Goal: Task Accomplishment & Management: Use online tool/utility

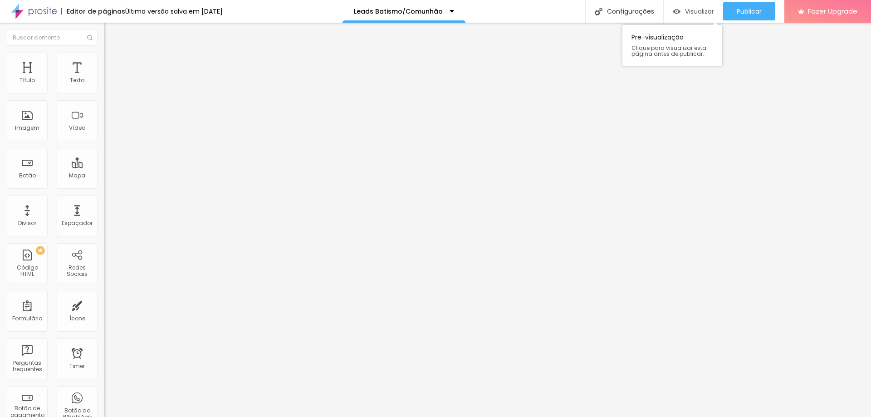
click at [696, 16] on div "Visualizar" at bounding box center [693, 11] width 41 height 18
click at [108, 84] on icon "button" at bounding box center [110, 81] width 5 height 5
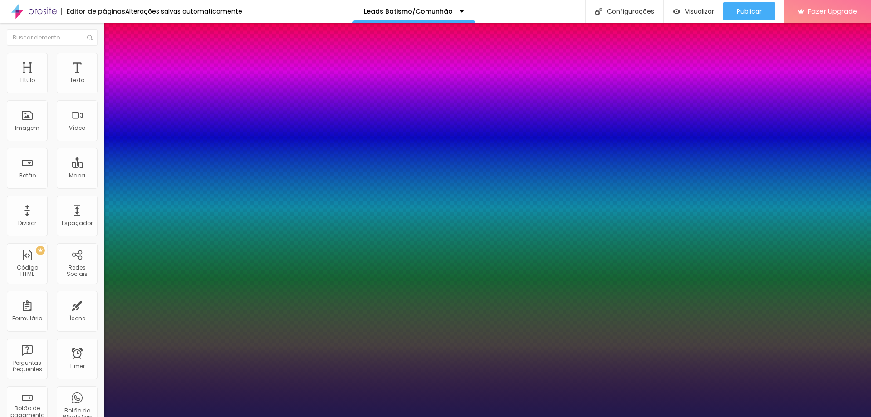
type input "1"
select select "MontserratLight"
type input "1"
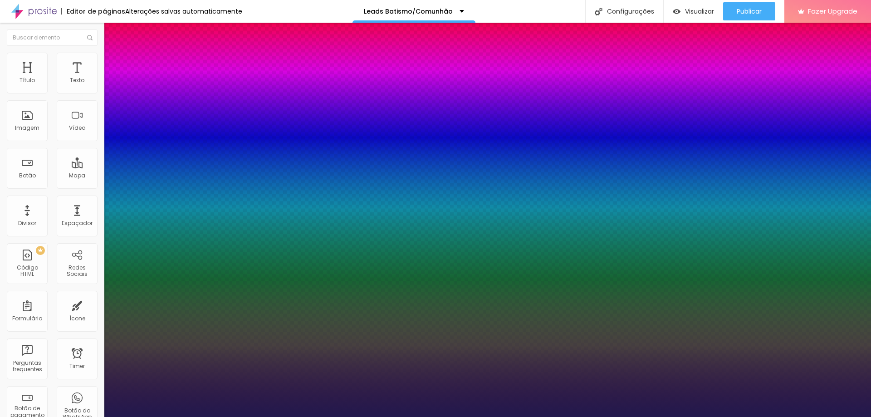
type input "15"
type input "1"
type input "16"
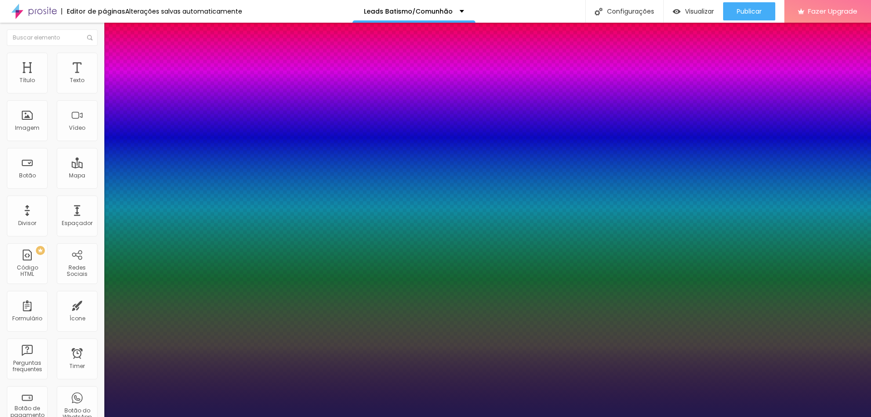
type input "1"
type input "17"
type input "1"
type input "18"
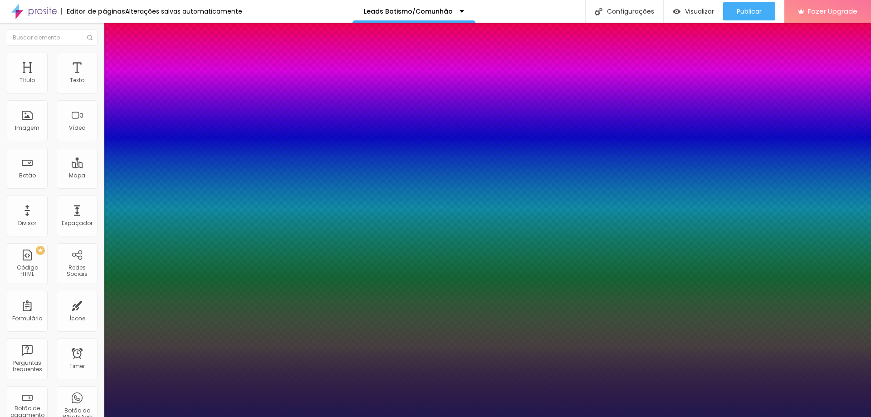
type input "18"
type input "1"
type input "19"
type input "1"
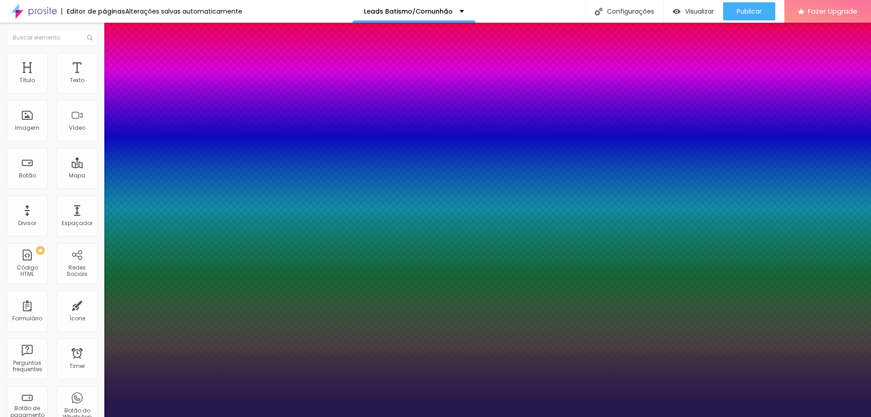
type input "20"
type input "1"
type input "21"
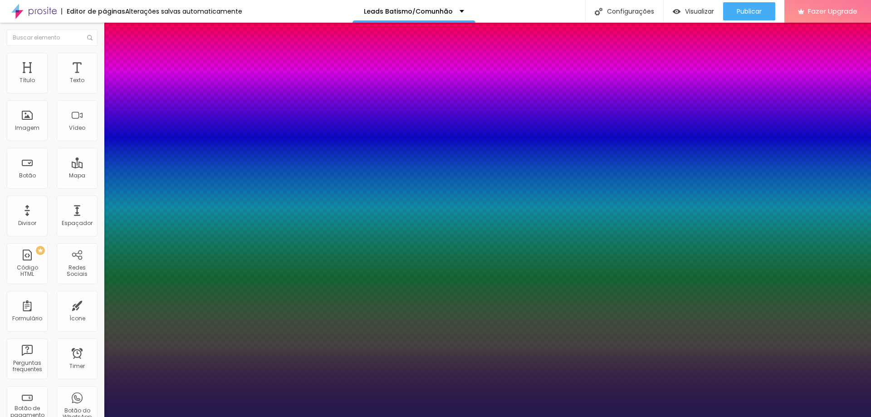
type input "1"
type input "22"
type input "1"
type input "23"
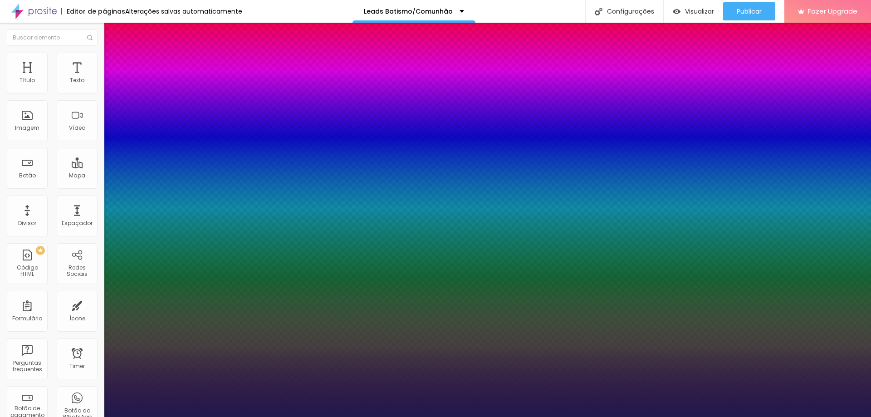
type input "23"
type input "1"
type input "24"
type input "1"
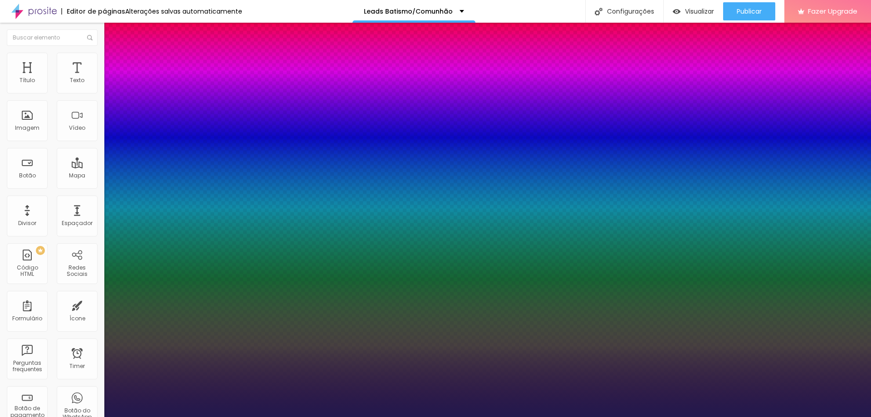
type input "25"
type input "1"
type input "26"
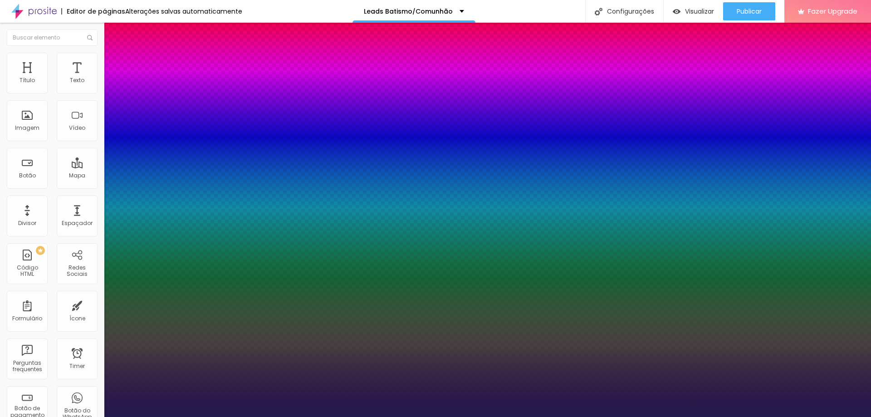
type input "1"
type input "27"
type input "1"
type input "28"
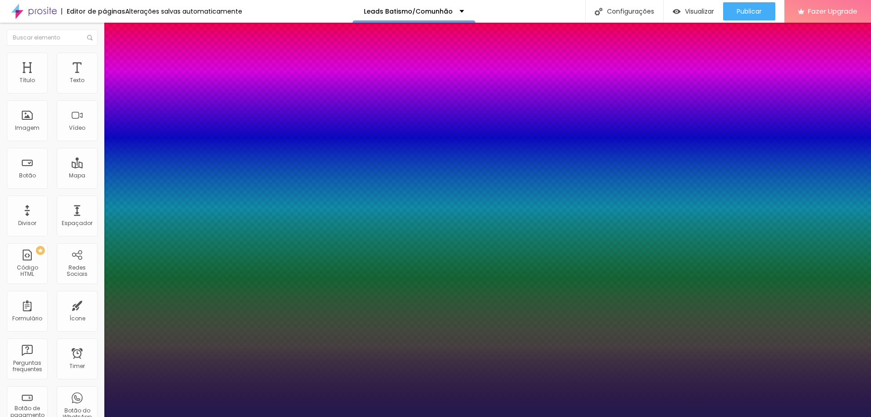
type input "28"
type input "1"
type input "29"
type input "1"
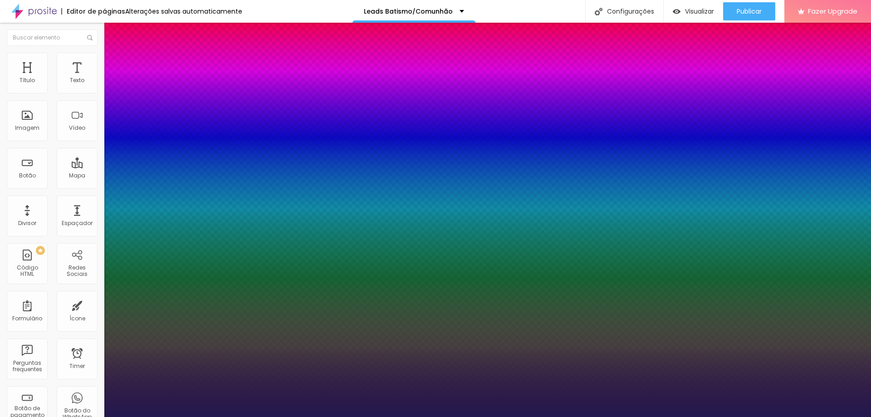
type input "30"
type input "1"
type input "29"
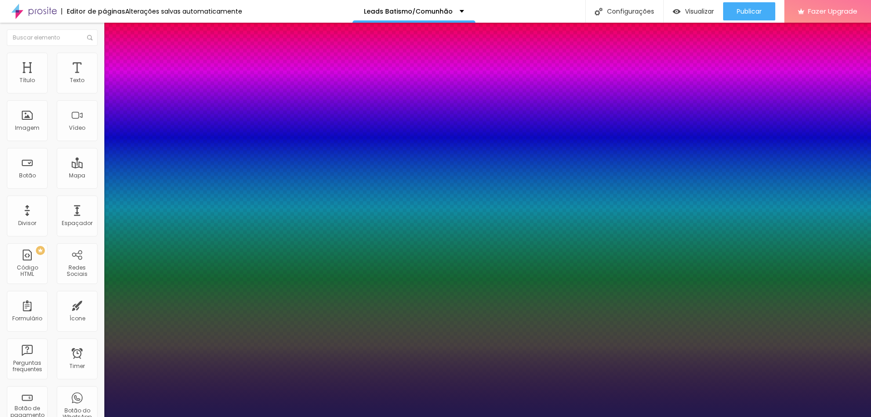
type input "1"
drag, startPoint x: 122, startPoint y: 153, endPoint x: 132, endPoint y: 154, distance: 9.5
type input "29"
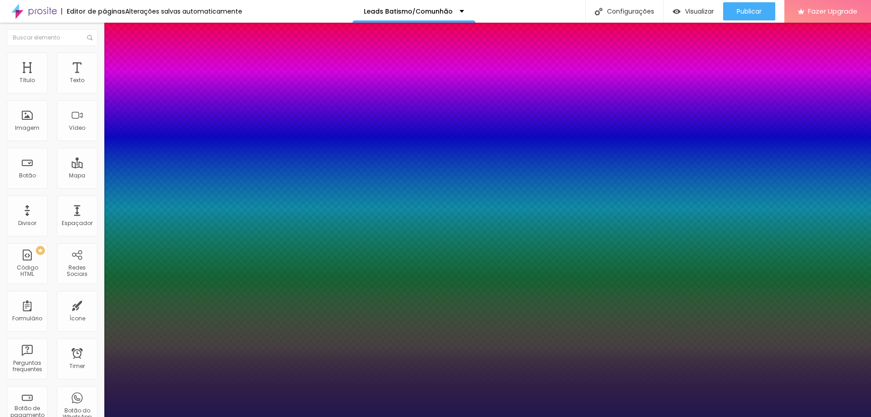
type input "1"
type input "#4835A7"
type input "1"
type input "#A498DF"
type input "1"
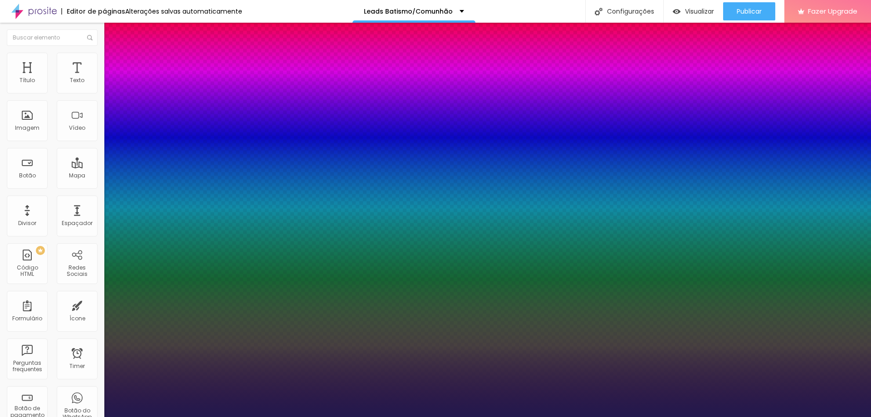
type input "#FFFFFF"
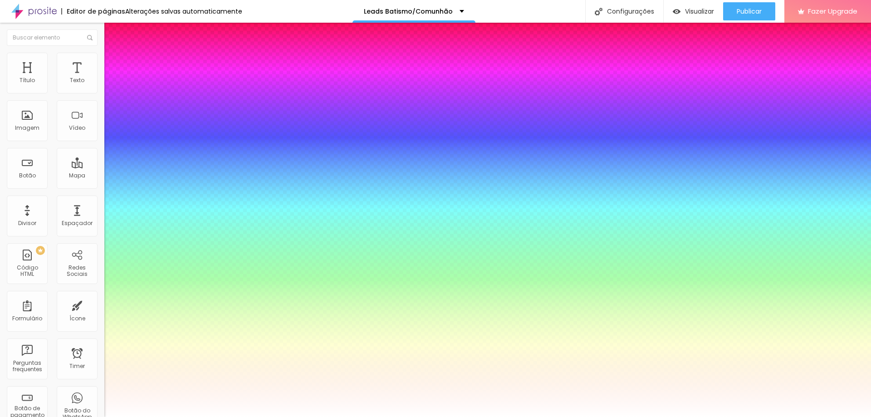
drag, startPoint x: 153, startPoint y: 263, endPoint x: 98, endPoint y: 215, distance: 72.7
type input "1"
click at [407, 416] on div at bounding box center [435, 417] width 871 height 0
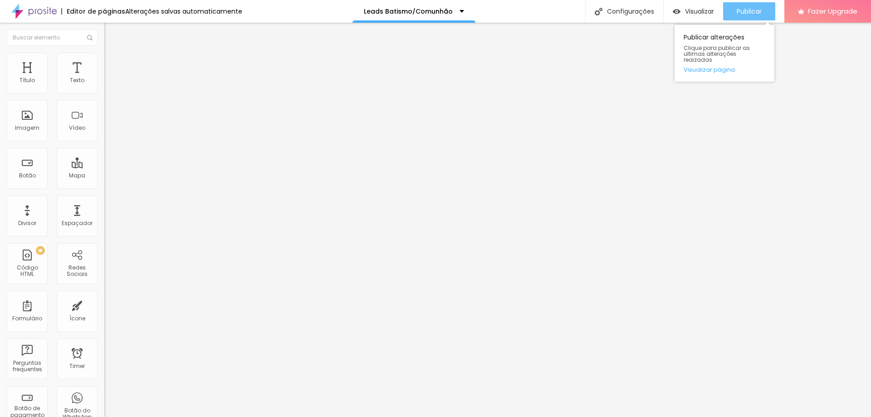
click at [749, 10] on span "Publicar" at bounding box center [749, 11] width 25 height 7
click at [694, 13] on span "Visualizar" at bounding box center [699, 11] width 29 height 7
click at [741, 10] on span "Publicar" at bounding box center [749, 11] width 25 height 7
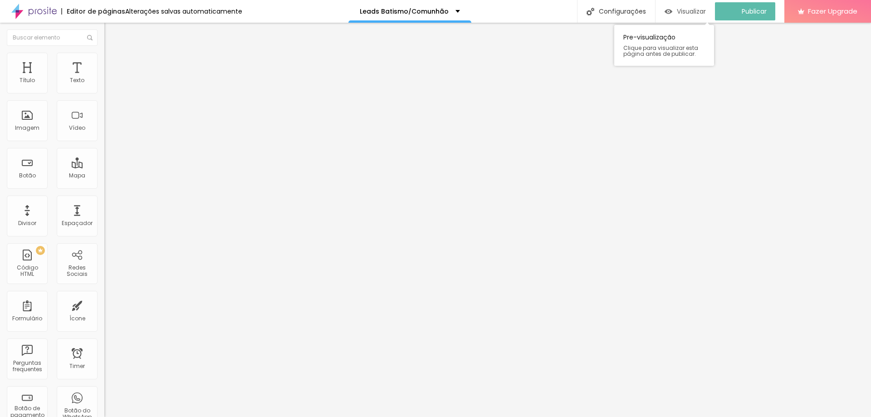
click at [690, 9] on span "Visualizar" at bounding box center [691, 11] width 29 height 7
click at [108, 84] on icon "button" at bounding box center [110, 81] width 5 height 5
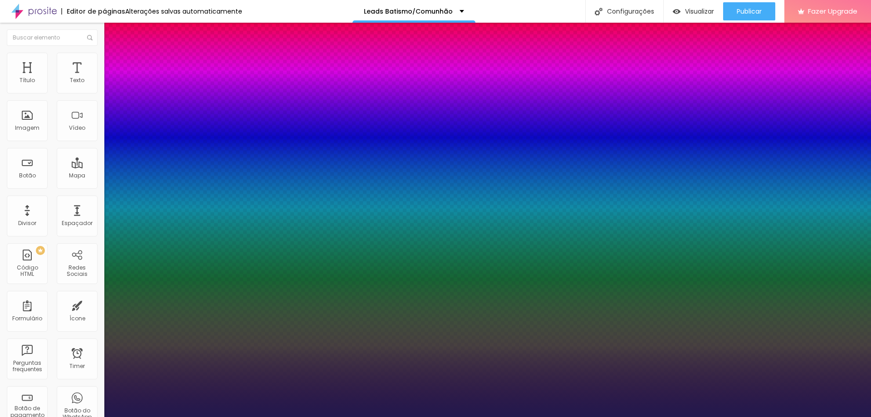
type input "1"
drag, startPoint x: 208, startPoint y: 126, endPoint x: 202, endPoint y: 133, distance: 9.6
select select "MontserratLight"
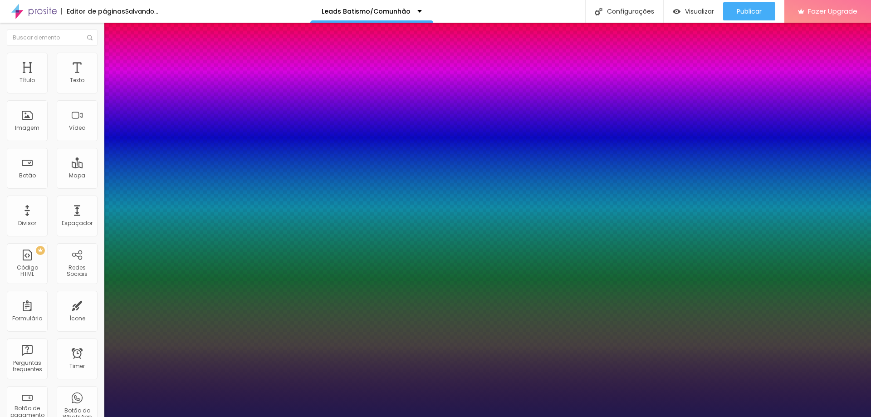
type input "1"
click at [258, 416] on div at bounding box center [435, 417] width 871 height 0
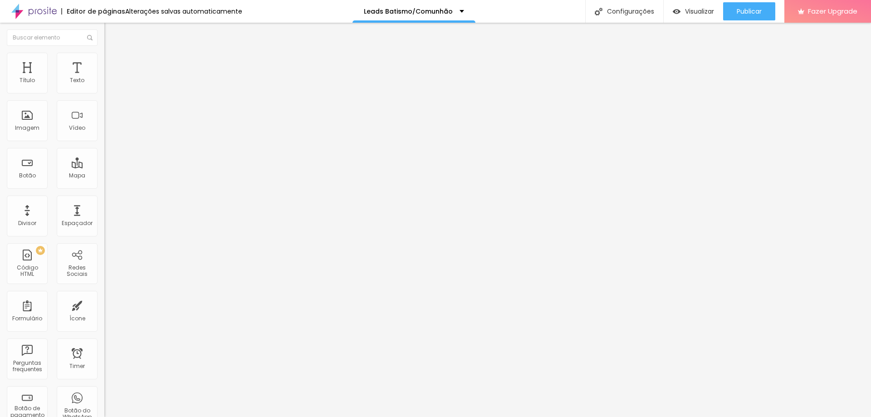
click at [109, 83] on icon "button" at bounding box center [111, 82] width 4 height 4
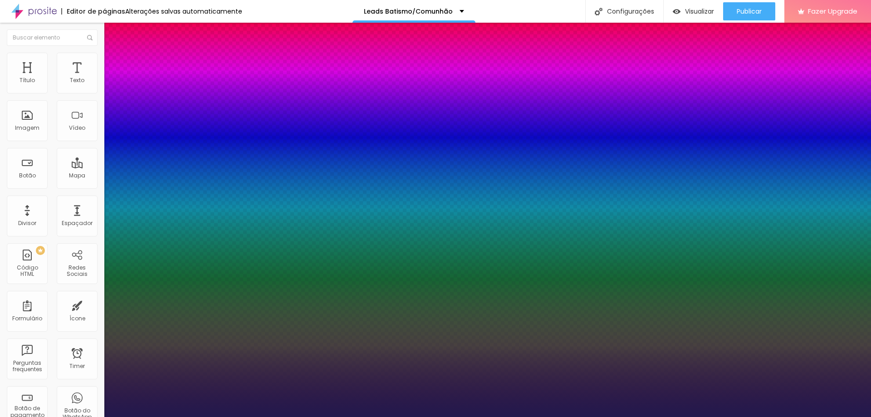
type input "1"
type input "15"
type input "1"
type input "17"
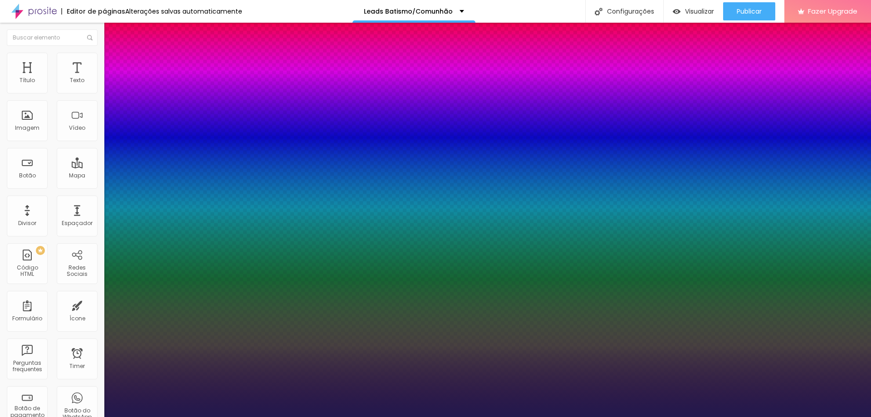
type input "17"
type input "1"
type input "19"
type input "1"
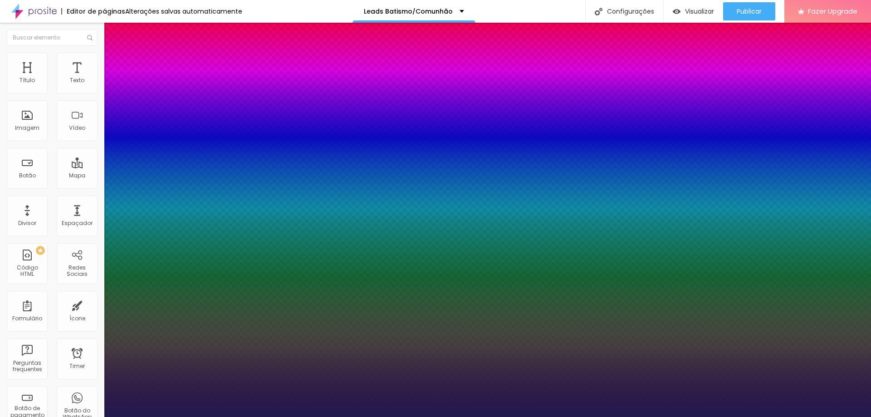
type input "20"
type input "1"
type input "22"
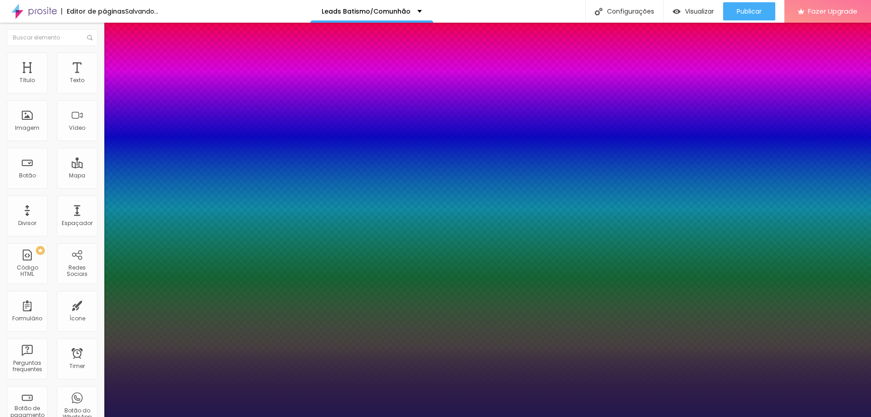
type input "1"
drag, startPoint x: 121, startPoint y: 152, endPoint x: 127, endPoint y: 157, distance: 7.8
type input "22"
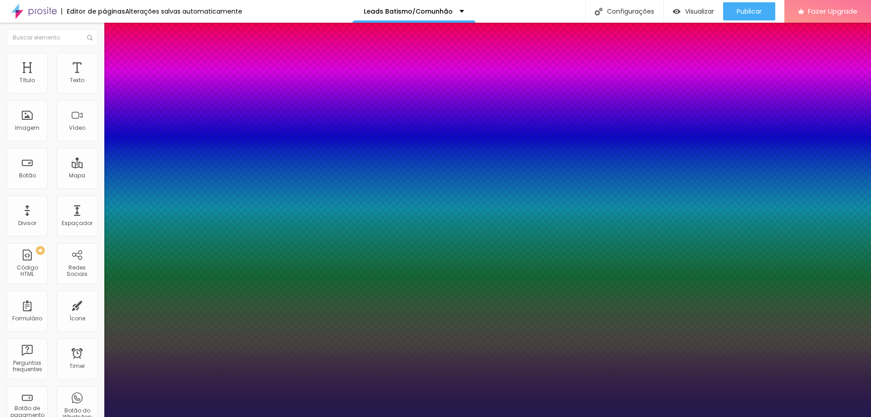
type input "1"
type input "20"
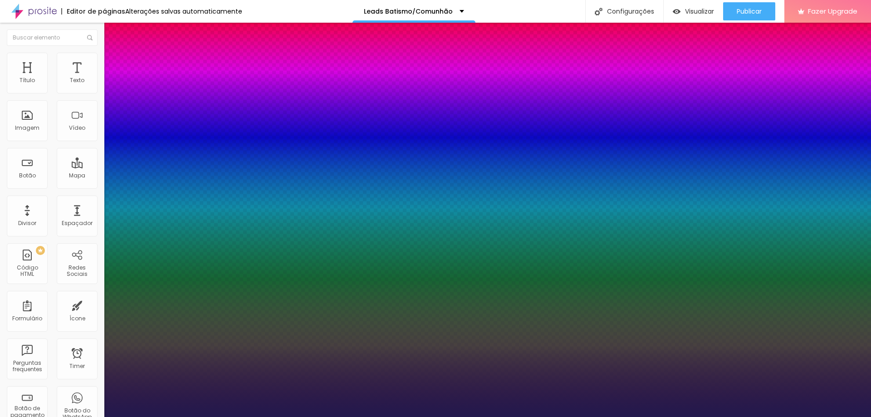
type input "20"
type input "1"
type input "21"
type input "1"
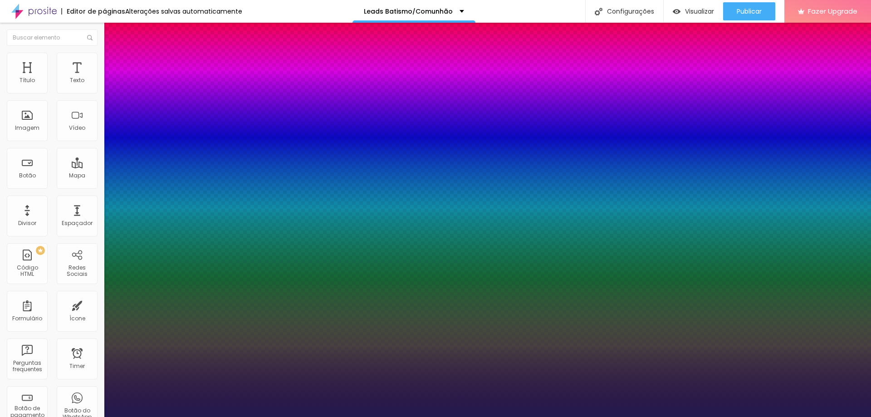
type input "19"
type input "1"
type input "18"
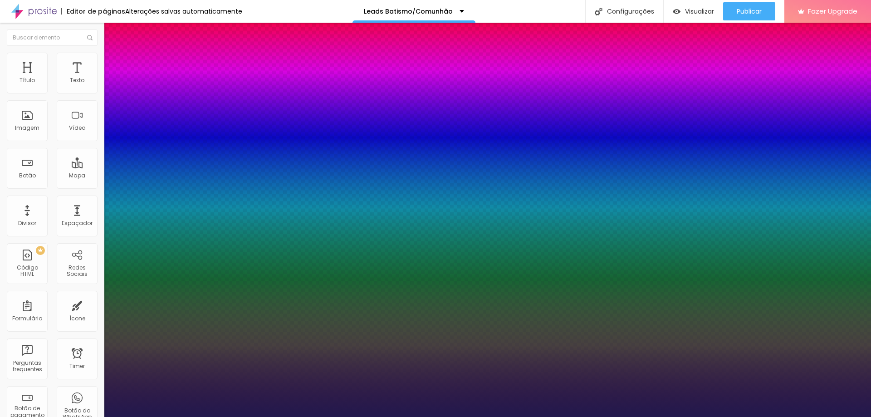
type input "1"
type input "19"
type input "1"
type input "19"
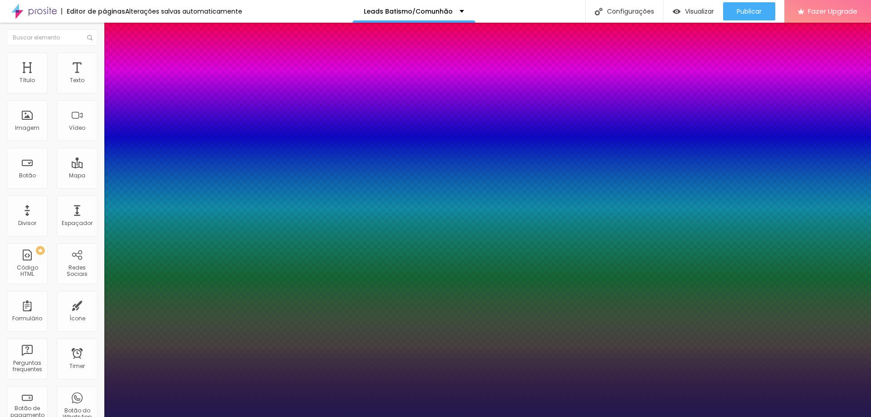
click at [310, 416] on div at bounding box center [435, 417] width 871 height 0
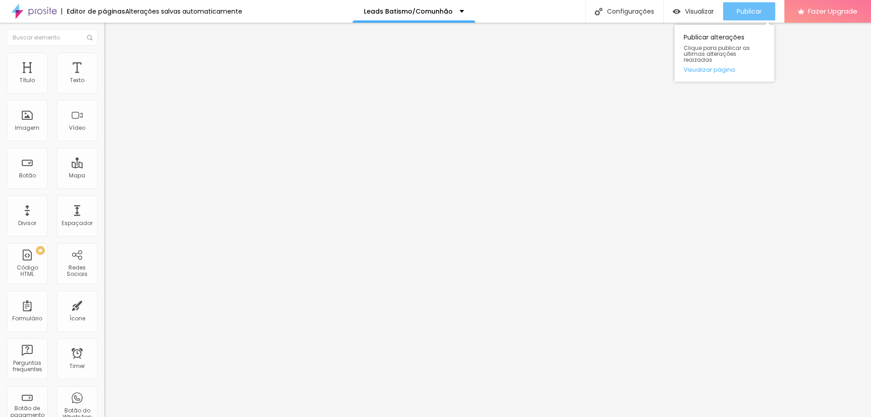
click at [751, 9] on span "Publicar" at bounding box center [749, 11] width 25 height 7
type input "12"
type input "53"
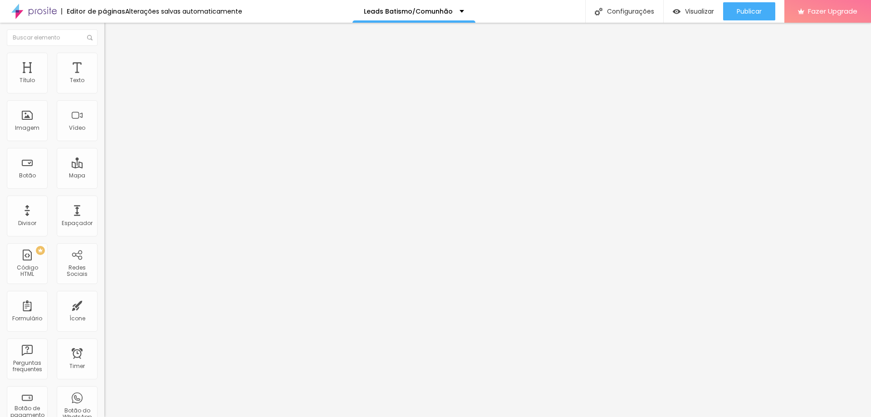
type input "188"
type input "224"
type input "229"
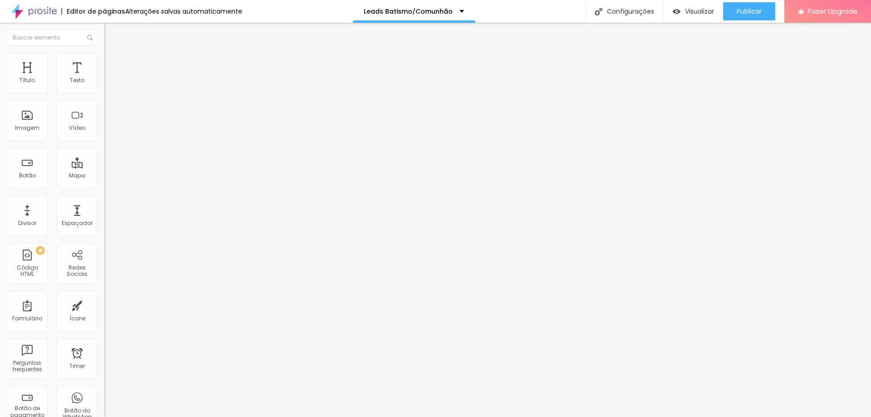
type input "229"
type input "239"
type input "244"
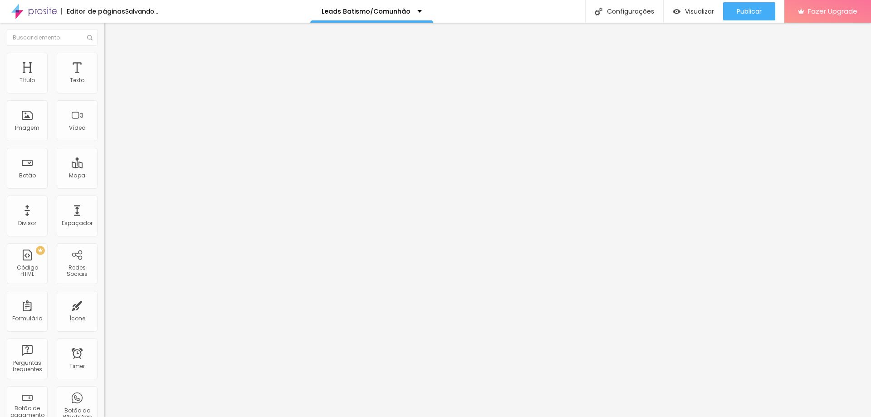
type input "229"
type input "213"
type input "208"
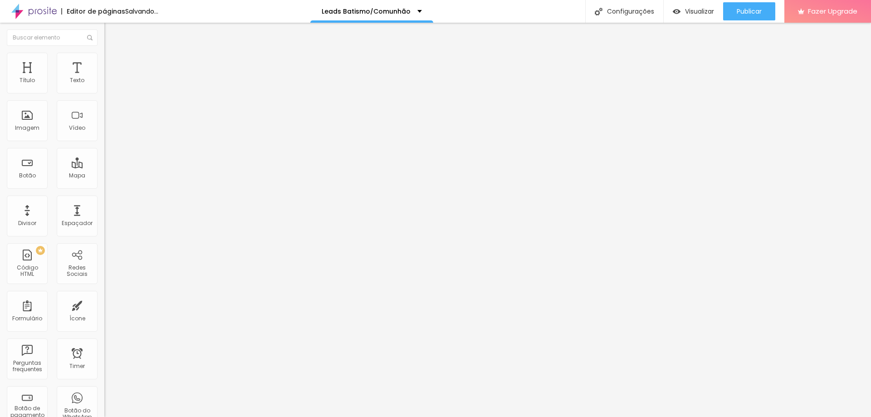
type input "208"
type input "177"
type input "172"
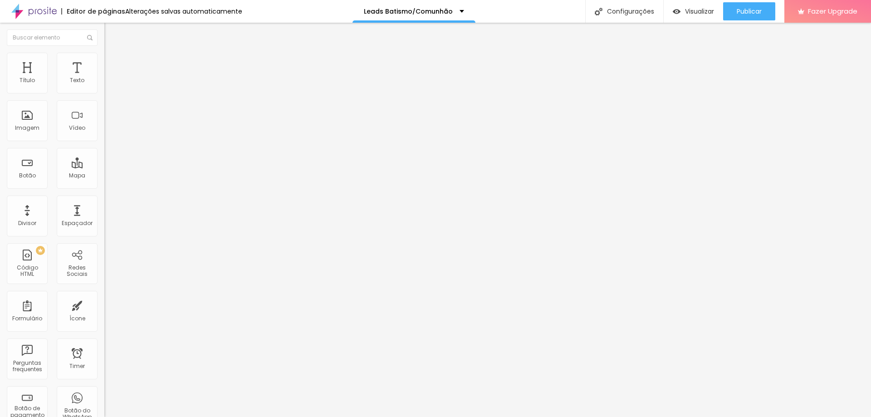
type input "167"
drag, startPoint x: 20, startPoint y: 90, endPoint x: 34, endPoint y: 94, distance: 14.8
click at [104, 167] on input "range" at bounding box center [133, 170] width 59 height 7
type input "157"
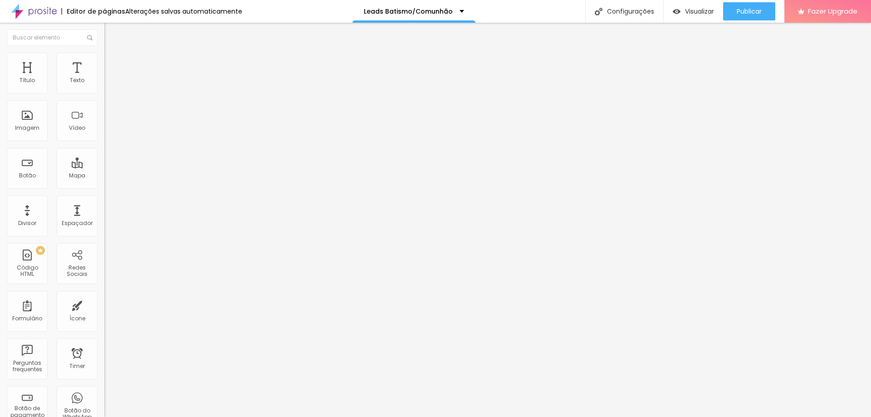
type input "157"
type input "183"
type input "188"
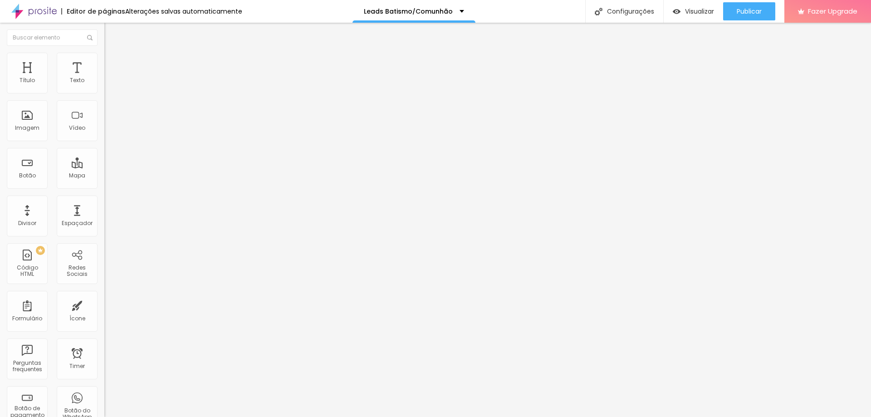
type input "188"
click at [104, 167] on input "range" at bounding box center [133, 170] width 59 height 7
click at [109, 83] on icon "button" at bounding box center [111, 82] width 4 height 4
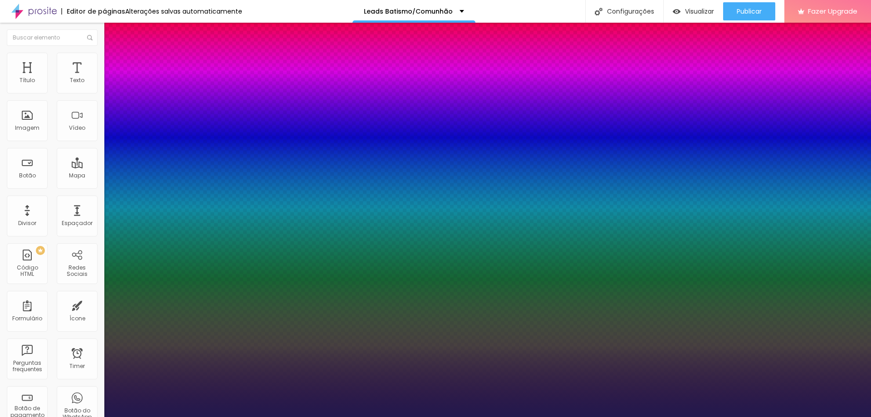
type input "1"
select select "Montserrat"
type input "1"
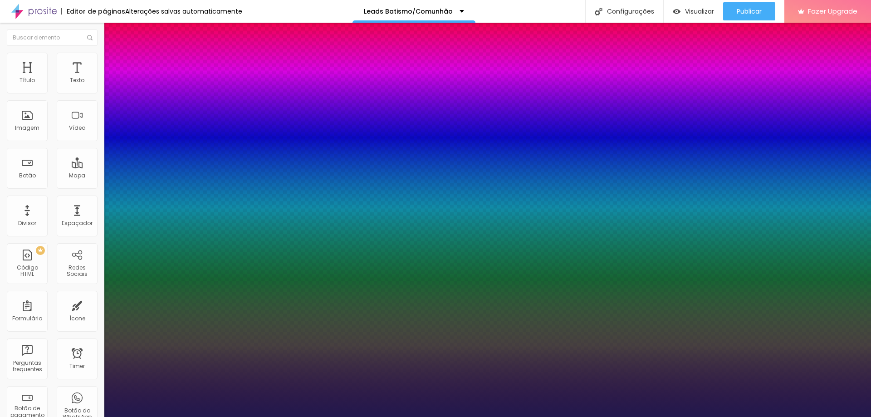
select select "MontserratMedium"
type input "1"
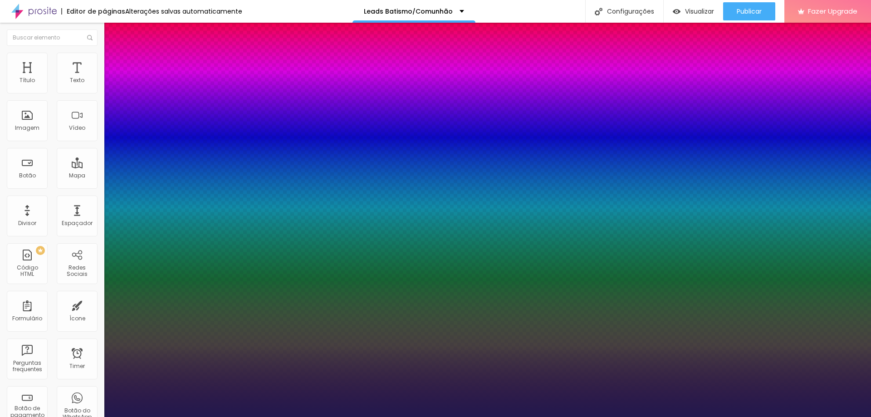
click at [536, 416] on div at bounding box center [435, 417] width 871 height 0
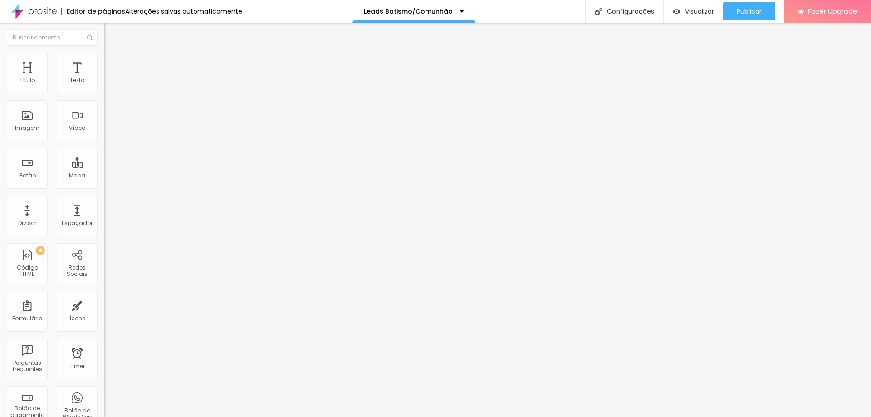
click at [104, 87] on button "button" at bounding box center [110, 83] width 13 height 10
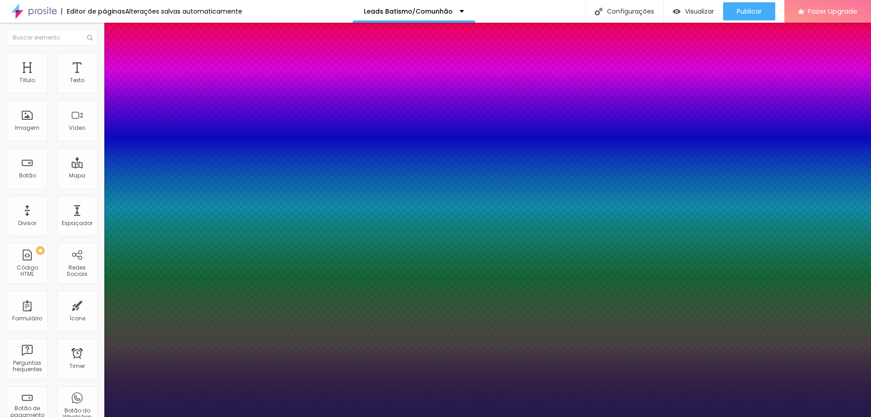
type input "1"
select select "MontserratLight"
type input "1"
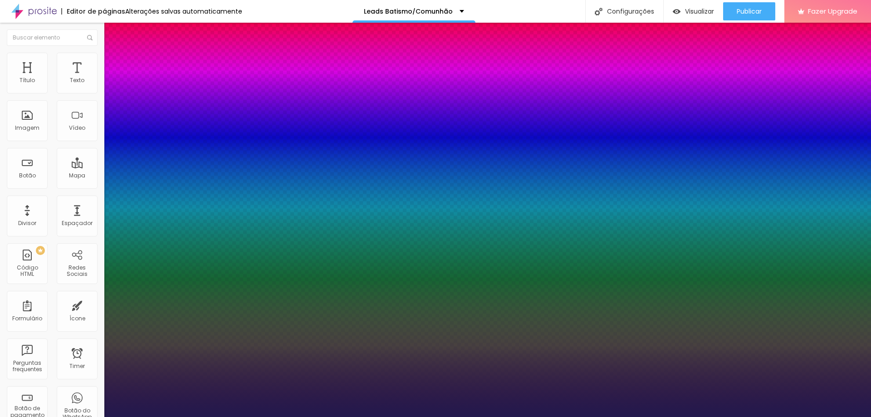
type input "20"
type input "1"
type input "22"
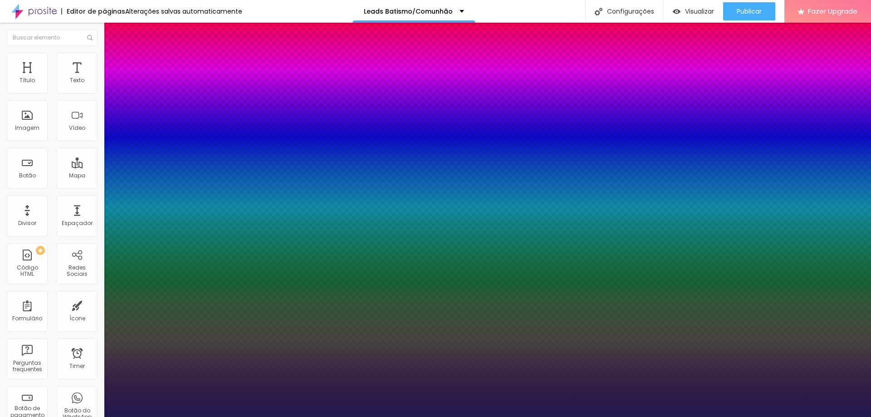
type input "1"
type input "23"
type input "1"
type input "24"
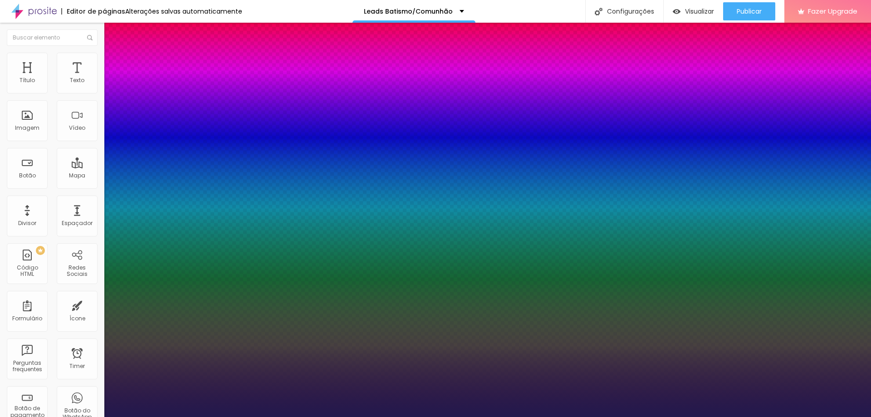
type input "24"
type input "1"
type input "25"
type input "1"
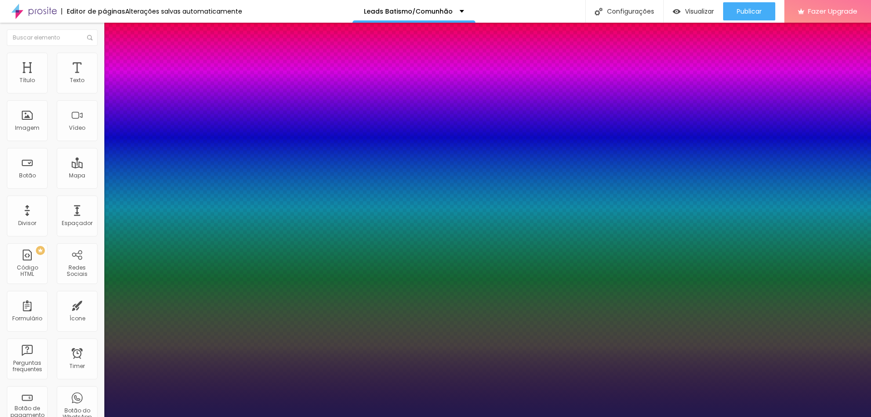
type input "26"
type input "1"
drag, startPoint x: 125, startPoint y: 153, endPoint x: 130, endPoint y: 152, distance: 4.6
type input "26"
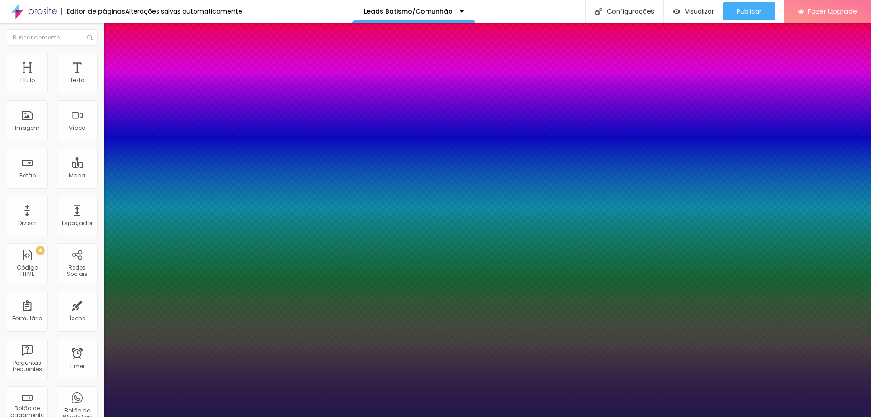
type input "1"
click at [529, 416] on div at bounding box center [435, 417] width 871 height 0
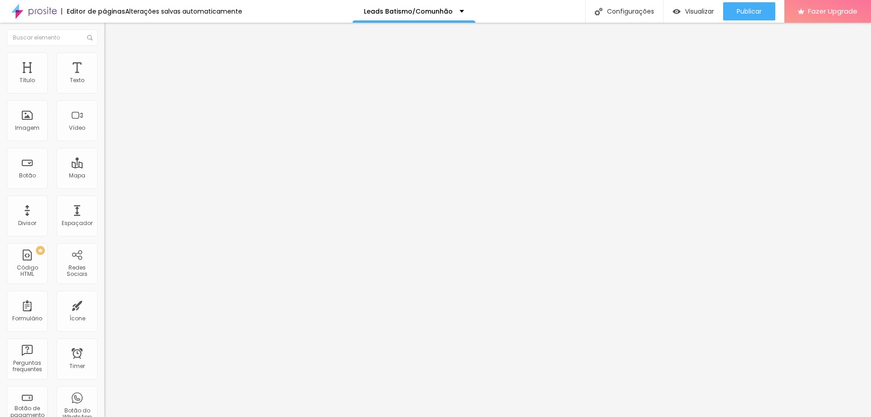
click at [108, 84] on icon "button" at bounding box center [110, 81] width 5 height 5
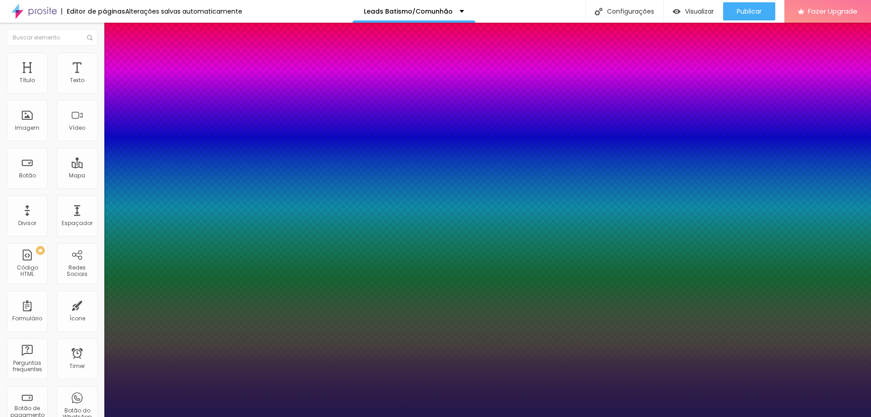
type input "1"
click at [93, 416] on div at bounding box center [435, 417] width 871 height 0
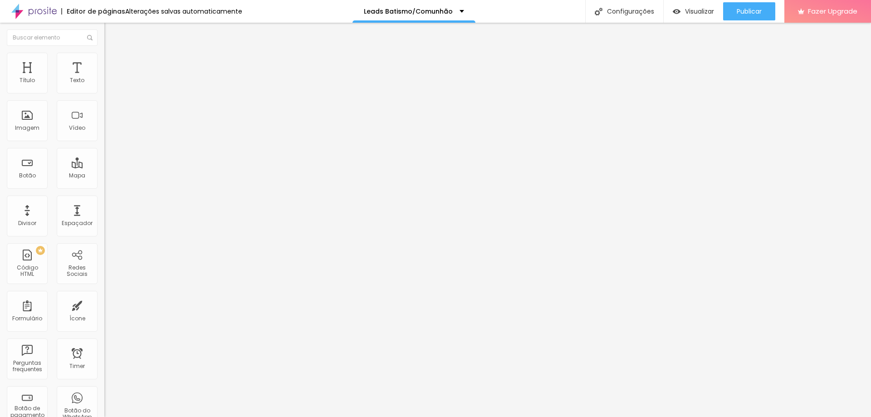
click at [104, 113] on button "button" at bounding box center [110, 113] width 13 height 10
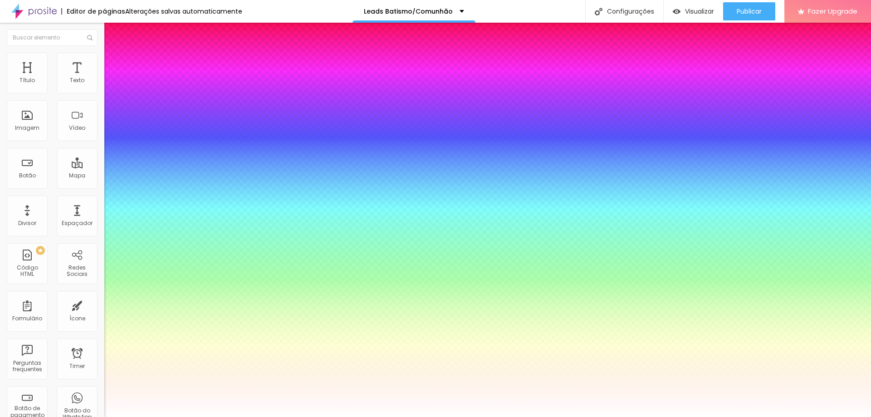
type input "#FFFFFF"
drag, startPoint x: 83, startPoint y: 176, endPoint x: 87, endPoint y: 181, distance: 6.5
type input "32"
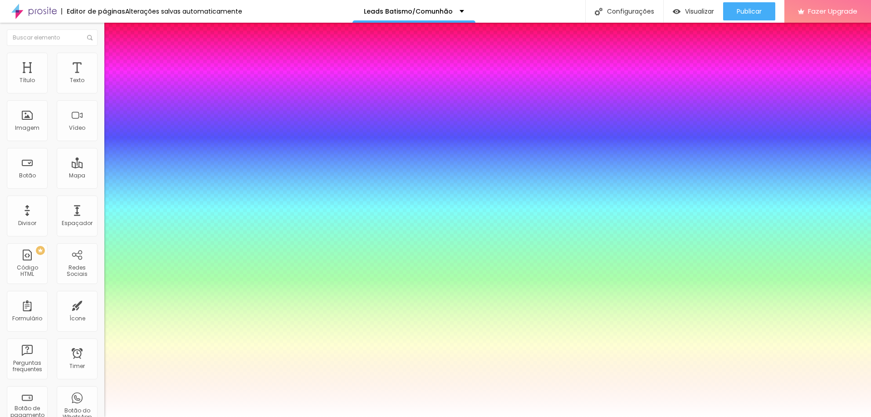
type input "39"
type input "41"
type input "48"
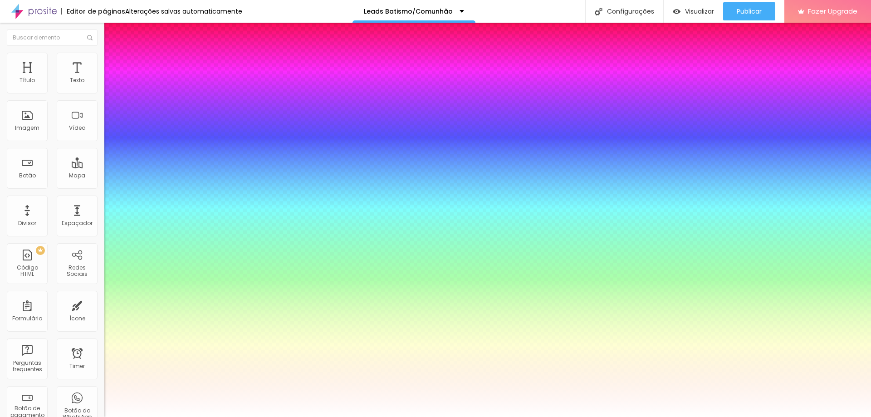
type input "48"
type input "50"
type input "77"
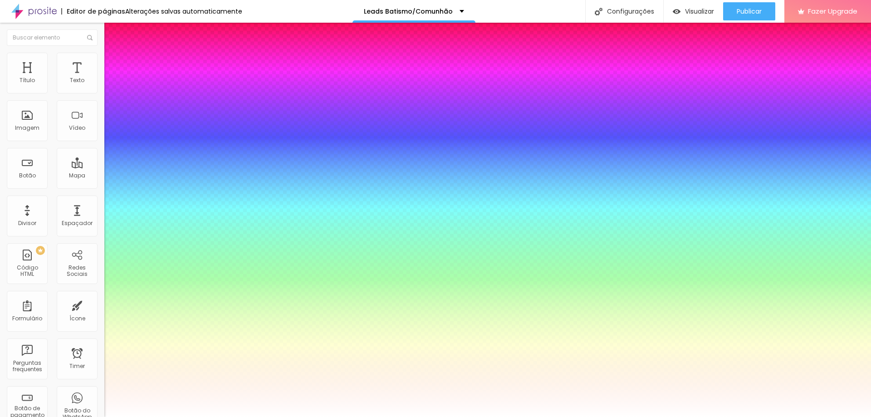
type input "79"
drag, startPoint x: 150, startPoint y: 225, endPoint x: 166, endPoint y: 225, distance: 15.9
type input "79"
type input "6"
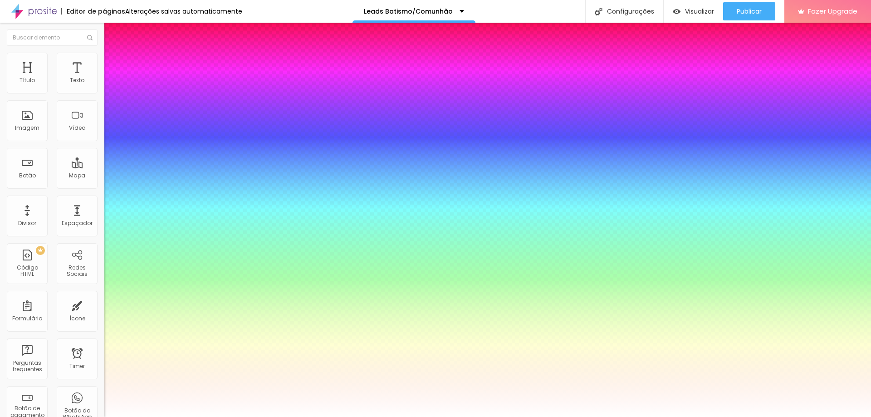
type input "6"
type input "4"
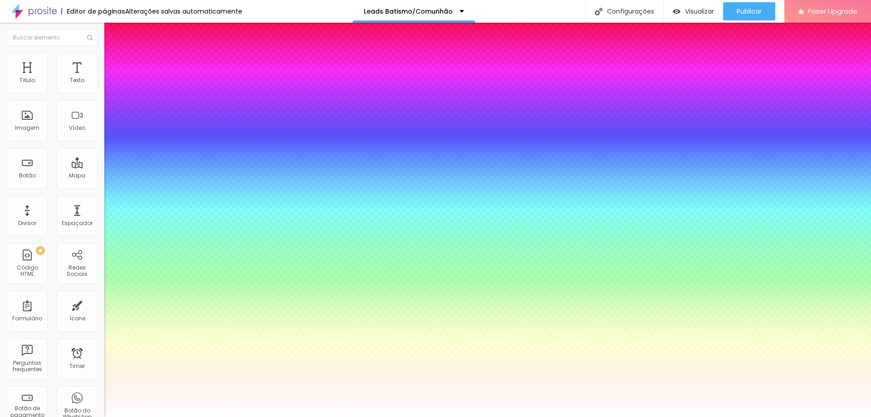
type input "4"
type input "6"
type input "7"
type input "3"
type input "8"
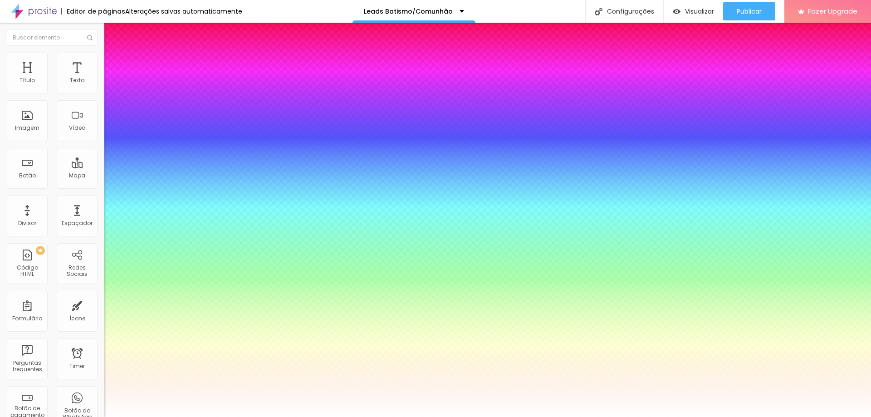
type input "2"
type input "11"
type input "13"
type input "10"
click at [156, 416] on div at bounding box center [435, 422] width 871 height 0
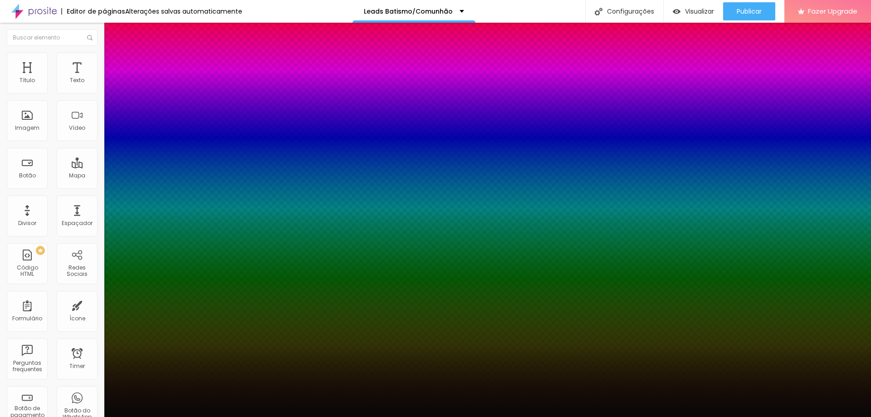
type input "#000000"
drag, startPoint x: 126, startPoint y: 210, endPoint x: 86, endPoint y: 250, distance: 56.5
click at [86, 250] on body "Editor de páginas Alterações salvas automaticamente Leads Batismo/Comunhão Conf…" at bounding box center [435, 208] width 871 height 417
drag, startPoint x: 166, startPoint y: 211, endPoint x: 183, endPoint y: 196, distance: 22.5
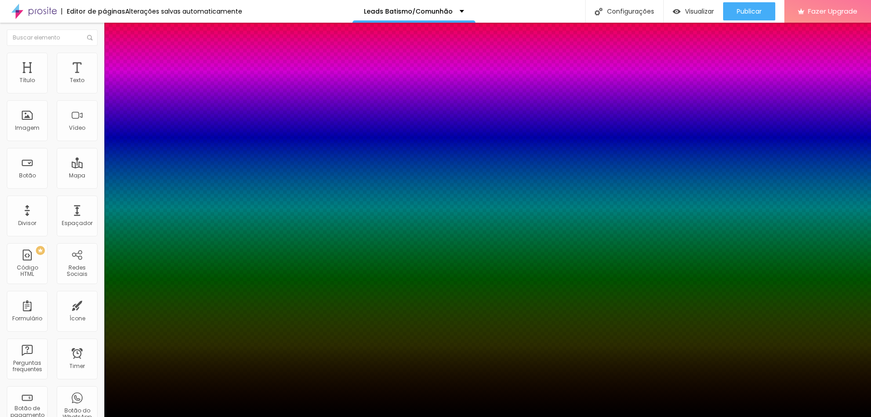
click at [183, 196] on body "Editor de páginas Alterações salvas automaticamente Leads Batismo/Comunhão Conf…" at bounding box center [435, 208] width 871 height 417
click at [169, 234] on div at bounding box center [435, 208] width 871 height 417
drag, startPoint x: 168, startPoint y: 234, endPoint x: 166, endPoint y: 242, distance: 8.6
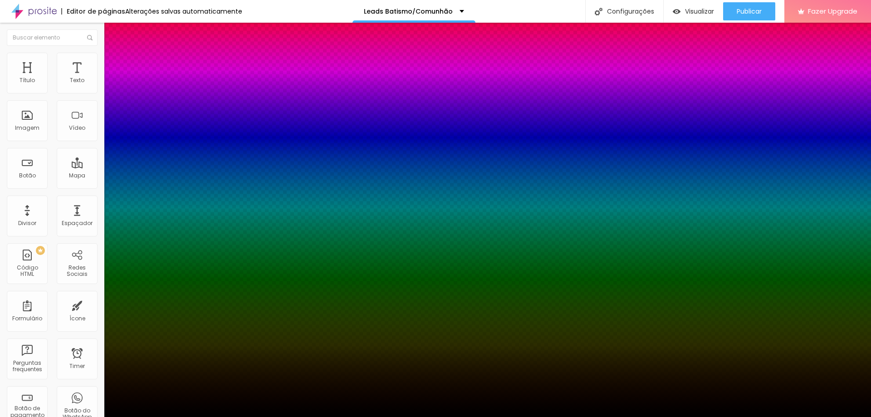
click at [166, 242] on div at bounding box center [435, 208] width 871 height 417
type input "5"
type input "6"
type input "-8"
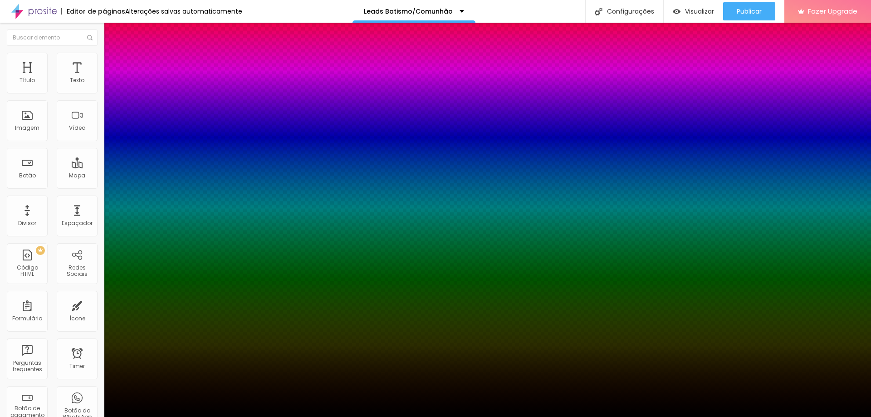
type input "-5"
type input "-7"
type input "-4"
type input "-6"
type input "-3"
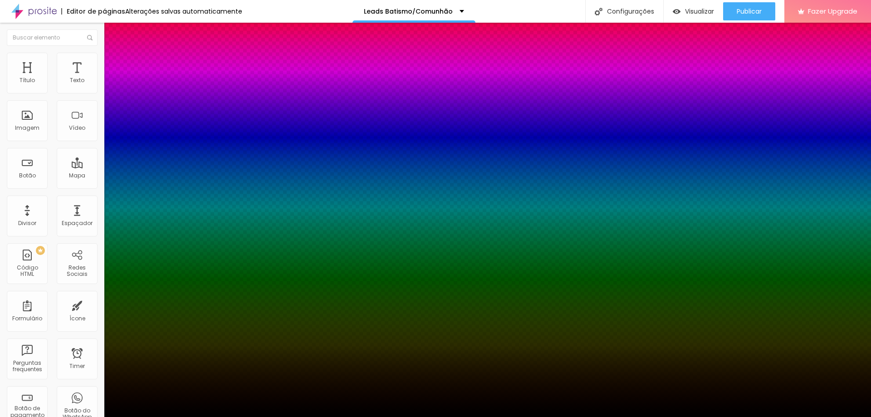
type input "-4"
type input "-1"
click at [638, 416] on div at bounding box center [435, 417] width 871 height 0
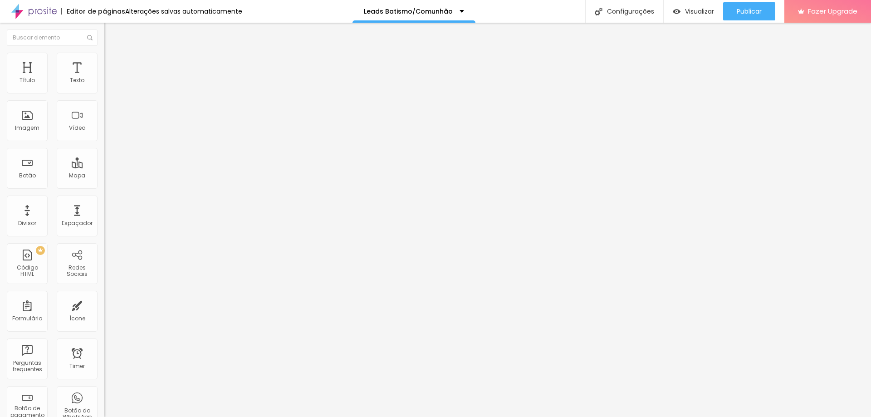
click at [109, 113] on icon "button" at bounding box center [111, 112] width 4 height 4
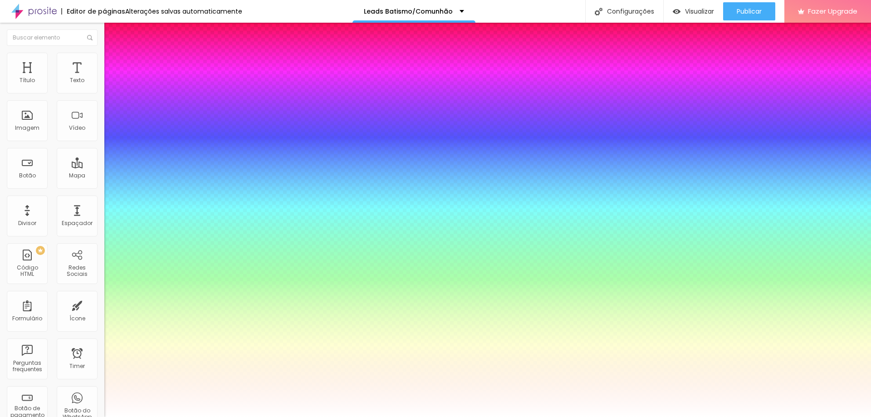
click at [444, 416] on div at bounding box center [435, 417] width 871 height 0
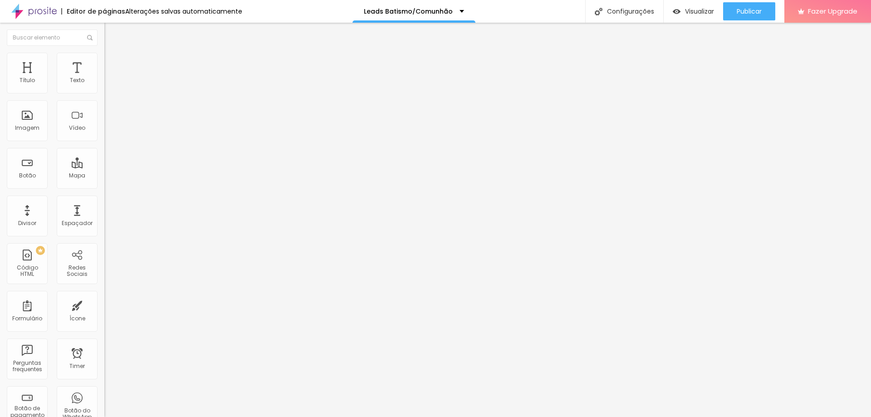
click at [104, 112] on button "button" at bounding box center [110, 113] width 13 height 10
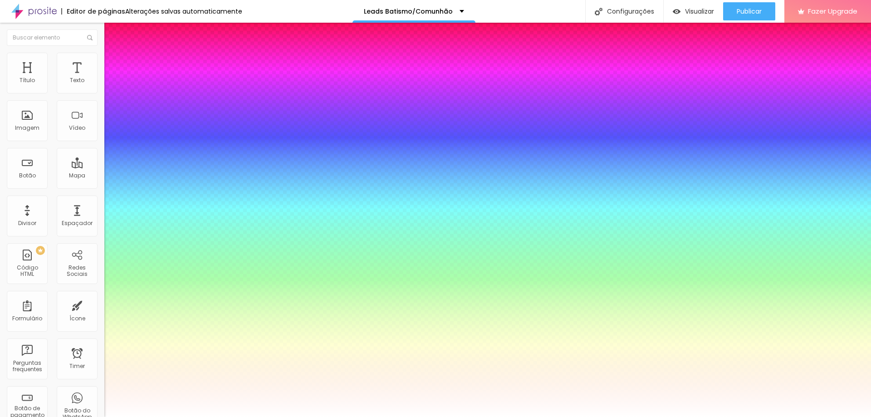
click at [164, 416] on div at bounding box center [435, 422] width 871 height 0
click at [404, 416] on div at bounding box center [435, 417] width 871 height 0
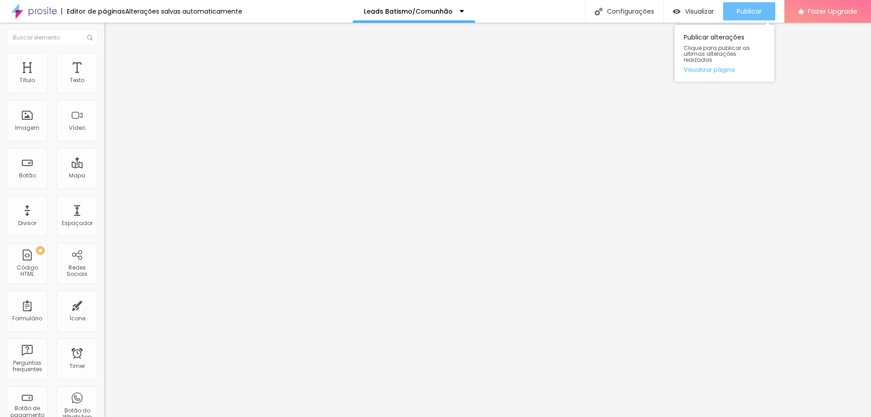
click at [755, 11] on span "Publicar" at bounding box center [749, 11] width 25 height 7
click at [695, 15] on span "Visualizar" at bounding box center [699, 11] width 29 height 7
click at [111, 29] on div "Editar Texto" at bounding box center [137, 32] width 52 height 7
drag, startPoint x: 20, startPoint y: 92, endPoint x: 39, endPoint y: 91, distance: 19.1
click at [104, 167] on div at bounding box center [156, 171] width 104 height 8
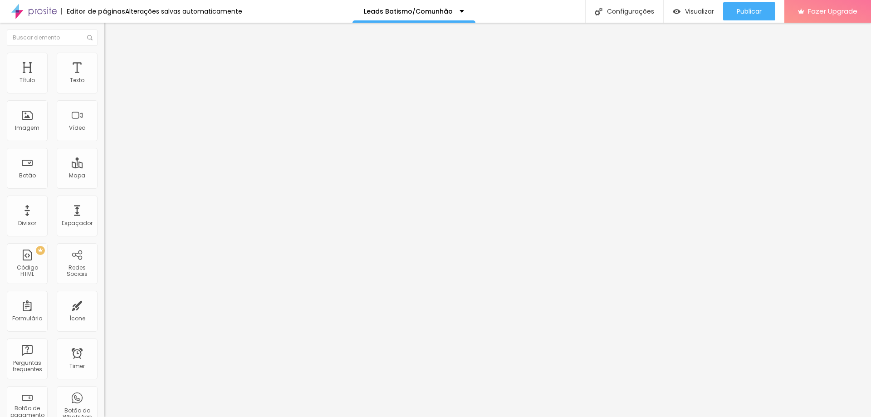
drag, startPoint x: 22, startPoint y: 88, endPoint x: 0, endPoint y: 82, distance: 22.6
click at [104, 167] on input "range" at bounding box center [133, 170] width 59 height 7
click at [104, 57] on img at bounding box center [108, 57] width 8 height 8
click at [104, 167] on input "range" at bounding box center [133, 170] width 59 height 7
click at [104, 92] on img at bounding box center [107, 94] width 6 height 6
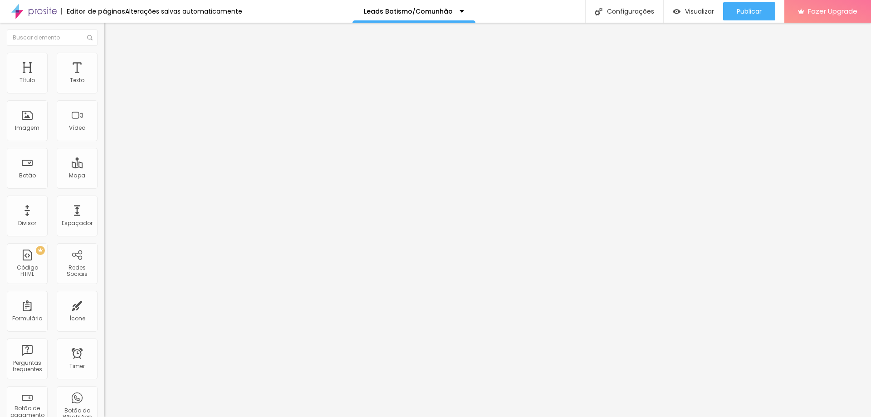
click at [104, 55] on img at bounding box center [108, 57] width 8 height 8
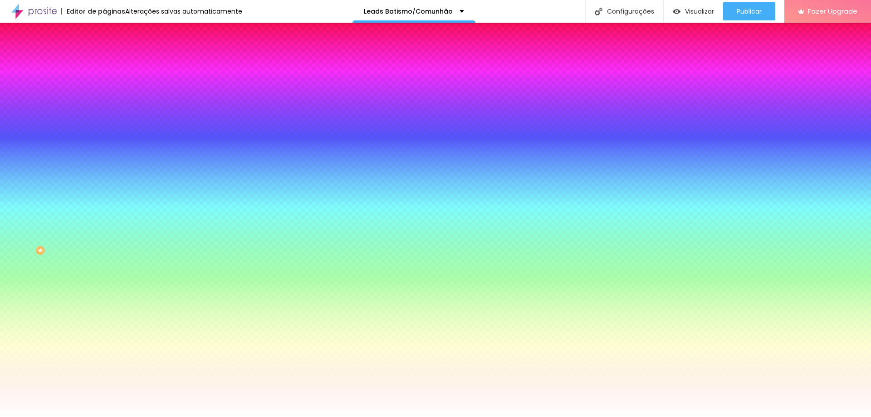
click at [104, 62] on img at bounding box center [108, 66] width 8 height 8
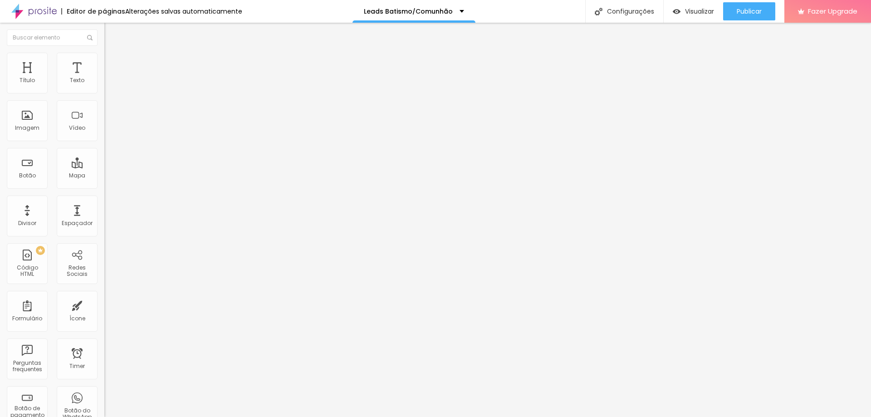
drag, startPoint x: 51, startPoint y: 88, endPoint x: 40, endPoint y: 88, distance: 10.9
click at [104, 176] on input "range" at bounding box center [133, 179] width 59 height 7
click at [112, 63] on span "Estilo" at bounding box center [119, 59] width 14 height 8
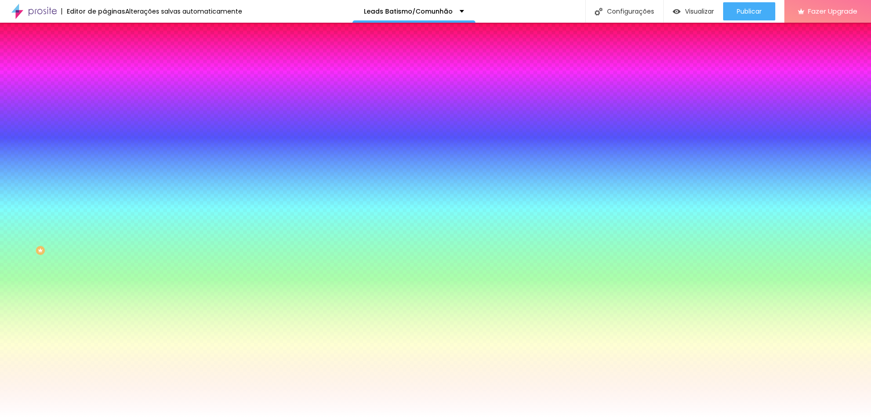
click at [104, 52] on img at bounding box center [108, 48] width 8 height 8
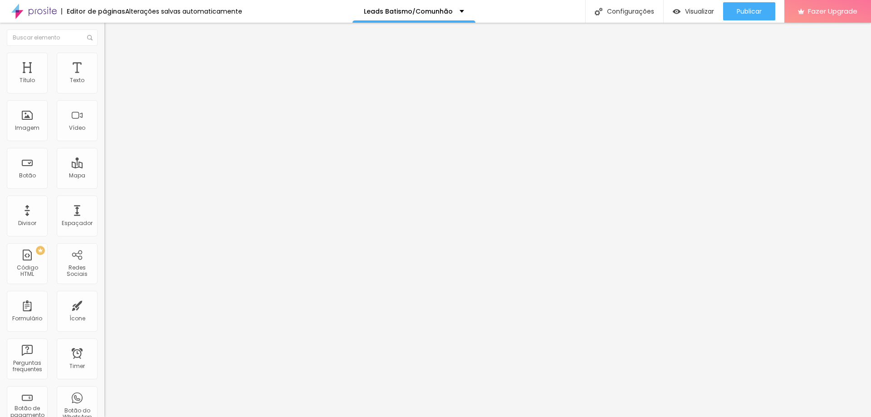
click at [104, 90] on img at bounding box center [107, 86] width 6 height 6
click at [104, 92] on img at bounding box center [107, 94] width 6 height 6
drag, startPoint x: 17, startPoint y: 88, endPoint x: 33, endPoint y: 89, distance: 15.9
click at [104, 167] on input "range" at bounding box center [133, 170] width 59 height 7
drag, startPoint x: 31, startPoint y: 88, endPoint x: 3, endPoint y: 90, distance: 27.8
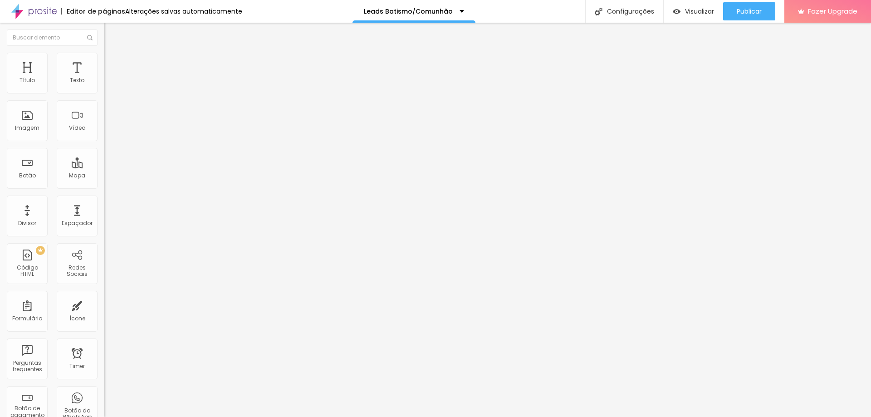
click at [104, 167] on input "range" at bounding box center [133, 170] width 59 height 7
click at [104, 89] on img at bounding box center [107, 86] width 6 height 6
click at [104, 60] on li "Estilo" at bounding box center [156, 57] width 104 height 9
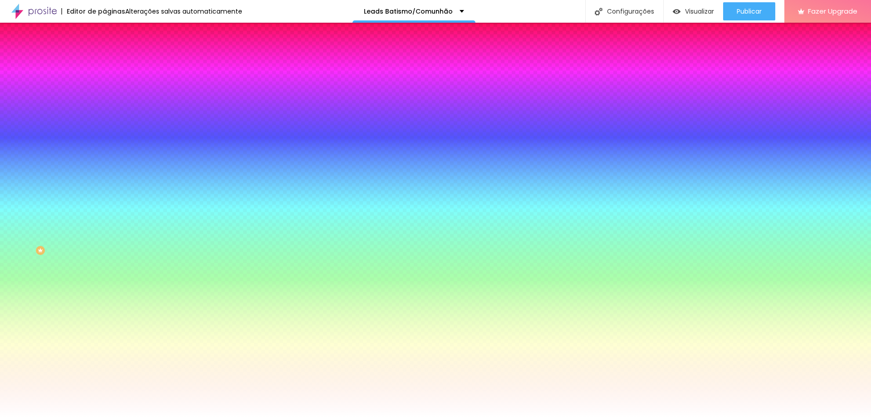
drag, startPoint x: 21, startPoint y: 108, endPoint x: 54, endPoint y: 109, distance: 32.7
click at [104, 201] on input "range" at bounding box center [133, 204] width 59 height 7
click at [112, 64] on span "Avançado" at bounding box center [127, 68] width 30 height 8
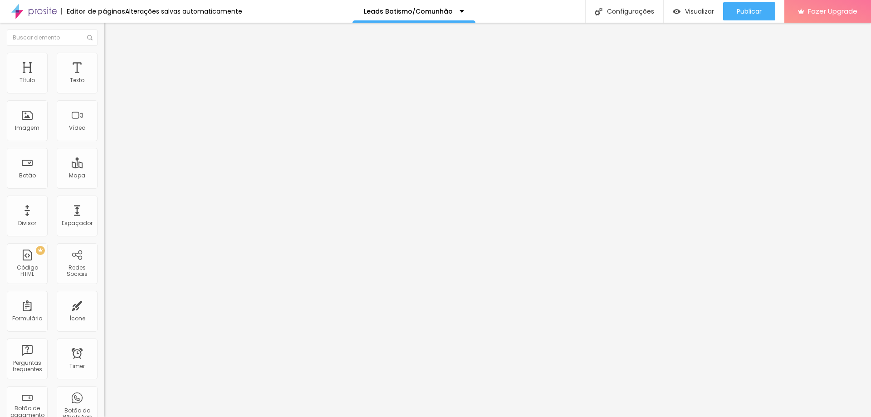
click at [104, 176] on input "range" at bounding box center [133, 179] width 59 height 7
drag, startPoint x: 30, startPoint y: 92, endPoint x: 24, endPoint y: 90, distance: 6.1
click at [104, 176] on div at bounding box center [156, 180] width 104 height 8
drag, startPoint x: 25, startPoint y: 89, endPoint x: 12, endPoint y: 87, distance: 12.9
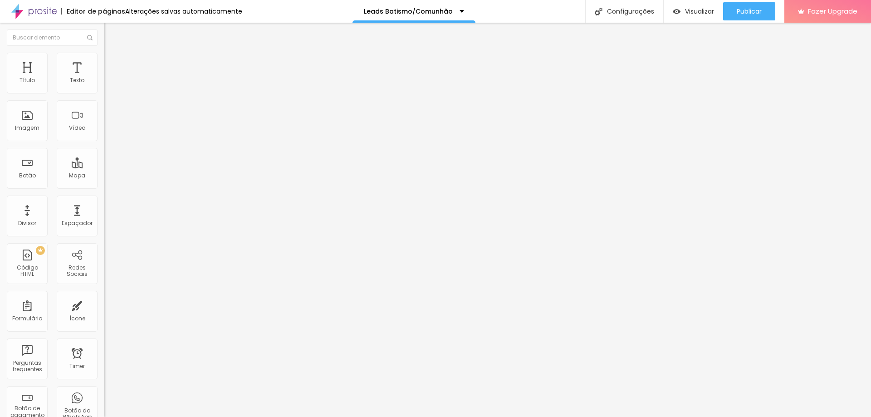
click at [104, 176] on input "range" at bounding box center [133, 179] width 59 height 7
click at [104, 53] on ul "Conteúdo Estilo Avançado" at bounding box center [156, 57] width 104 height 27
drag, startPoint x: 45, startPoint y: 56, endPoint x: 19, endPoint y: 60, distance: 27.1
click at [104, 57] on li "Estilo" at bounding box center [156, 57] width 104 height 9
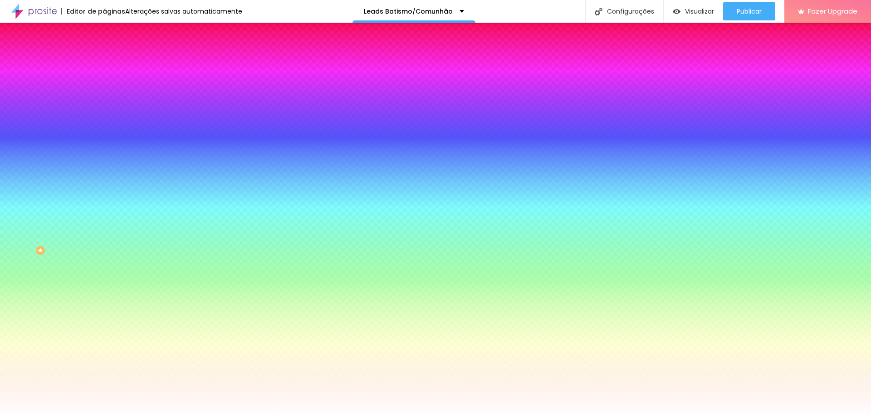
click at [104, 53] on li "Conteúdo" at bounding box center [156, 48] width 104 height 9
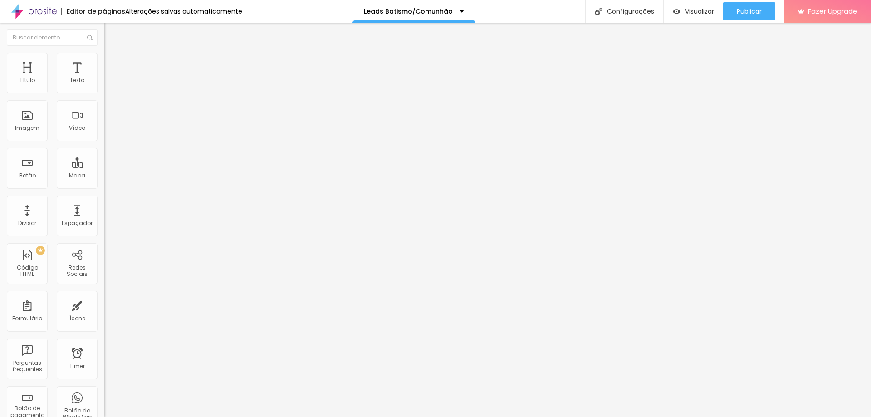
click at [111, 36] on div "Editar Coluna" at bounding box center [139, 32] width 56 height 7
click at [104, 82] on div "Modo Encaixotado Encaixotado Completo" at bounding box center [156, 83] width 104 height 25
click at [104, 83] on span "Encaixotado" at bounding box center [121, 79] width 35 height 8
click at [104, 97] on span "Completo" at bounding box center [118, 93] width 28 height 8
click at [104, 88] on span "Encaixotado" at bounding box center [121, 84] width 35 height 8
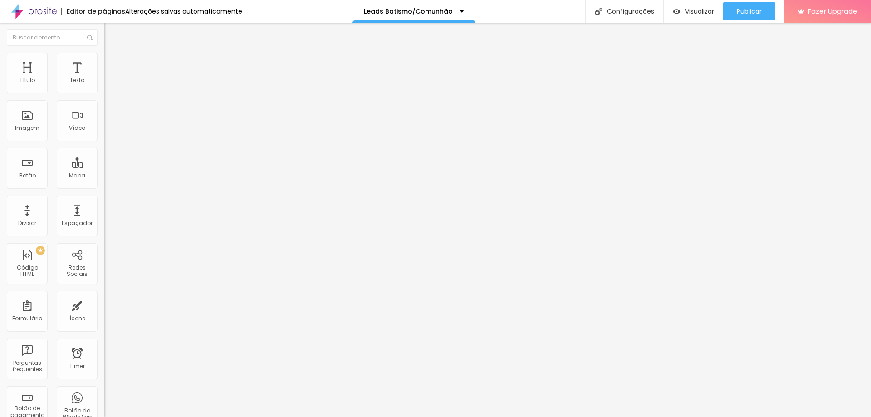
click at [104, 55] on img at bounding box center [108, 57] width 8 height 8
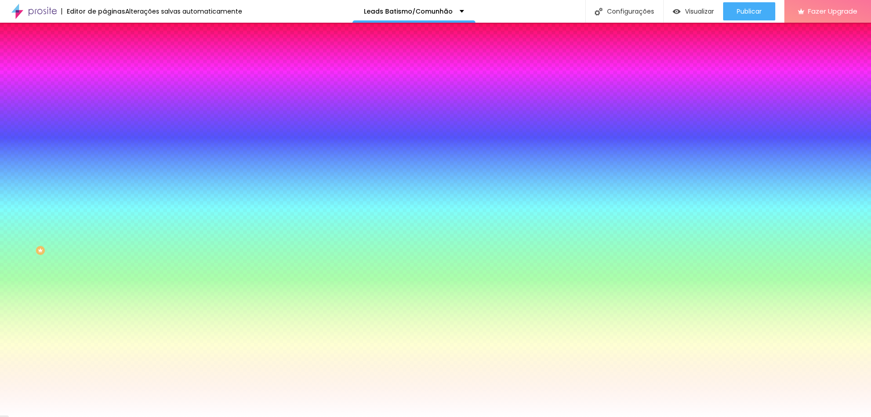
click at [104, 94] on span "Parallax" at bounding box center [115, 91] width 22 height 8
click at [104, 100] on span "Nenhum" at bounding box center [116, 96] width 24 height 8
click at [104, 108] on span "Parallax" at bounding box center [115, 105] width 22 height 8
click at [104, 100] on span "Nenhum" at bounding box center [116, 96] width 24 height 8
click at [104, 108] on span "Parallax" at bounding box center [115, 105] width 22 height 8
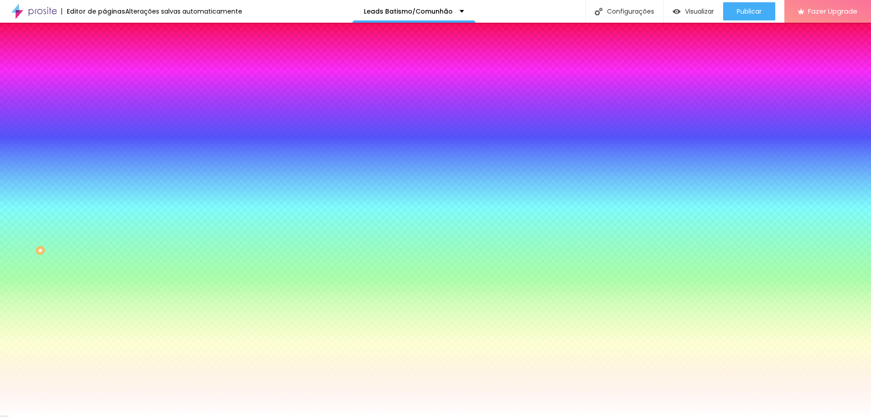
click at [104, 40] on button "Editar Seção" at bounding box center [156, 33] width 104 height 21
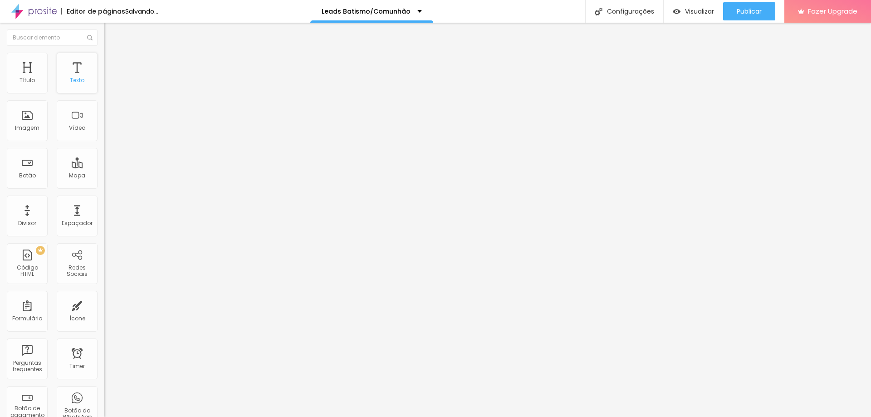
click at [72, 83] on div "Texto" at bounding box center [77, 80] width 15 height 6
click at [108, 84] on icon "button" at bounding box center [110, 81] width 5 height 5
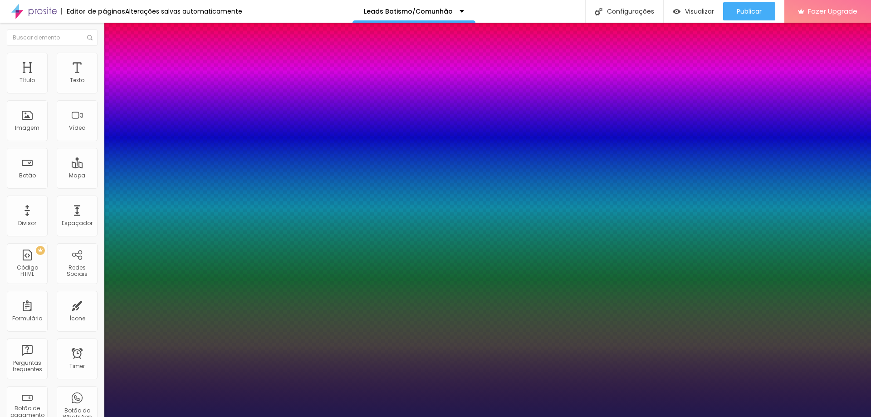
click at [332, 416] on div at bounding box center [435, 417] width 871 height 0
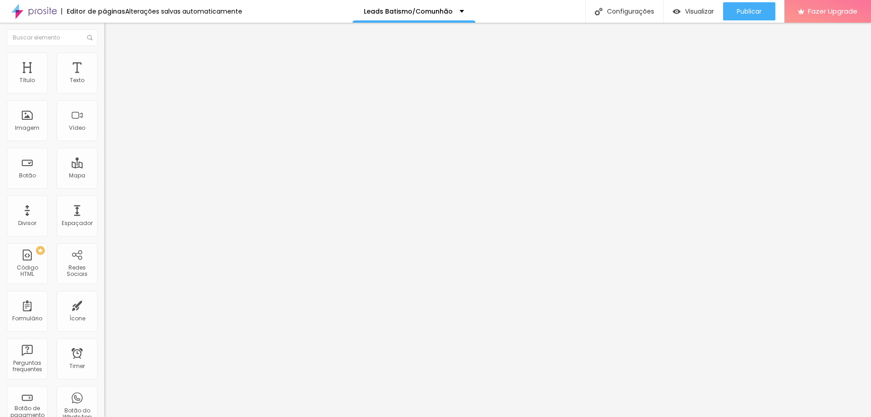
click at [104, 87] on div "Tipografia Voltar ao padrão" at bounding box center [156, 74] width 104 height 25
click at [109, 83] on icon "button" at bounding box center [111, 82] width 4 height 4
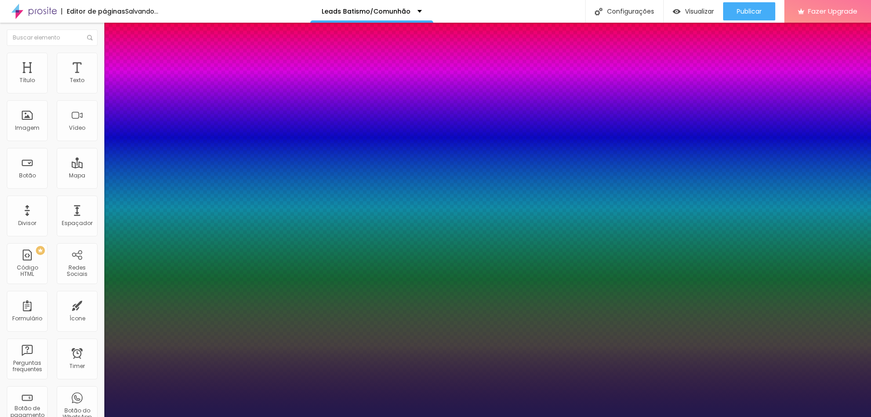
drag, startPoint x: 120, startPoint y: 154, endPoint x: 132, endPoint y: 157, distance: 11.8
click at [305, 416] on div at bounding box center [435, 417] width 871 height 0
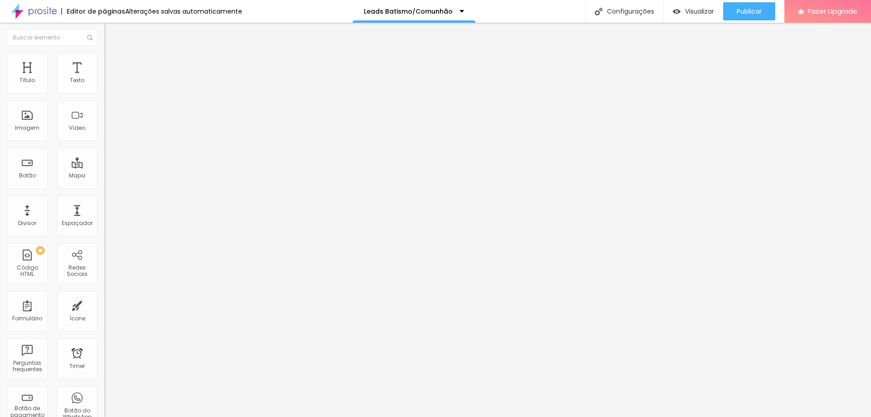
click at [108, 84] on icon "button" at bounding box center [110, 81] width 5 height 5
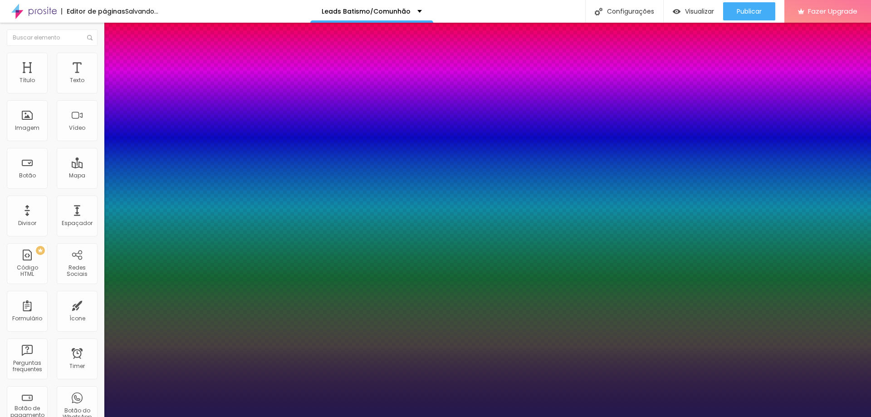
click at [433, 416] on div at bounding box center [435, 417] width 871 height 0
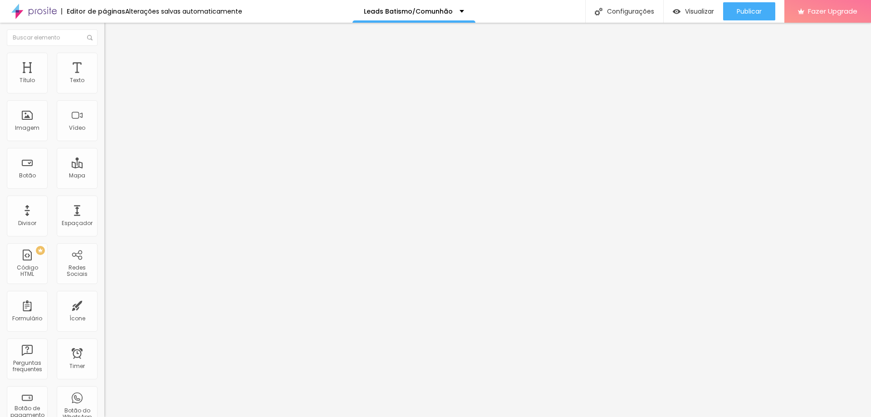
click at [108, 84] on icon "button" at bounding box center [110, 81] width 5 height 5
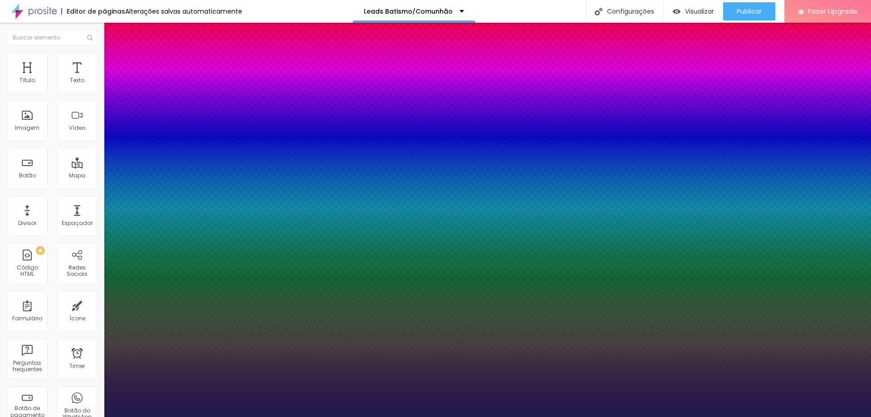
click at [346, 416] on div at bounding box center [435, 417] width 871 height 0
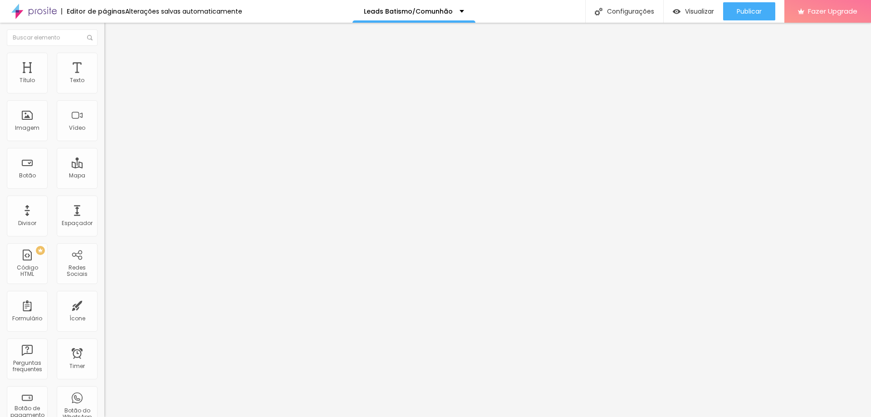
click at [104, 87] on button "button" at bounding box center [110, 83] width 13 height 10
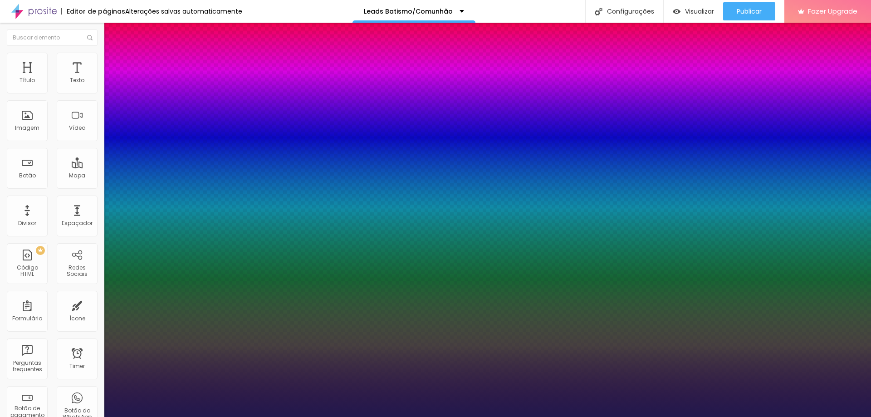
click at [360, 416] on div at bounding box center [435, 417] width 871 height 0
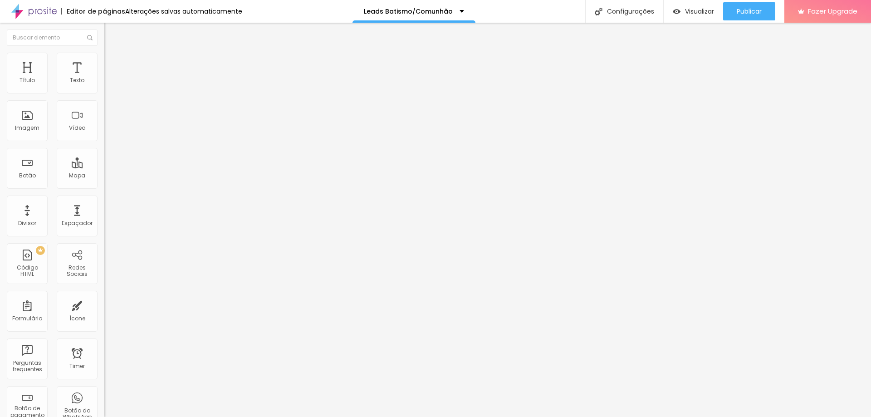
click at [111, 35] on div "Editar Seção" at bounding box center [138, 32] width 54 height 7
drag, startPoint x: 25, startPoint y: 88, endPoint x: 31, endPoint y: 87, distance: 6.5
click at [104, 167] on input "range" at bounding box center [133, 170] width 59 height 7
click at [104, 175] on input "136" at bounding box center [123, 180] width 39 height 10
drag, startPoint x: 83, startPoint y: 88, endPoint x: 59, endPoint y: 88, distance: 23.6
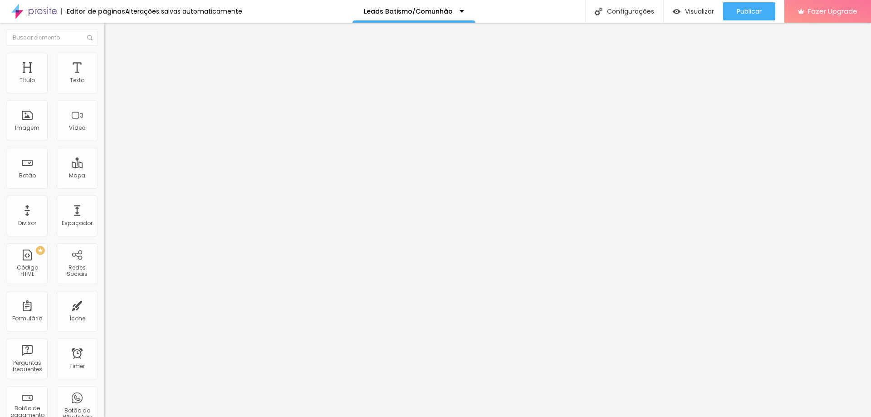
click at [104, 88] on div "136 px Tamanho" at bounding box center [156, 126] width 104 height 128
click at [104, 167] on input "range" at bounding box center [133, 170] width 59 height 7
drag, startPoint x: 23, startPoint y: 88, endPoint x: 37, endPoint y: 91, distance: 14.3
click at [104, 167] on input "range" at bounding box center [133, 170] width 59 height 7
click at [111, 36] on img "button" at bounding box center [114, 32] width 7 height 7
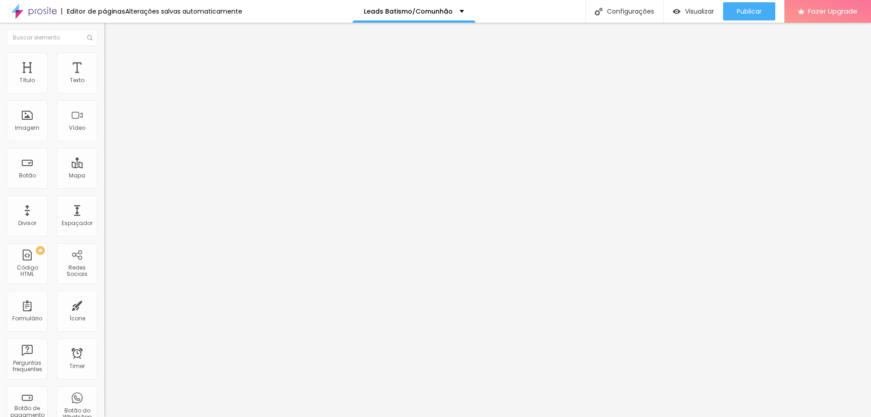
click at [104, 54] on li "Estilo" at bounding box center [156, 57] width 104 height 9
click at [104, 59] on li "Estilo" at bounding box center [156, 57] width 104 height 9
click at [104, 55] on img at bounding box center [108, 57] width 8 height 8
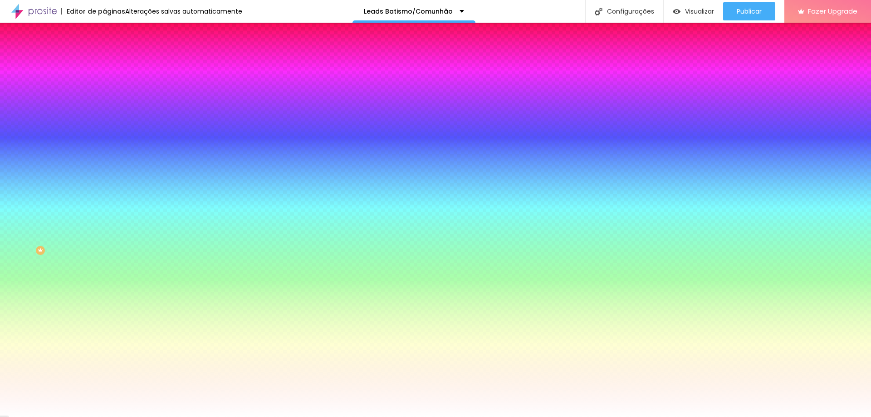
click at [104, 53] on li "Conteúdo" at bounding box center [156, 48] width 104 height 9
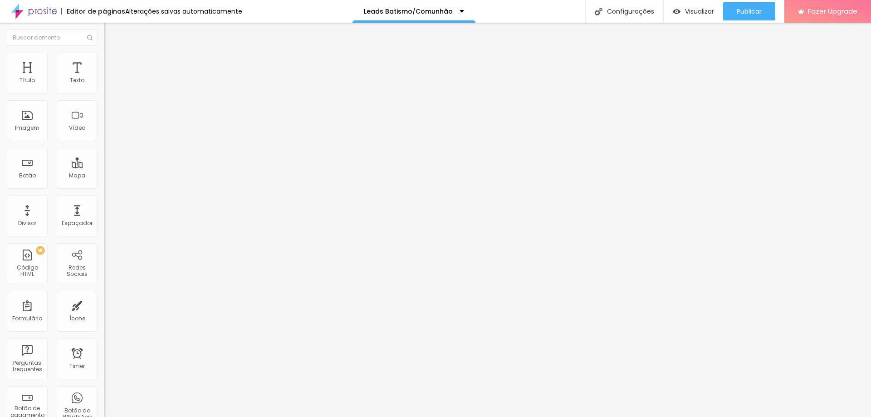
click at [104, 84] on div "Modo Encaixotado Encaixotado Completo" at bounding box center [156, 83] width 104 height 25
click at [104, 83] on span "Encaixotado" at bounding box center [121, 79] width 35 height 8
click at [104, 97] on span "Completo" at bounding box center [118, 93] width 28 height 8
click at [104, 88] on span "Encaixotado" at bounding box center [121, 84] width 35 height 8
click at [104, 54] on li "Estilo" at bounding box center [156, 57] width 104 height 9
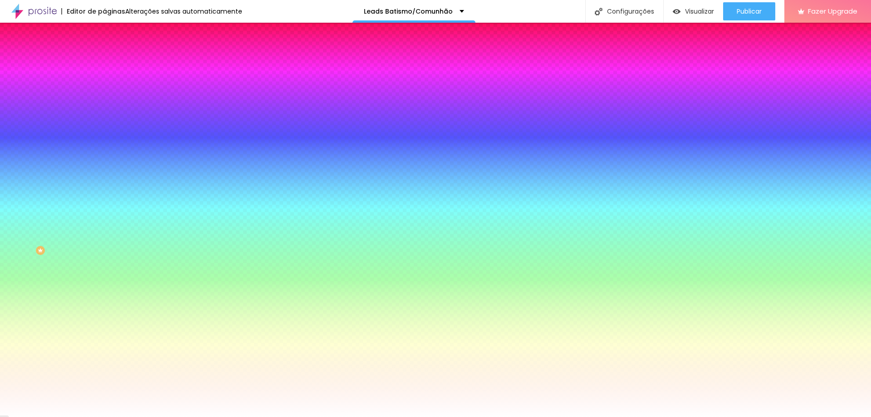
click at [112, 64] on span "Avançado" at bounding box center [127, 68] width 30 height 8
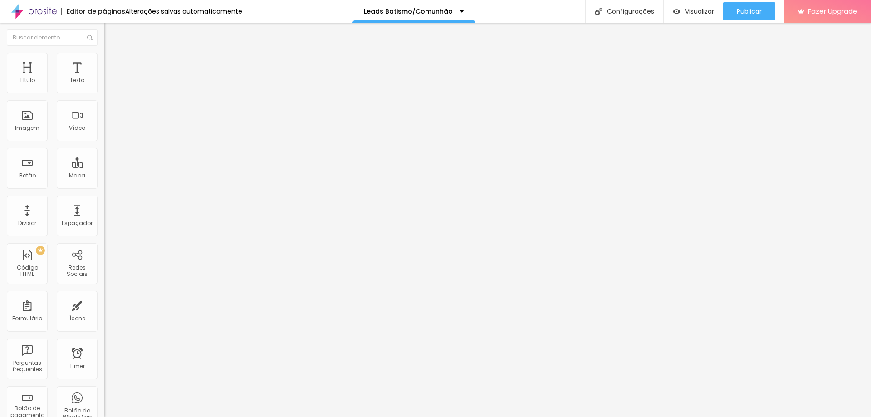
drag, startPoint x: 37, startPoint y: 88, endPoint x: 24, endPoint y: 89, distance: 12.8
click at [104, 176] on input "range" at bounding box center [133, 179] width 59 height 7
click at [104, 59] on li "Estilo" at bounding box center [156, 57] width 104 height 9
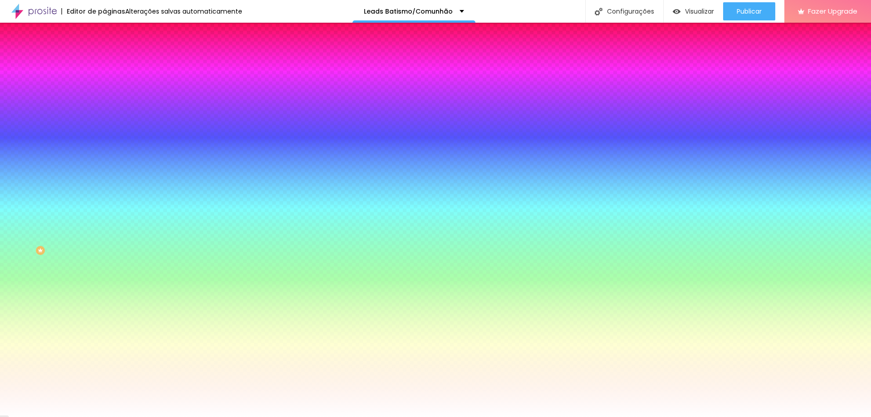
click at [104, 53] on li "Conteúdo" at bounding box center [156, 48] width 104 height 9
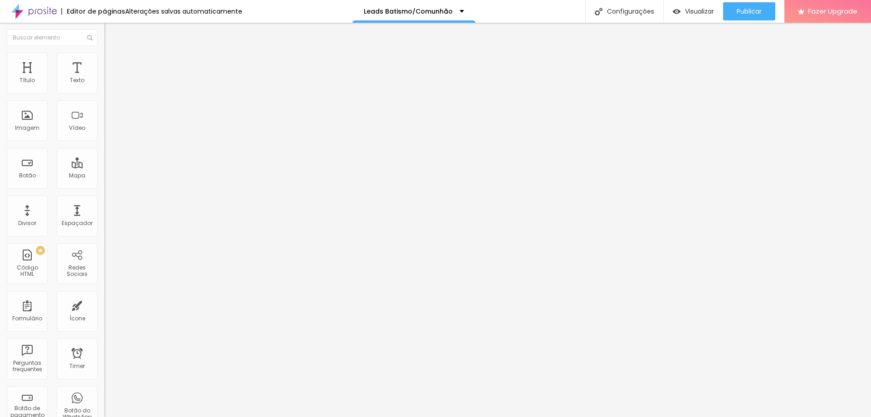
click at [111, 34] on img "button" at bounding box center [114, 32] width 7 height 7
click at [104, 82] on div "Modo Encaixotado Encaixotado Completo" at bounding box center [156, 83] width 104 height 25
click at [104, 83] on span "Encaixotado" at bounding box center [121, 79] width 35 height 8
click at [112, 91] on span "Encaixotado" at bounding box center [129, 87] width 35 height 8
click at [104, 57] on ul "Conteúdo Estilo Avançado" at bounding box center [156, 57] width 104 height 27
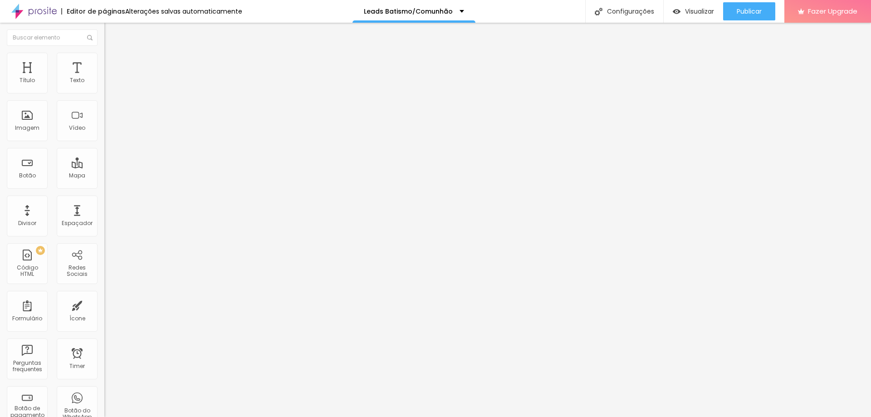
click at [104, 97] on span "Completo" at bounding box center [118, 93] width 28 height 8
click at [104, 59] on img at bounding box center [108, 57] width 8 height 8
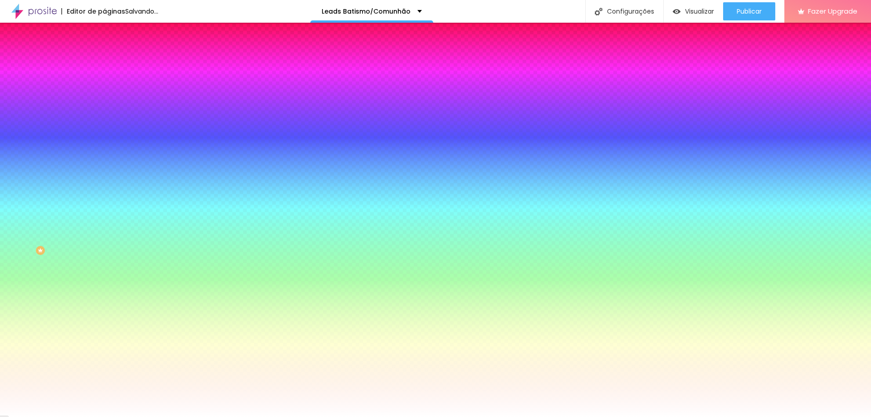
click at [104, 83] on span "Adicionar imagem" at bounding box center [133, 80] width 59 height 8
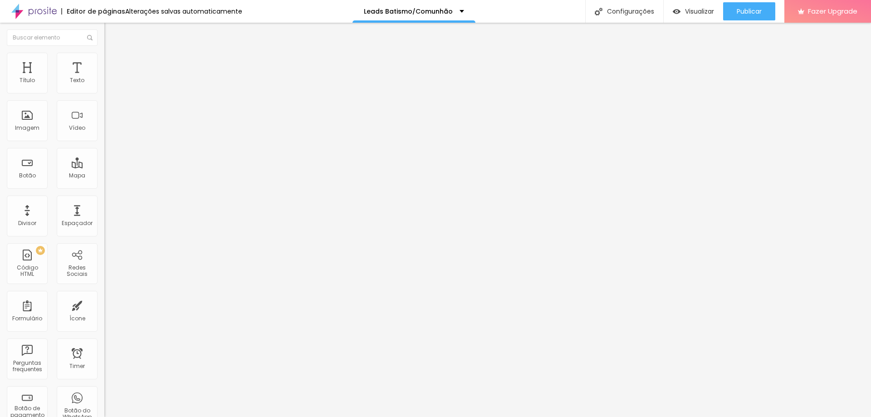
click at [104, 83] on span "Completo" at bounding box center [118, 79] width 28 height 8
click at [104, 56] on img at bounding box center [108, 57] width 8 height 8
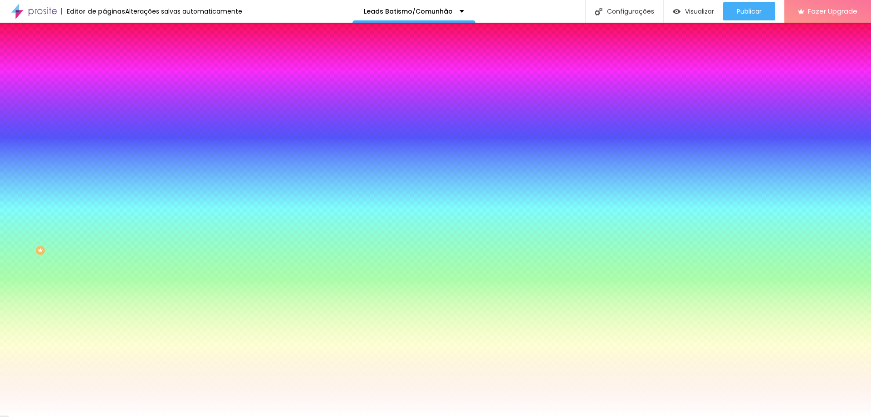
click at [104, 94] on span "Nenhum" at bounding box center [116, 91] width 24 height 8
click at [104, 108] on span "Parallax" at bounding box center [115, 105] width 22 height 8
click at [104, 53] on li "Conteúdo" at bounding box center [156, 48] width 104 height 9
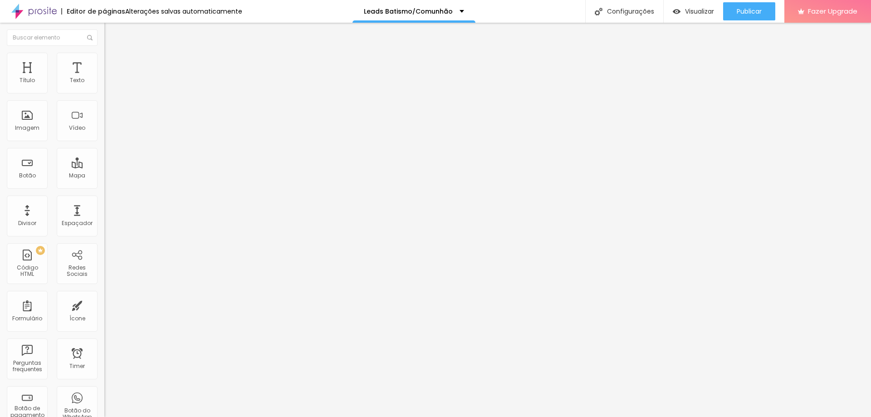
click at [104, 83] on div "Modo Completo Encaixotado Completo" at bounding box center [156, 83] width 104 height 25
click at [104, 56] on img at bounding box center [108, 57] width 8 height 8
click at [104, 53] on li "Estilo" at bounding box center [156, 48] width 104 height 9
click at [111, 31] on img "button" at bounding box center [114, 32] width 7 height 7
click at [746, 10] on span "Publicar" at bounding box center [749, 11] width 25 height 7
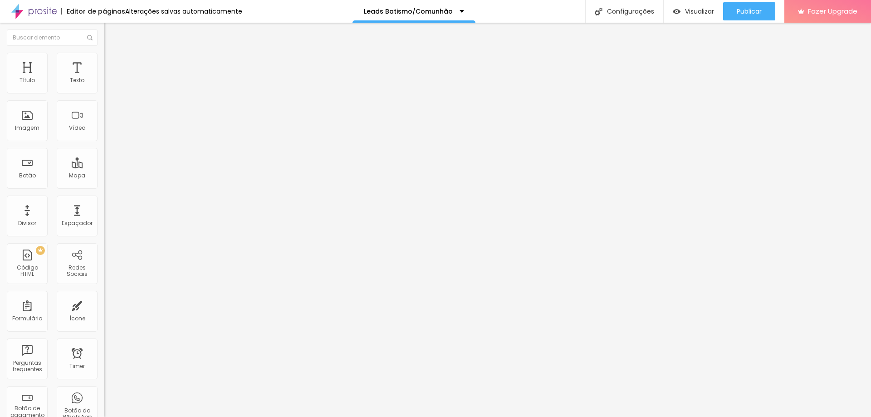
click at [111, 32] on div "Editar Texto" at bounding box center [137, 32] width 52 height 7
click at [104, 58] on img at bounding box center [108, 57] width 8 height 8
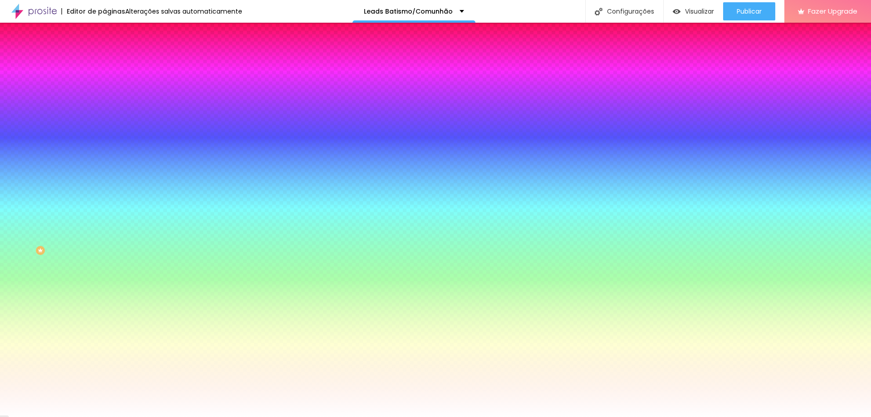
click at [154, 83] on span at bounding box center [156, 80] width 5 height 8
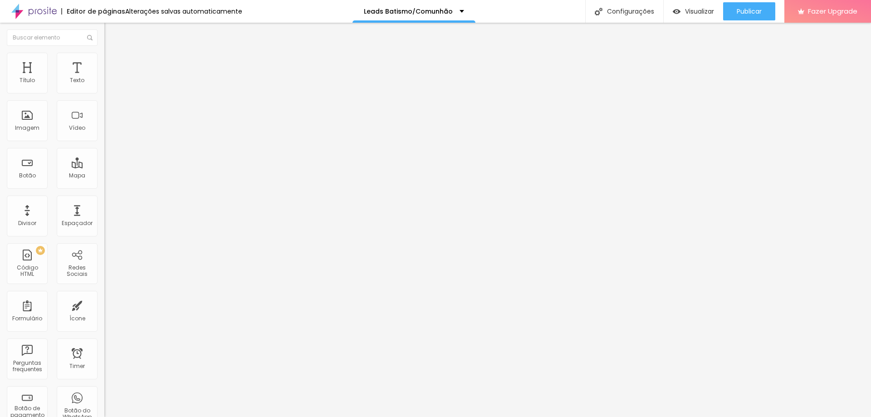
click at [111, 33] on div "Editar Texto" at bounding box center [137, 32] width 52 height 7
click at [111, 33] on img "button" at bounding box center [114, 32] width 7 height 7
click at [112, 63] on span "Estilo" at bounding box center [119, 59] width 14 height 8
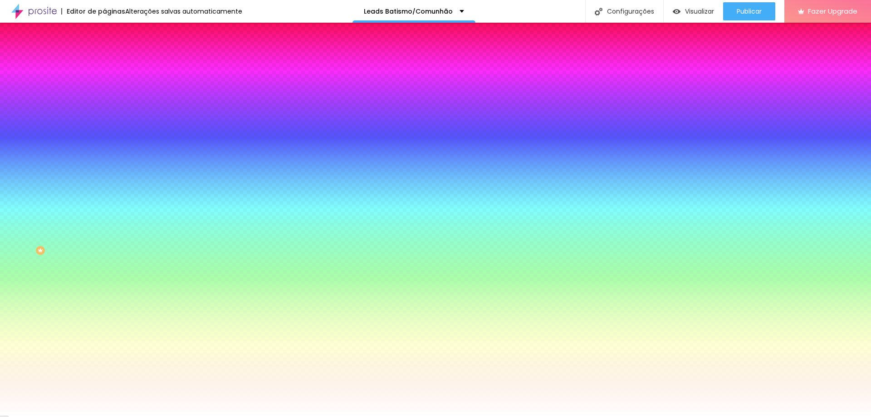
click at [104, 102] on button "button" at bounding box center [110, 97] width 13 height 10
click at [471, 416] on div at bounding box center [435, 417] width 871 height 0
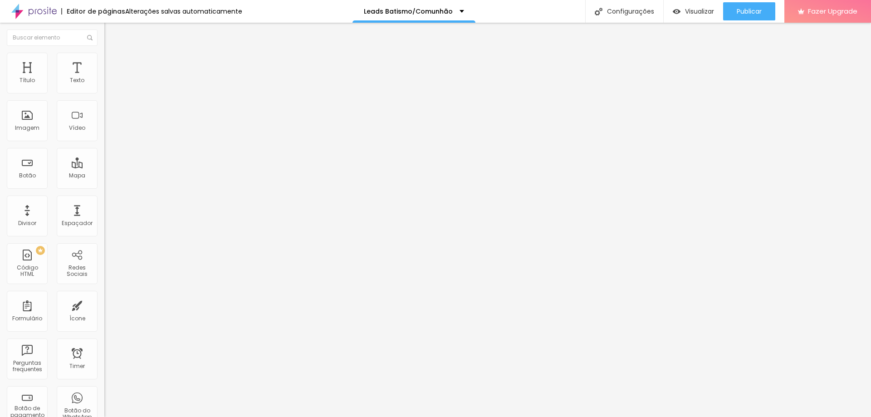
click at [112, 63] on span "Estilo" at bounding box center [119, 59] width 14 height 8
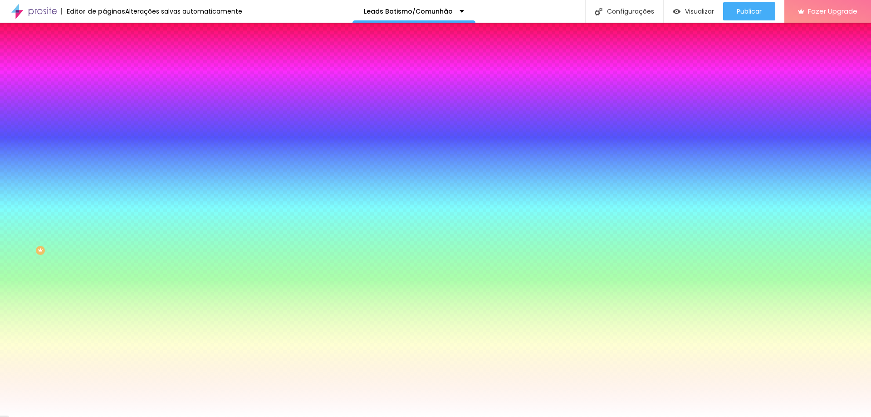
click at [104, 115] on button "button" at bounding box center [110, 116] width 13 height 10
drag, startPoint x: 137, startPoint y: 175, endPoint x: 124, endPoint y: 176, distance: 13.7
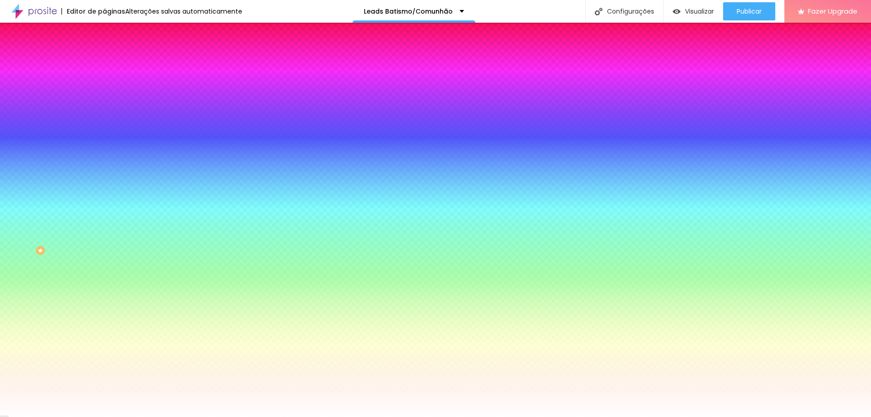
click at [49, 416] on div at bounding box center [435, 417] width 871 height 0
click at [104, 53] on li "Conteúdo" at bounding box center [156, 48] width 104 height 9
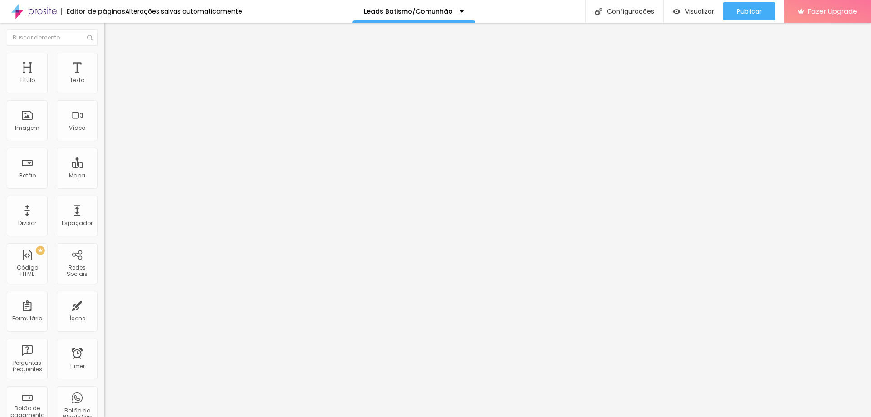
click at [104, 85] on input "Click me" at bounding box center [158, 80] width 109 height 9
drag, startPoint x: 73, startPoint y: 99, endPoint x: 4, endPoint y: 99, distance: 69.4
click at [104, 99] on div "Texto Click me Alinhamento [GEOGRAPHIC_DATA] Link URL https:// Abrir em uma nov…" at bounding box center [156, 137] width 104 height 132
click at [104, 187] on input "https://" at bounding box center [158, 182] width 109 height 9
paste input "[URL][DOMAIN_NAME]"
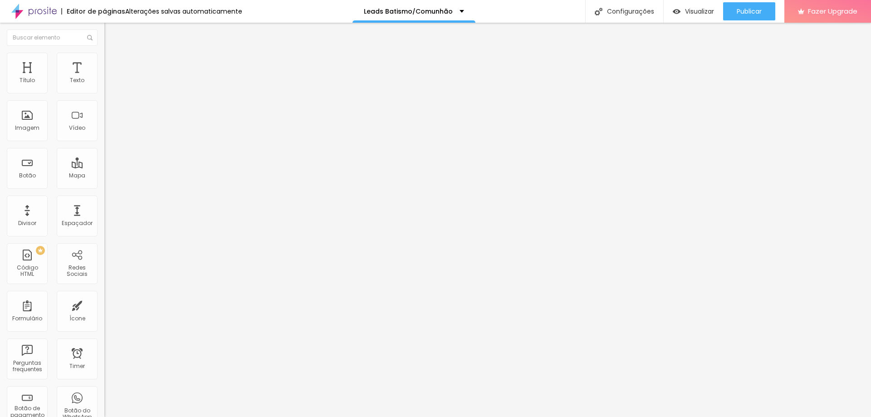
click at [104, 187] on input "https://[URL][DOMAIN_NAME]" at bounding box center [158, 182] width 109 height 9
drag, startPoint x: 30, startPoint y: 189, endPoint x: 0, endPoint y: 186, distance: 30.0
click at [104, 186] on div "Texto [GEOGRAPHIC_DATA] Link URL https://[URL][DOMAIN_NAME] Abrir em uma nova a…" at bounding box center [156, 137] width 104 height 132
click at [104, 183] on input "[URL][DOMAIN_NAME]" at bounding box center [158, 182] width 109 height 9
click at [104, 233] on div "Editar Botão Conteúdo Estilo Avançado Texto Galeria [GEOGRAPHIC_DATA] Link URL …" at bounding box center [156, 220] width 104 height 394
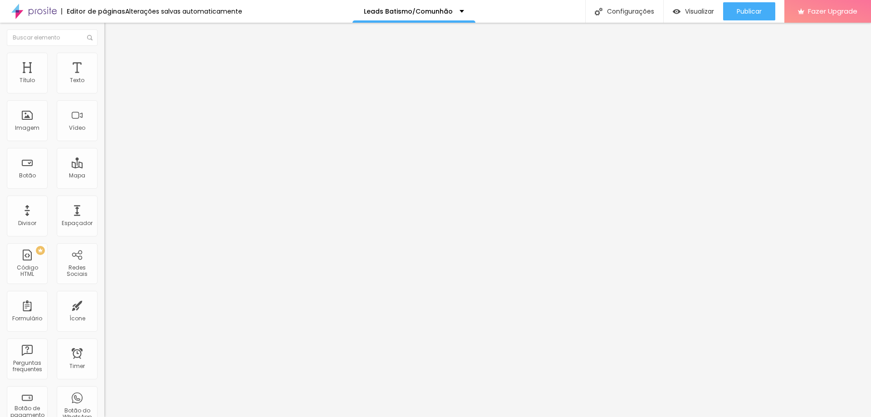
click at [104, 203] on div "Abrir em uma nova aba" at bounding box center [156, 200] width 104 height 5
click at [749, 12] on span "Publicar" at bounding box center [749, 11] width 25 height 7
click at [700, 11] on span "Visualizar" at bounding box center [691, 11] width 29 height 7
click at [104, 139] on span "Normal" at bounding box center [114, 139] width 20 height 8
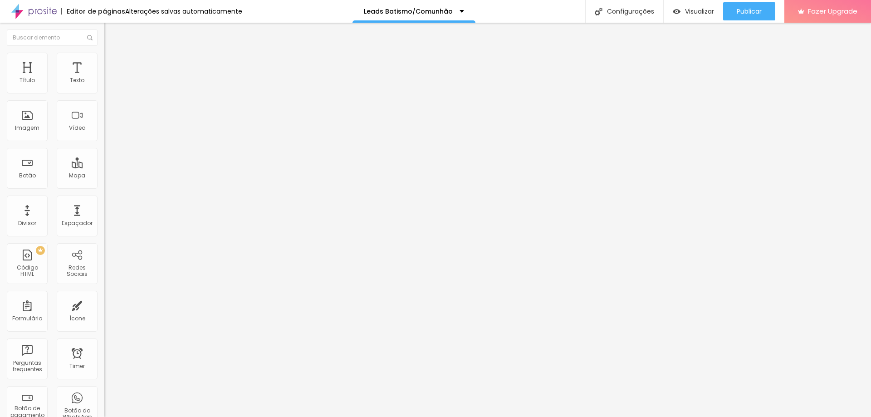
click at [104, 62] on li "Estilo" at bounding box center [156, 57] width 104 height 9
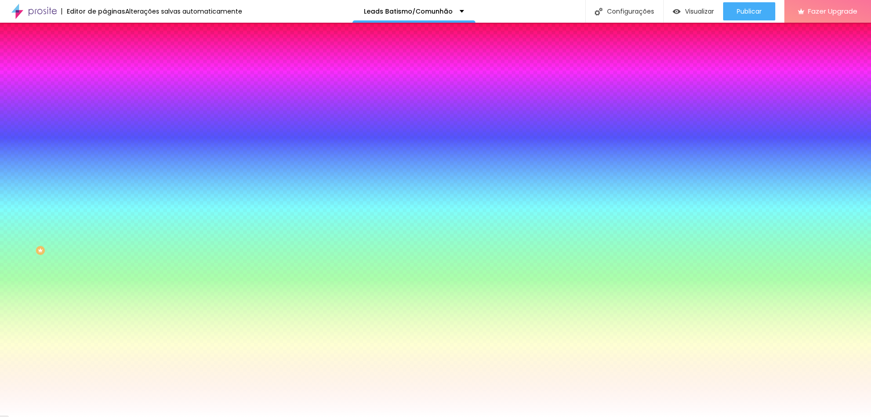
click at [104, 137] on button "button" at bounding box center [110, 142] width 13 height 10
paste input "5B0F"
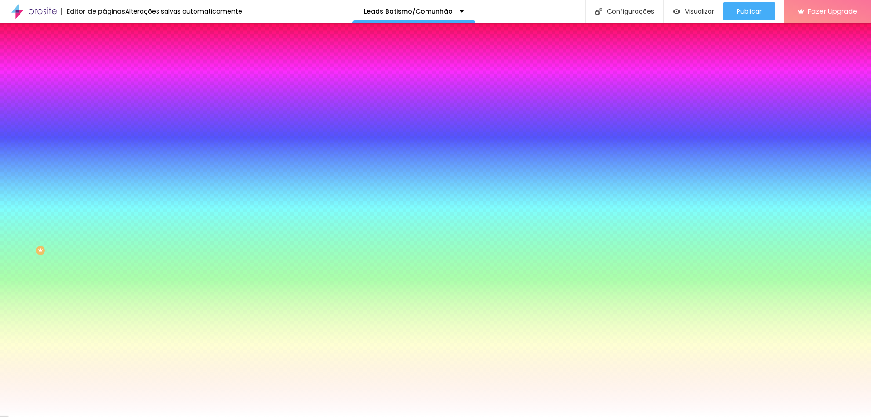
drag, startPoint x: 97, startPoint y: 195, endPoint x: 114, endPoint y: 196, distance: 17.3
drag, startPoint x: 88, startPoint y: 117, endPoint x: 93, endPoint y: 113, distance: 6.9
click at [88, 416] on div at bounding box center [435, 417] width 871 height 0
click at [104, 112] on button "button" at bounding box center [110, 116] width 13 height 10
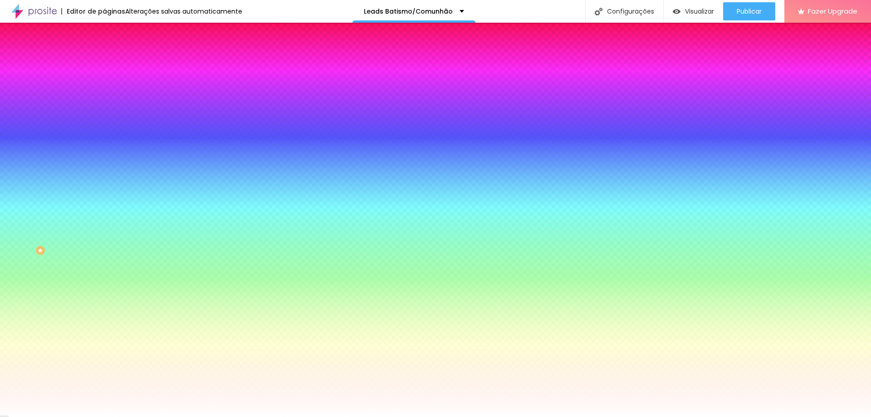
paste input "5B0F"
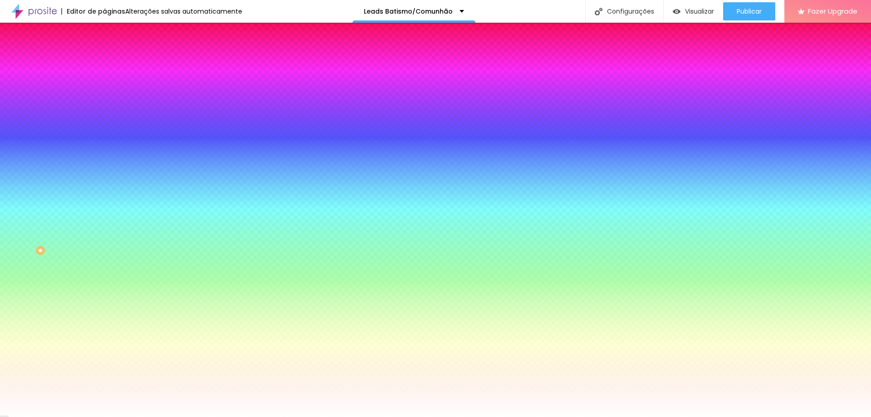
click at [347, 416] on div at bounding box center [435, 417] width 871 height 0
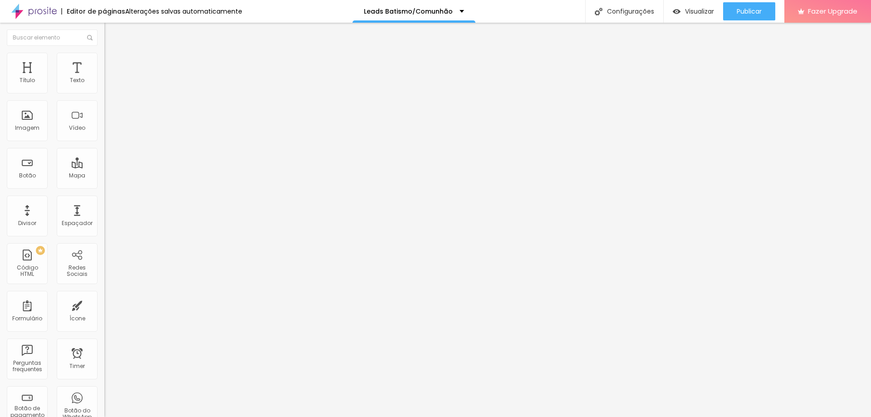
click at [104, 59] on li "Estilo" at bounding box center [156, 57] width 104 height 9
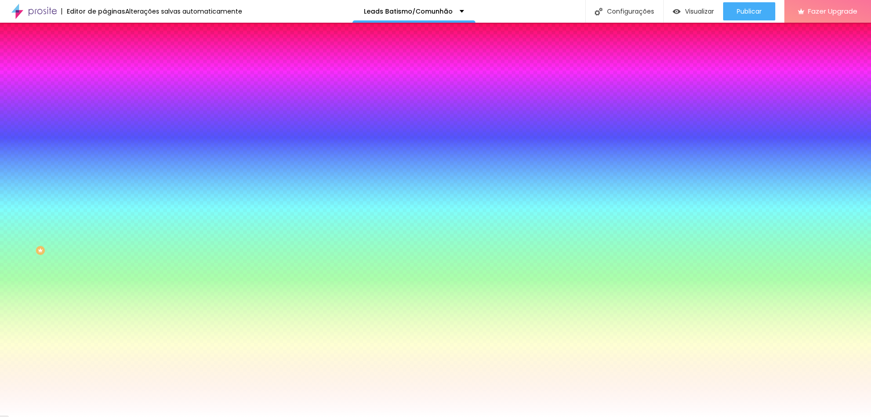
click at [104, 132] on input "#FFFFFF" at bounding box center [158, 127] width 109 height 9
paste input "5B0F00"
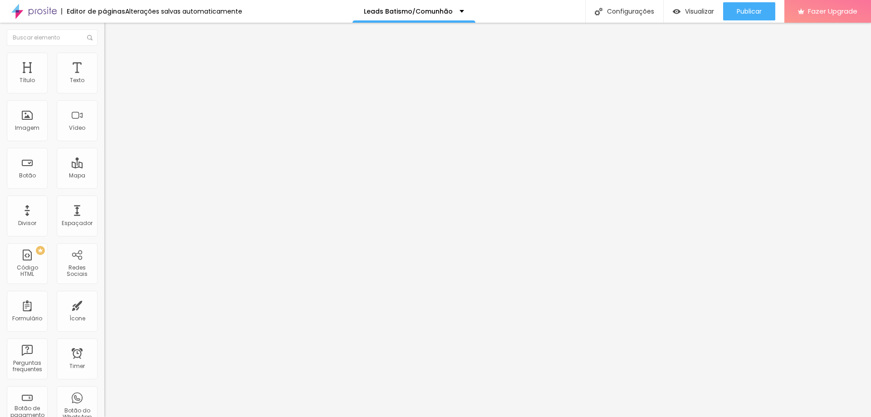
click at [104, 60] on li "Estilo" at bounding box center [156, 57] width 104 height 9
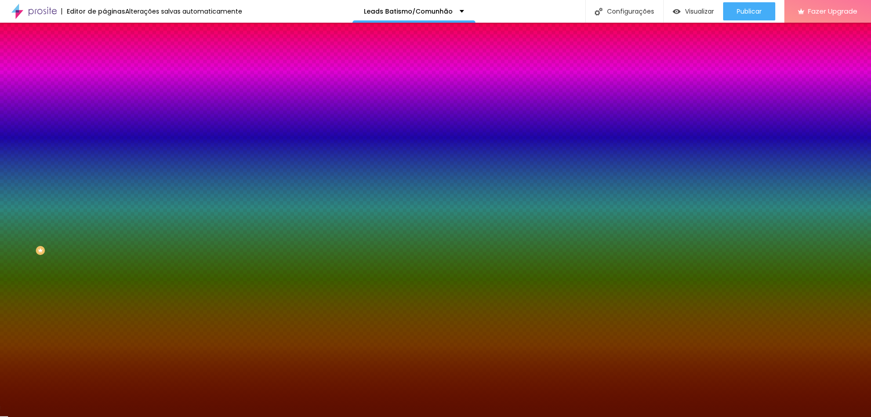
click at [104, 132] on input "#5B0F00" at bounding box center [158, 127] width 109 height 9
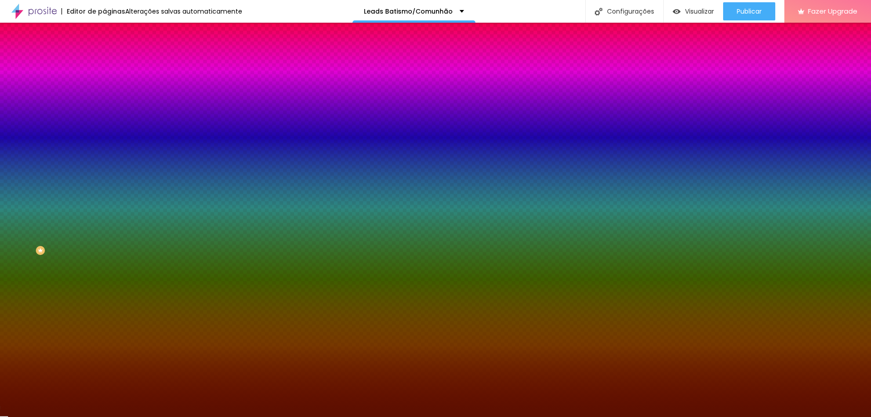
click at [104, 132] on input "#5B0F00" at bounding box center [158, 127] width 109 height 9
paste input "F6C896"
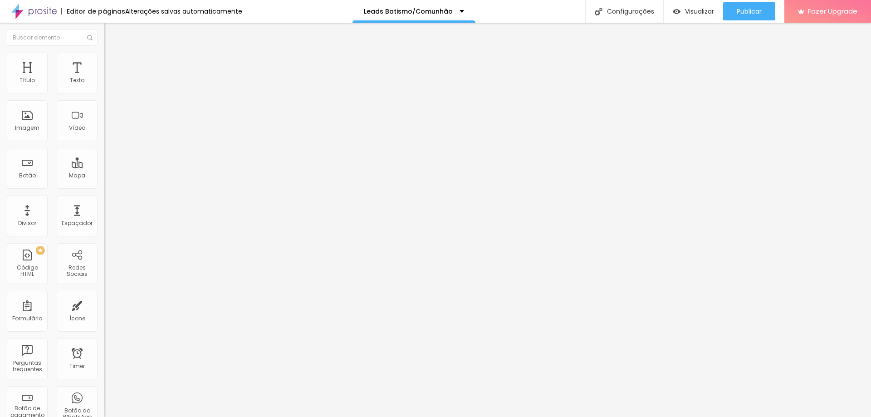
click at [104, 53] on img at bounding box center [108, 57] width 8 height 8
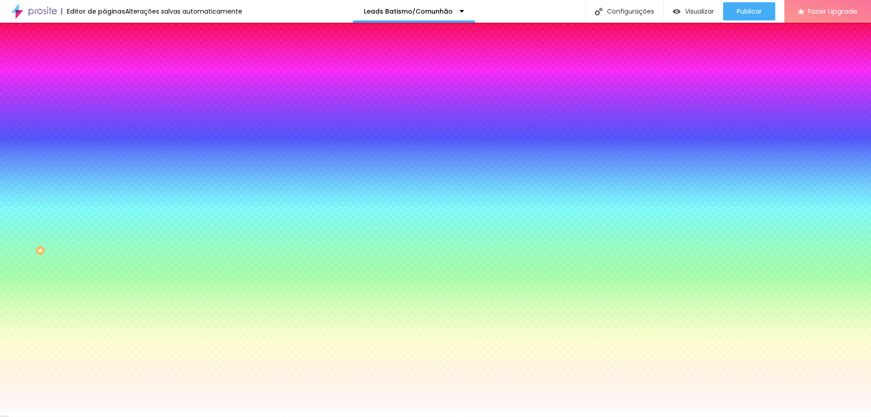
click at [104, 92] on input "#FFFFFF" at bounding box center [158, 91] width 109 height 9
paste input "6C896"
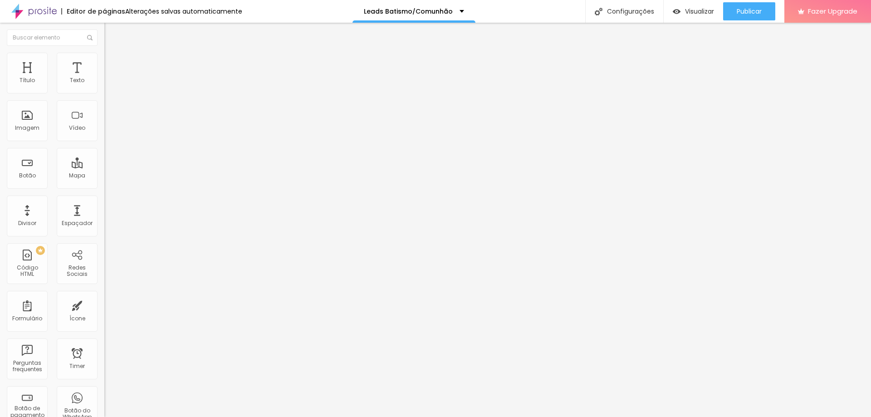
click at [104, 83] on span "Completo" at bounding box center [118, 79] width 28 height 8
click at [104, 88] on span "Encaixotado" at bounding box center [121, 84] width 35 height 8
click at [104, 57] on li "Estilo" at bounding box center [156, 57] width 104 height 9
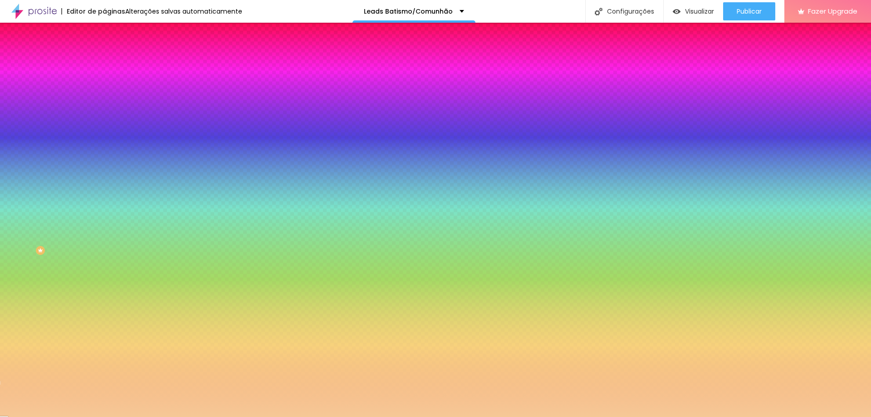
click at [112, 54] on span "Conteúdo" at bounding box center [126, 50] width 28 height 8
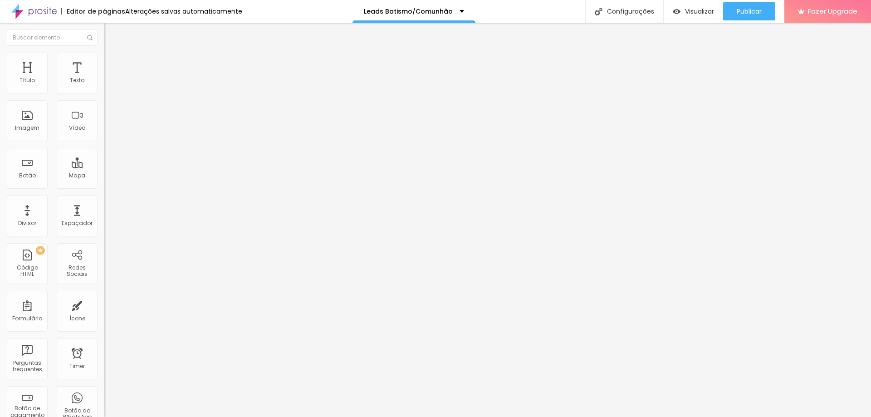
click at [104, 57] on li "Estilo" at bounding box center [156, 57] width 104 height 9
click at [112, 63] on span "Estilo" at bounding box center [119, 59] width 14 height 8
click at [112, 54] on span "Conteúdo" at bounding box center [126, 50] width 28 height 8
click at [104, 167] on input "range" at bounding box center [133, 170] width 59 height 7
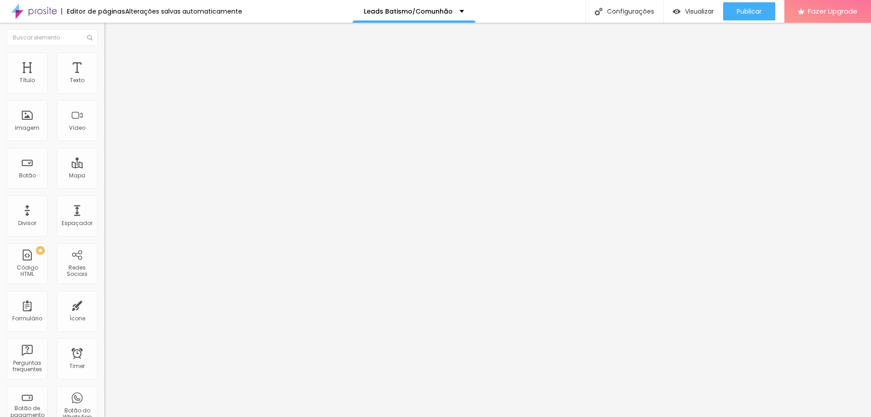
click at [104, 167] on input "range" at bounding box center [133, 170] width 59 height 7
click at [751, 8] on span "Publicar" at bounding box center [749, 11] width 25 height 7
click at [692, 12] on span "Visualizar" at bounding box center [691, 11] width 29 height 7
click at [741, 11] on span "Publicar" at bounding box center [749, 11] width 25 height 7
click at [104, 87] on button "button" at bounding box center [110, 83] width 13 height 10
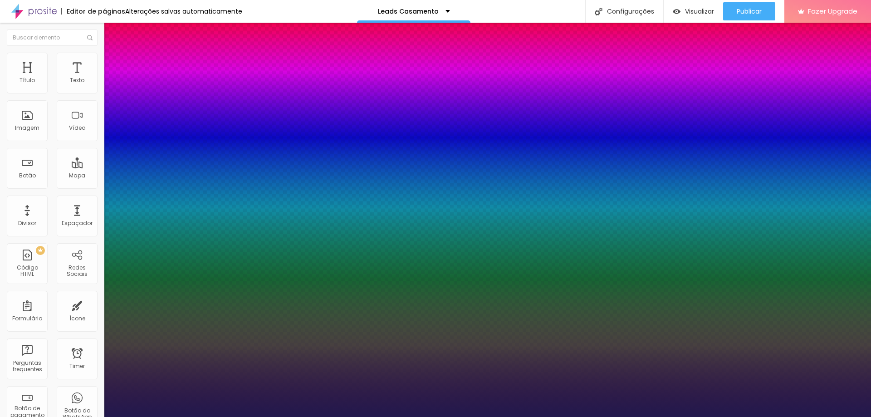
type input "1"
select select "MontserratLight"
type input "1"
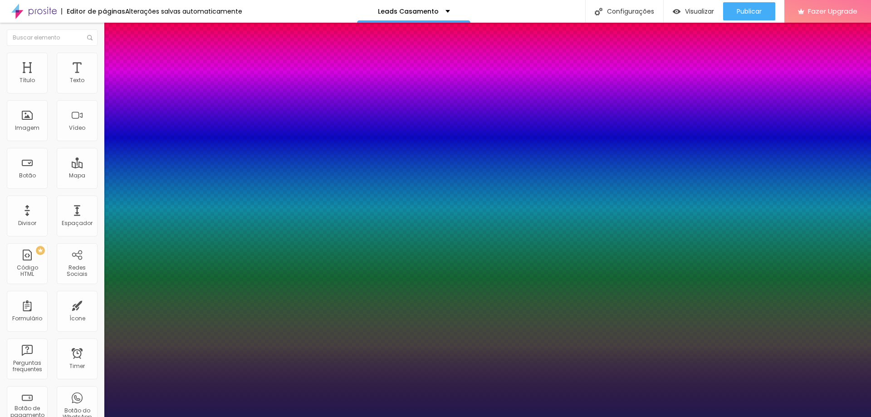
type input "15"
type input "1"
type input "17"
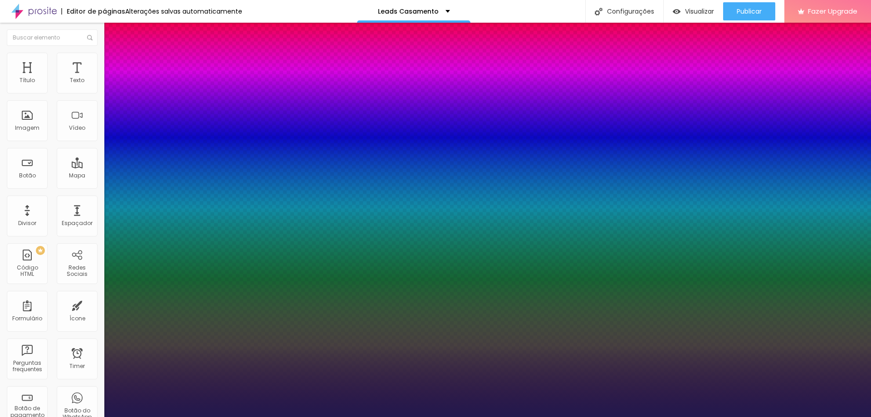
type input "1"
type input "20"
type input "1"
type input "21"
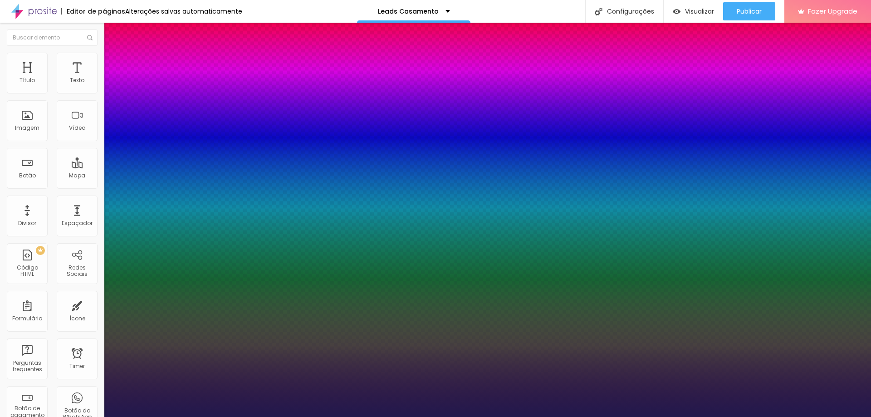
type input "21"
type input "1"
type input "22"
type input "1"
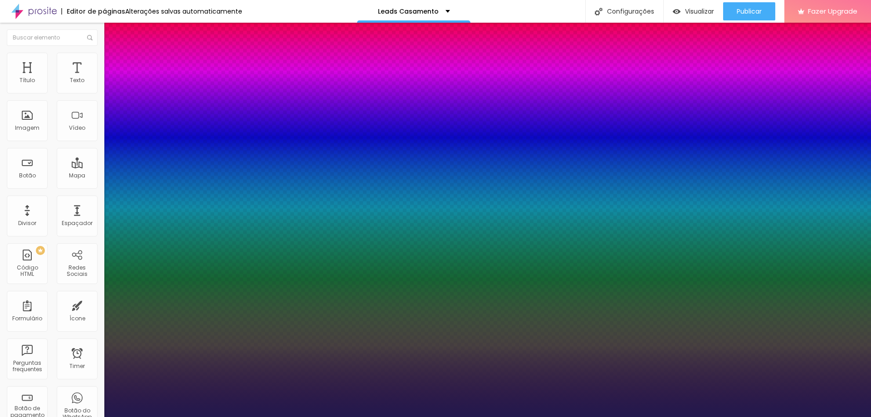
type input "20"
type input "1"
drag, startPoint x: 121, startPoint y: 154, endPoint x: 126, endPoint y: 153, distance: 4.6
type input "20"
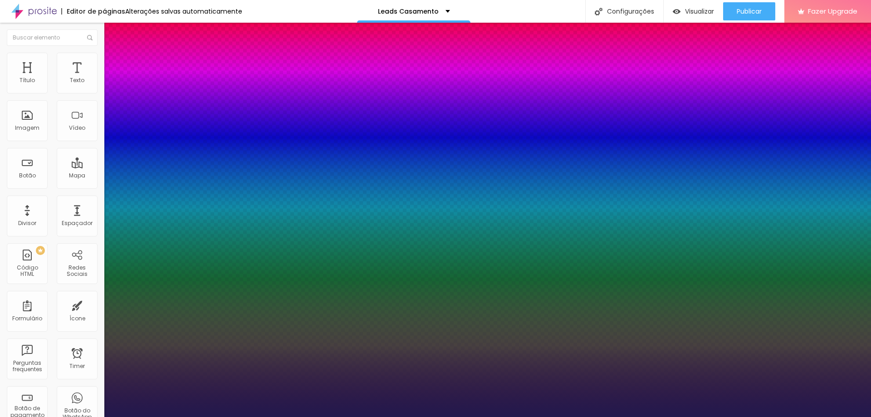
click at [505, 416] on div at bounding box center [435, 417] width 871 height 0
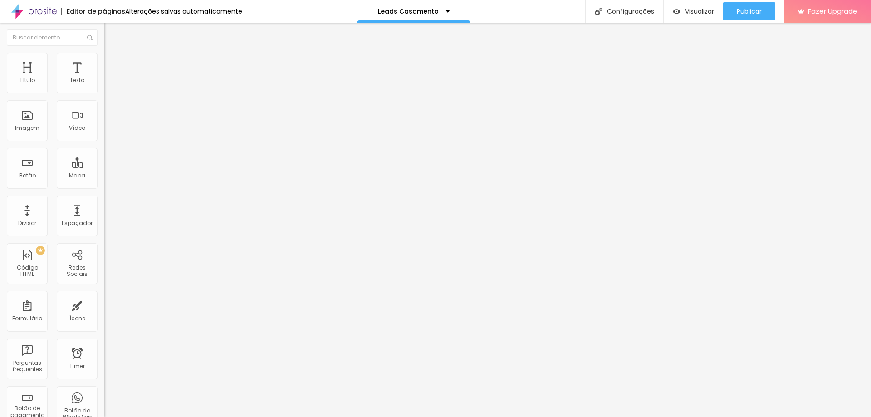
click at [104, 87] on button "button" at bounding box center [110, 83] width 13 height 10
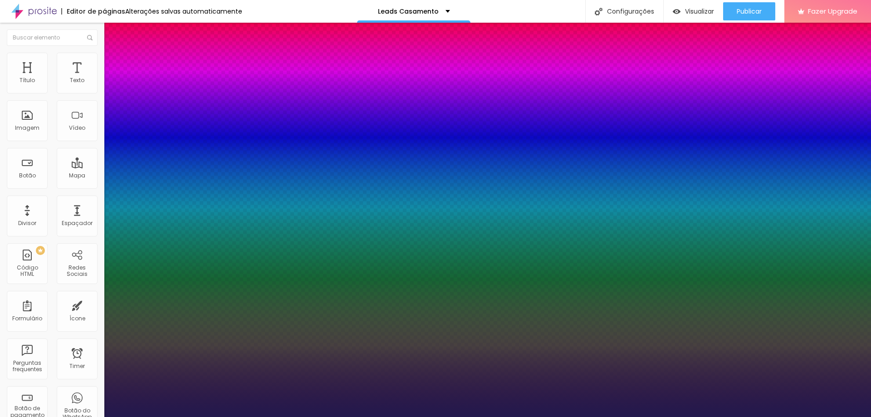
type input "1"
type input "15"
type input "1"
type input "16"
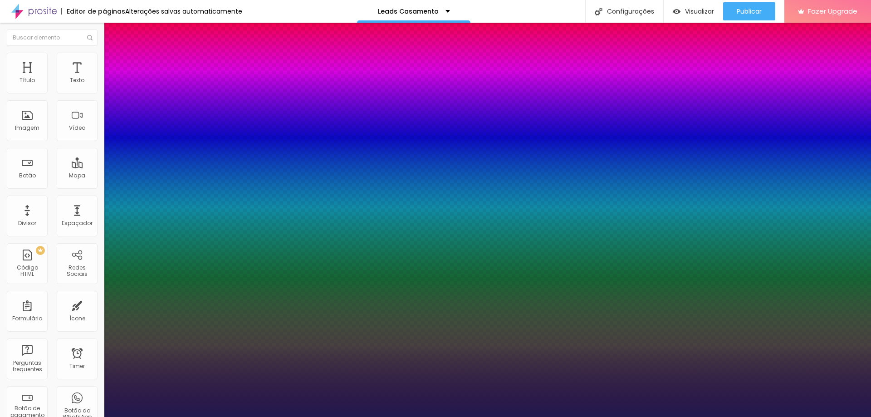
type input "16"
type input "1"
type input "17"
type input "1"
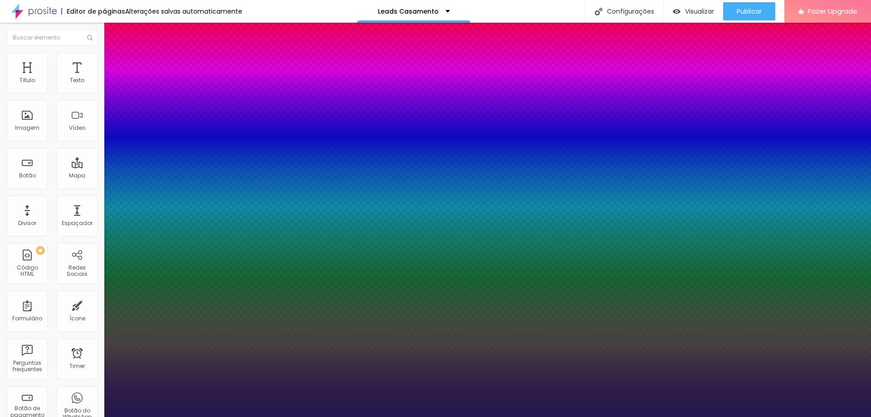
type input "18"
type input "1"
type input "19"
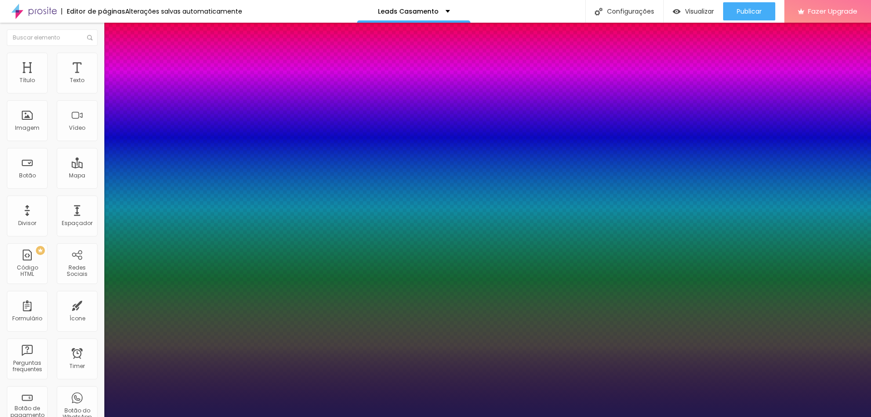
type input "1"
type input "20"
type input "1"
type input "21"
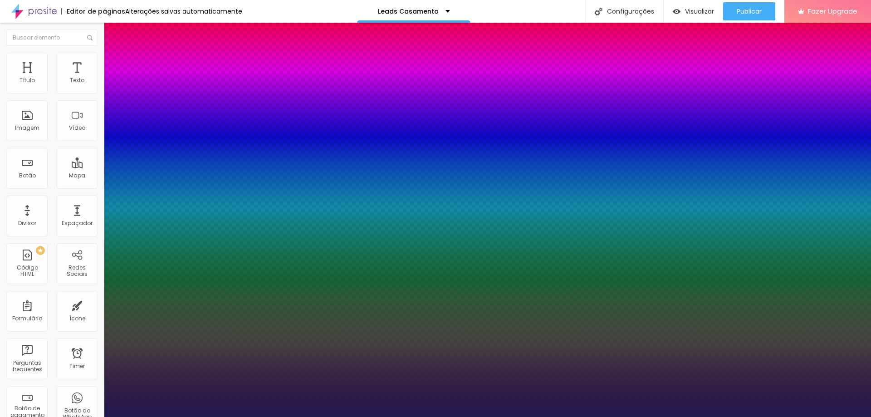
type input "21"
type input "1"
type input "22"
type input "1"
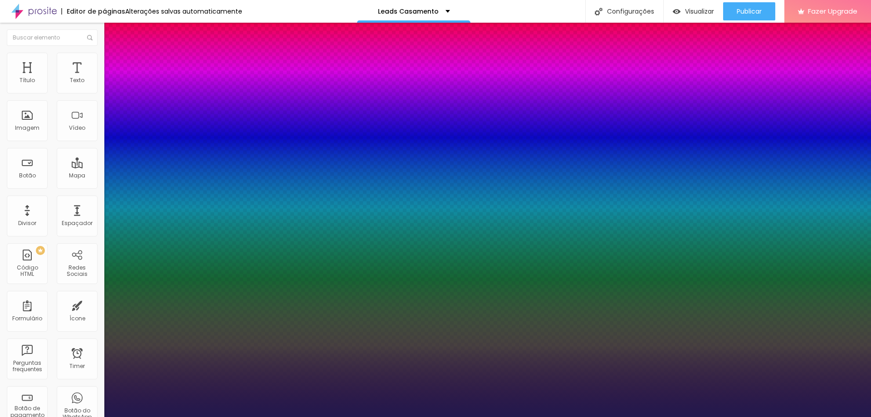
type input "23"
type input "1"
type input "24"
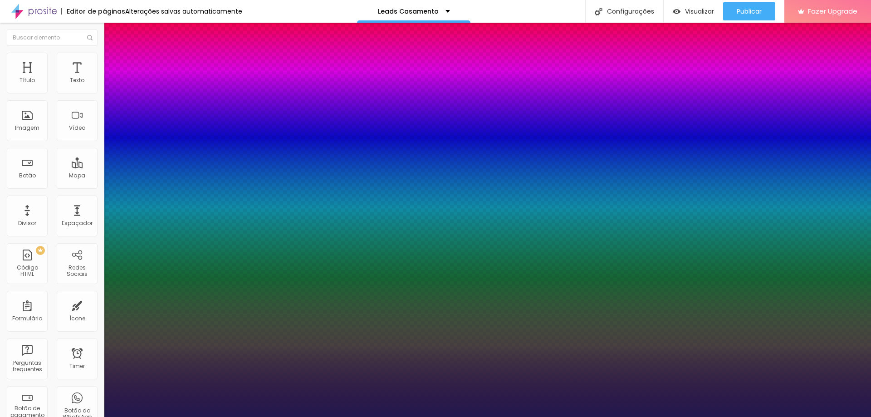
type input "1"
type input "25"
type input "1"
type input "26"
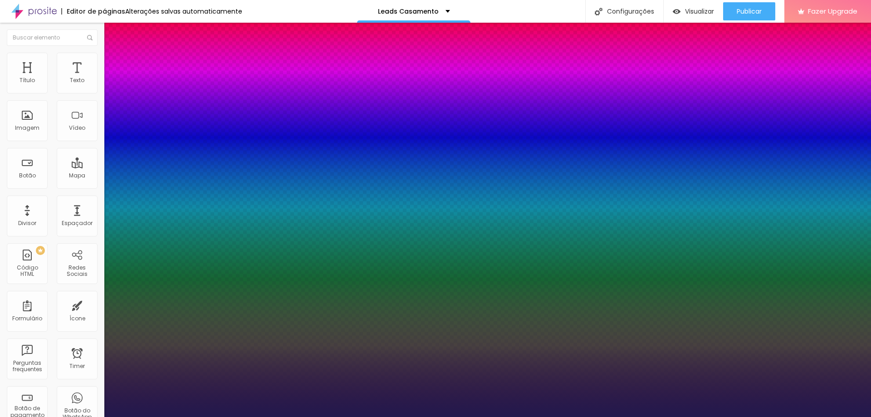
type input "26"
type input "1"
type input "27"
type input "1"
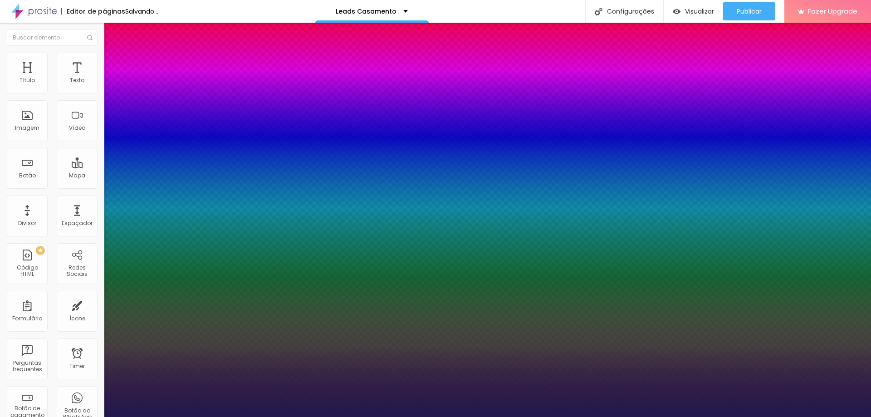
type input "29"
type input "1"
drag, startPoint x: 121, startPoint y: 152, endPoint x: 132, endPoint y: 154, distance: 10.6
type input "29"
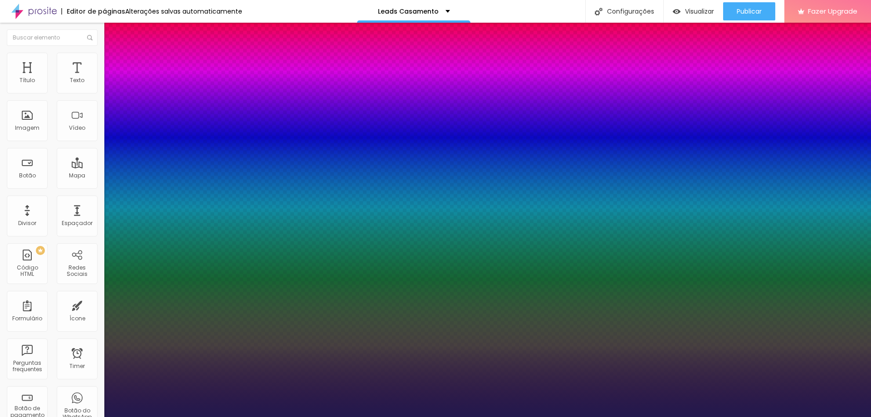
click at [481, 416] on div at bounding box center [435, 417] width 871 height 0
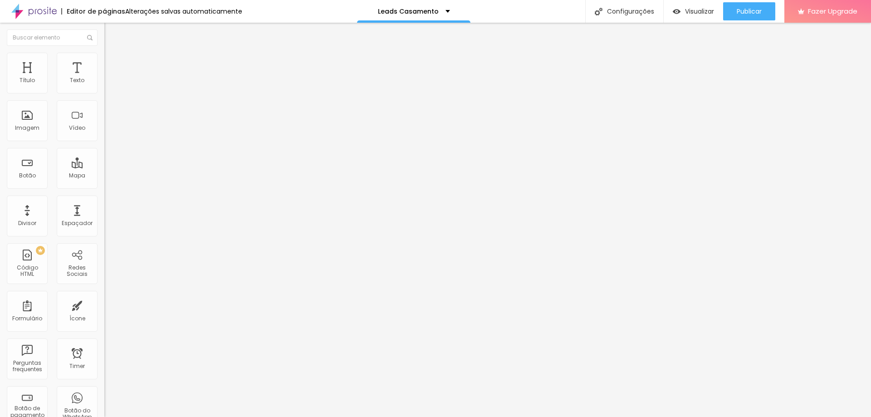
click at [104, 54] on li "Estilo" at bounding box center [156, 57] width 104 height 9
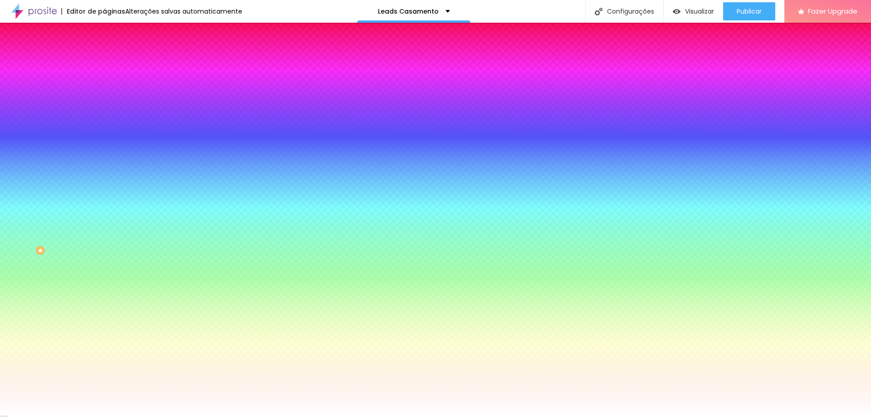
click at [104, 93] on input "#FFFFFF" at bounding box center [158, 91] width 109 height 9
click at [108, 115] on icon "button" at bounding box center [110, 114] width 5 height 5
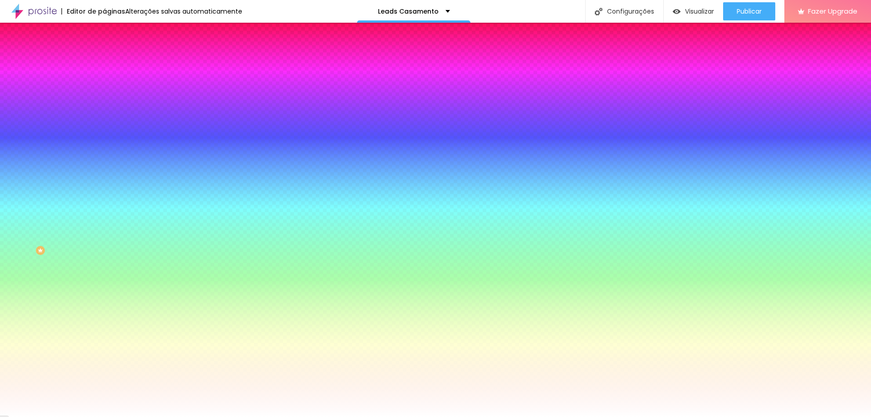
paste input "5B0F"
type input "#5B0F00"
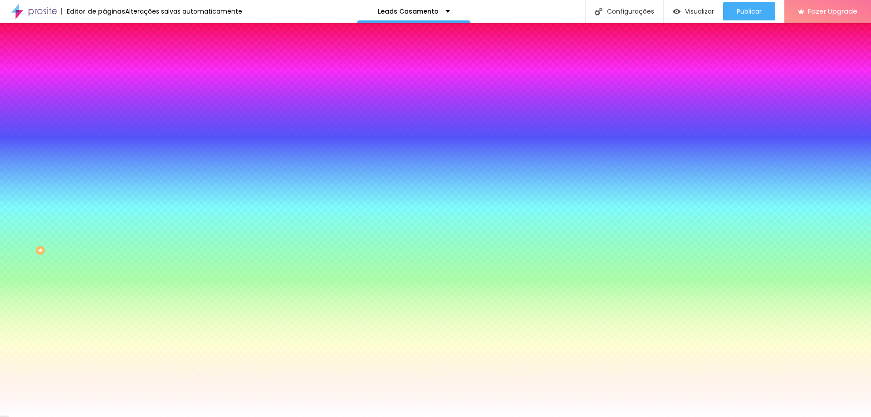
type input "15"
type input "14"
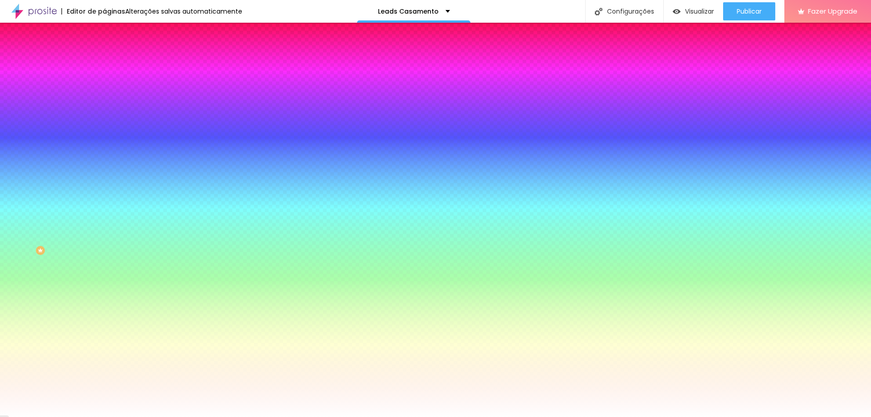
type input "14"
type input "13"
type input "12"
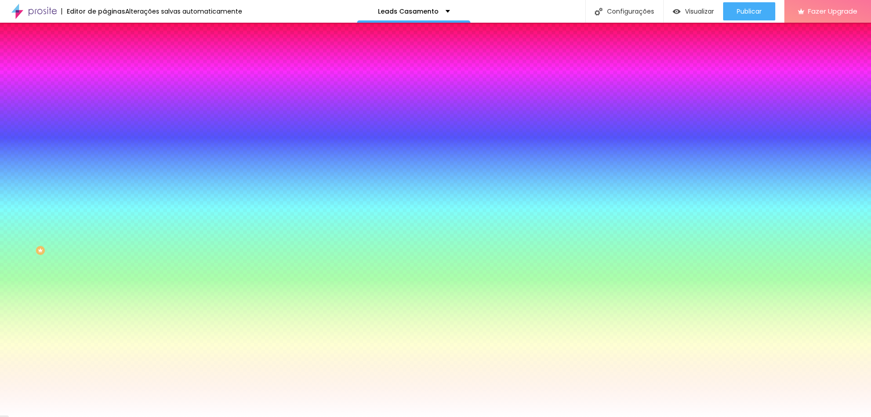
type input "11"
drag, startPoint x: 139, startPoint y: 174, endPoint x: 125, endPoint y: 174, distance: 13.6
type input "11"
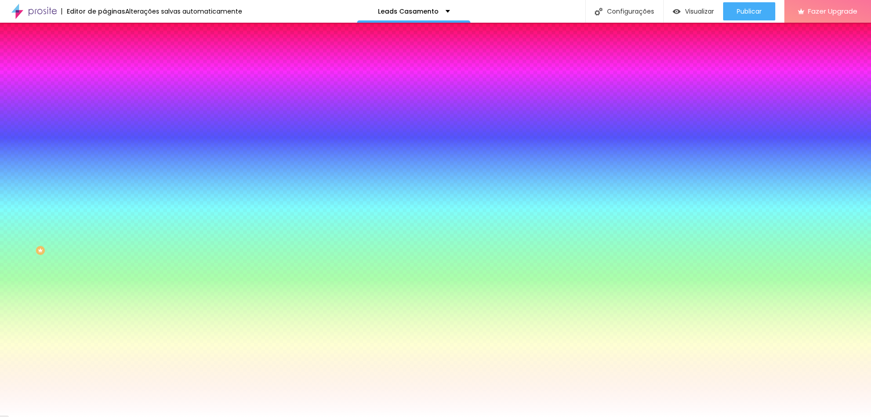
click at [25, 416] on div at bounding box center [435, 417] width 871 height 0
click at [104, 137] on button "button" at bounding box center [110, 142] width 13 height 10
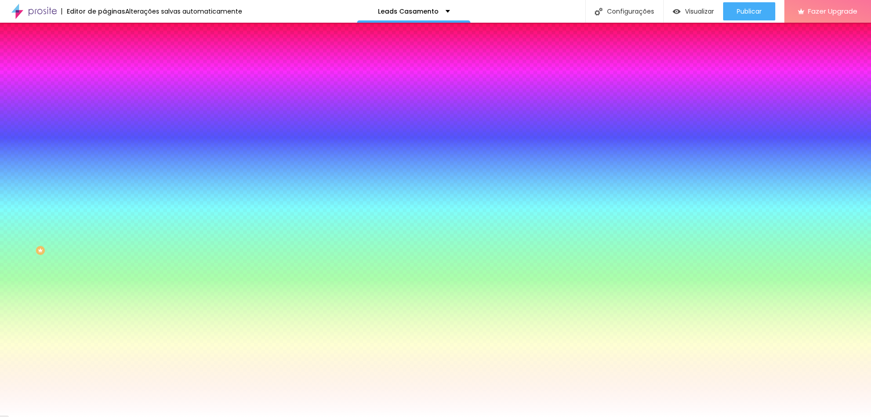
paste input "5B0F"
type input "#5B0F00"
type input "1"
drag, startPoint x: 101, startPoint y: 192, endPoint x: 113, endPoint y: 194, distance: 11.9
type input "1"
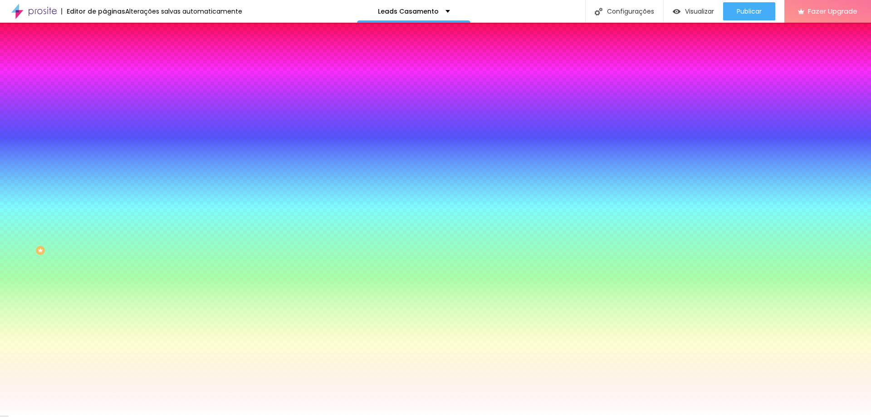
click at [306, 416] on div at bounding box center [435, 417] width 871 height 0
click at [104, 53] on li "Conteúdo" at bounding box center [156, 48] width 104 height 9
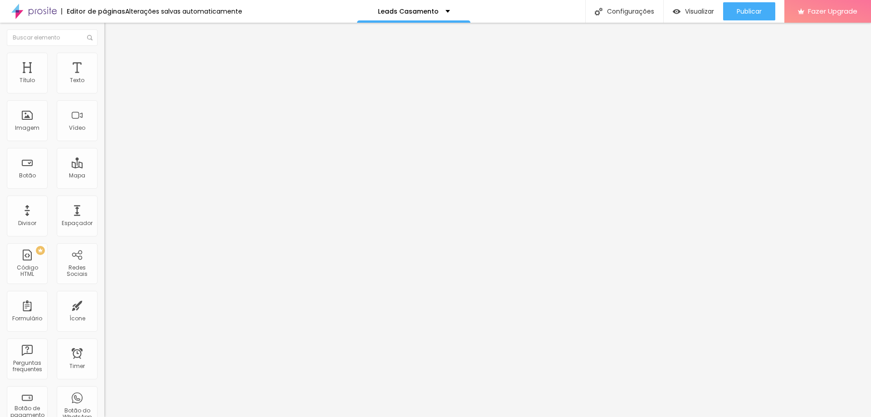
click at [104, 96] on div "Modo Encaixotado Encaixotado Completo" at bounding box center [156, 83] width 104 height 25
click at [104, 94] on div "Modo Encaixotado Encaixotado Completo" at bounding box center [156, 83] width 104 height 25
click at [104, 83] on span "Encaixotado" at bounding box center [121, 79] width 35 height 8
click at [104, 97] on span "Completo" at bounding box center [118, 93] width 28 height 8
click at [104, 60] on li "Estilo" at bounding box center [156, 57] width 104 height 9
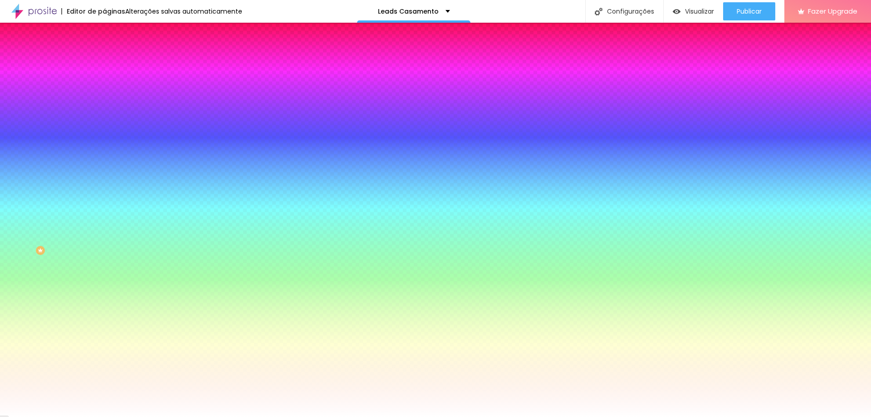
click at [104, 93] on input "#FFFFFF" at bounding box center [158, 91] width 109 height 9
paste input "6C896"
type input "#F6C896"
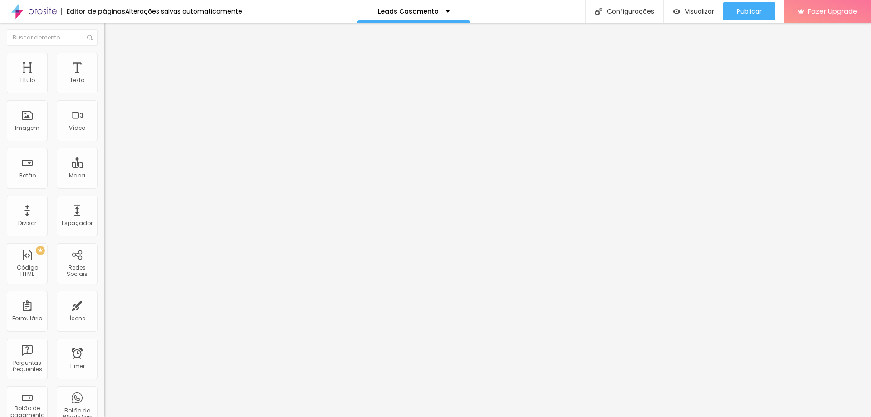
click at [112, 61] on span "Estilo" at bounding box center [119, 59] width 14 height 8
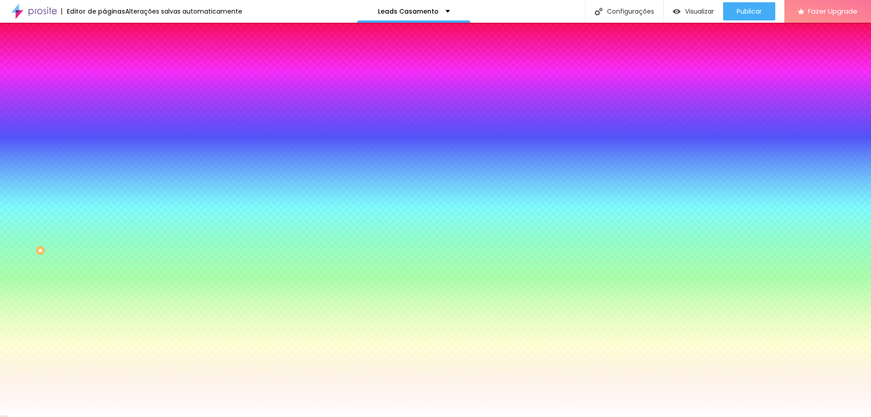
click at [104, 132] on div "Cor de fundo Voltar ao padrão #FFFFFF" at bounding box center [156, 120] width 104 height 25
click at [104, 132] on input "#FFFFFF" at bounding box center [158, 127] width 109 height 9
paste input "6C896"
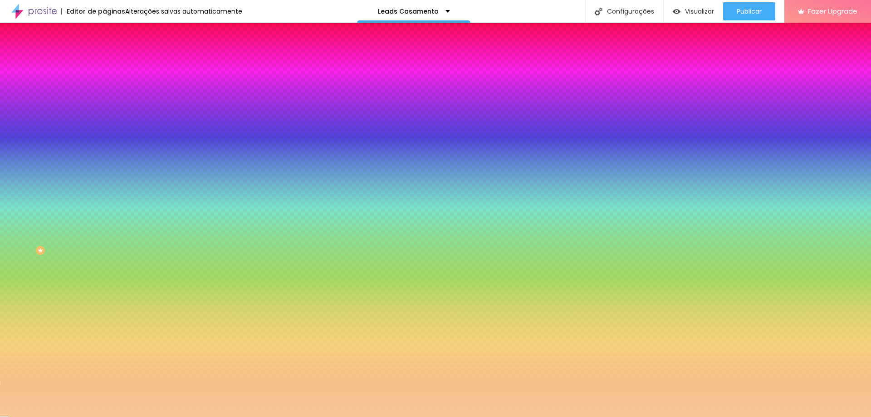
type input "#F6C896"
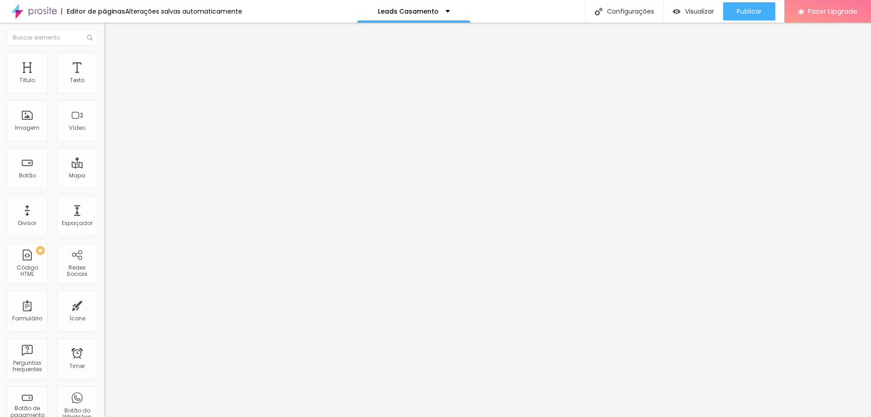
drag, startPoint x: 39, startPoint y: 100, endPoint x: 0, endPoint y: 105, distance: 39.7
click at [104, 105] on div "Texto Click me Alinhamento [GEOGRAPHIC_DATA] Link URL https:// Abrir em uma nov…" at bounding box center [156, 137] width 104 height 132
type input "Galeria"
click at [104, 187] on input "https://" at bounding box center [158, 182] width 109 height 9
drag, startPoint x: 40, startPoint y: 187, endPoint x: 0, endPoint y: 188, distance: 40.4
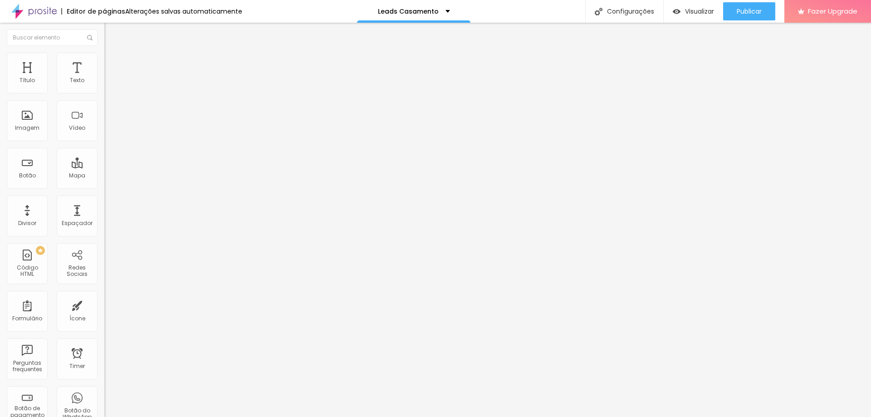
click at [104, 188] on div "Texto Galeria Alinhamento Tamanho Normal Pequeno Normal Grande Link URL https:/…" at bounding box center [156, 137] width 104 height 132
paste input "www.tiagoribeirophoto.com/portfolio"
type input "[URL][DOMAIN_NAME]"
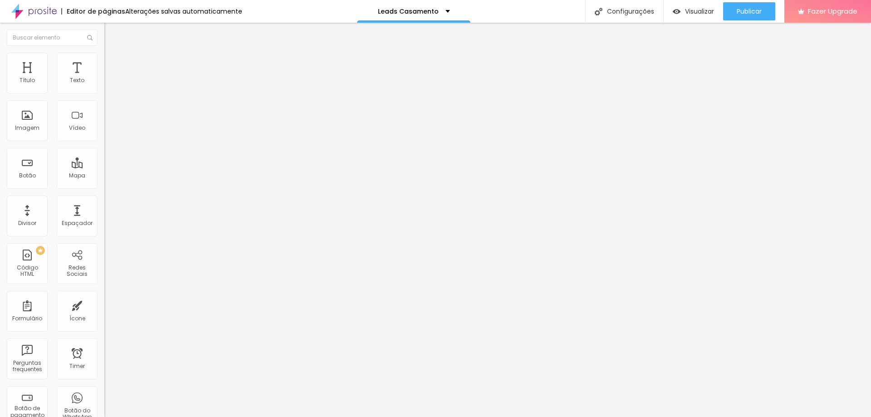
click at [104, 203] on div "Abrir em uma nova aba" at bounding box center [156, 200] width 104 height 5
click at [61, 209] on div "Espaçador" at bounding box center [77, 216] width 41 height 41
type input "30"
type input "21"
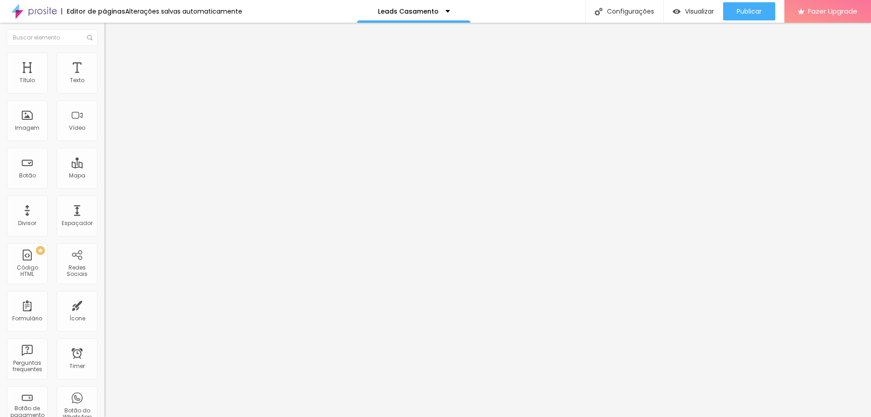
type input "21"
type input "20"
type input "19"
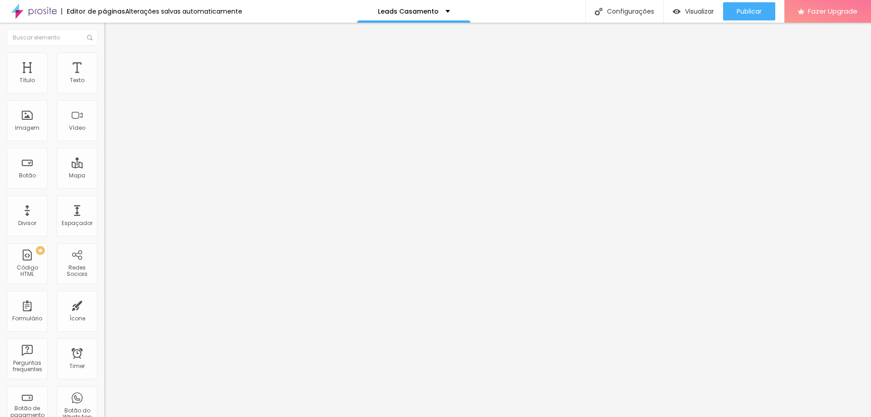
type input "18"
drag, startPoint x: 71, startPoint y: 88, endPoint x: 44, endPoint y: 86, distance: 26.8
click at [104, 167] on input "range" at bounding box center [133, 170] width 59 height 7
type input "17"
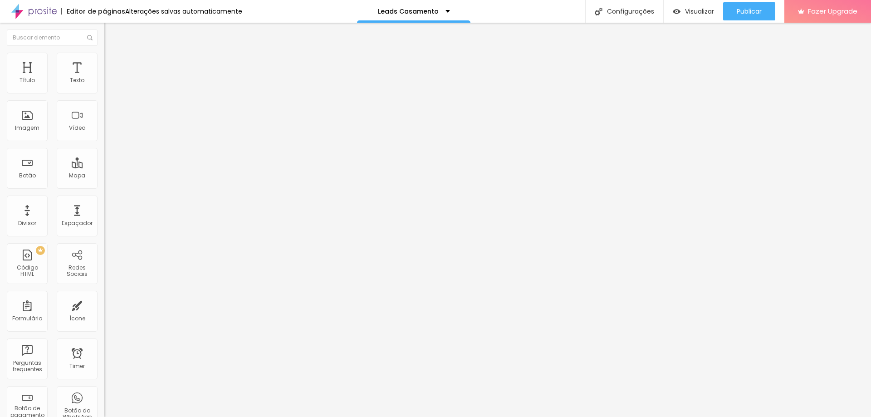
type input "17"
type input "16"
type input "15"
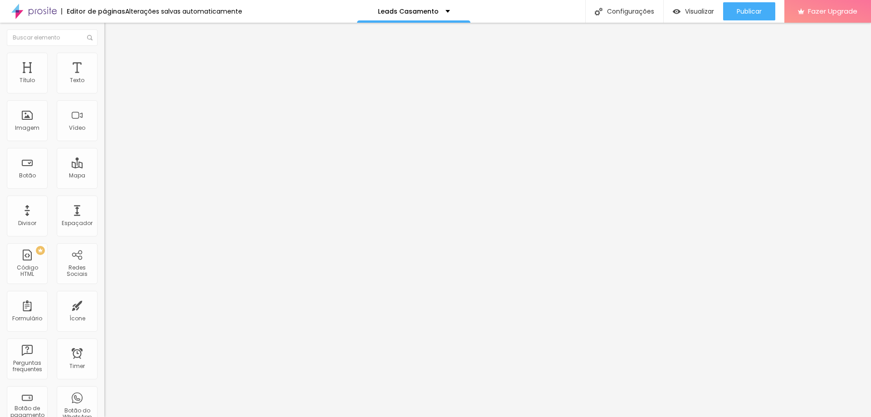
drag, startPoint x: 44, startPoint y: 90, endPoint x: 38, endPoint y: 91, distance: 6.4
type input "15"
click at [104, 167] on input "range" at bounding box center [133, 170] width 59 height 7
click at [104, 58] on li "Avançado" at bounding box center [156, 57] width 104 height 9
click at [112, 54] on span "Estilo" at bounding box center [119, 50] width 14 height 8
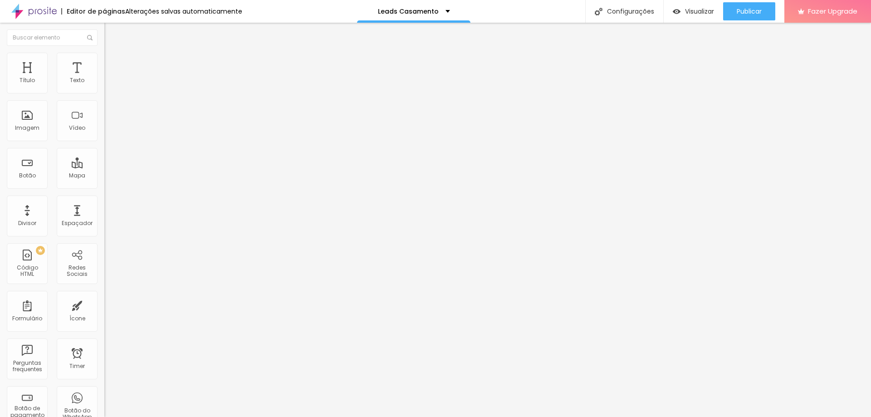
type input "0.6"
type input "0.7"
type input "0.9"
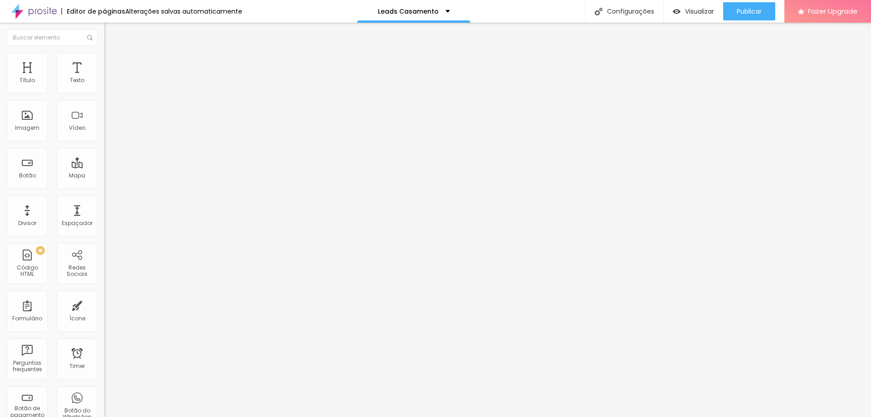
type input "0.9"
type input "1"
type input "1.1"
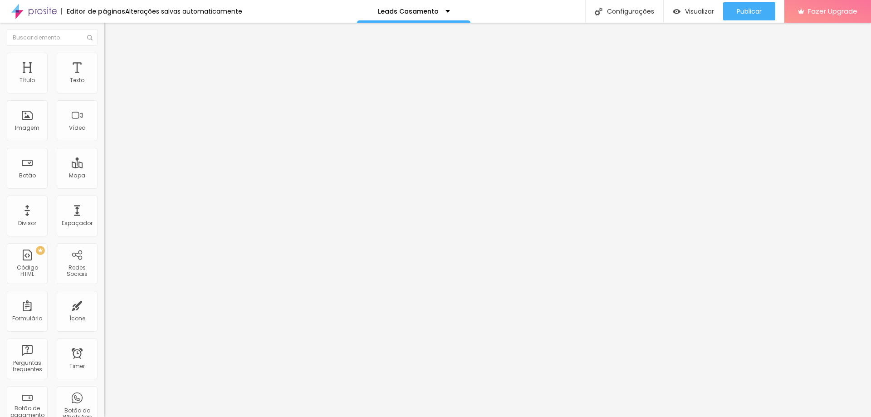
type input "1.2"
type input "1.4"
type input "1.5"
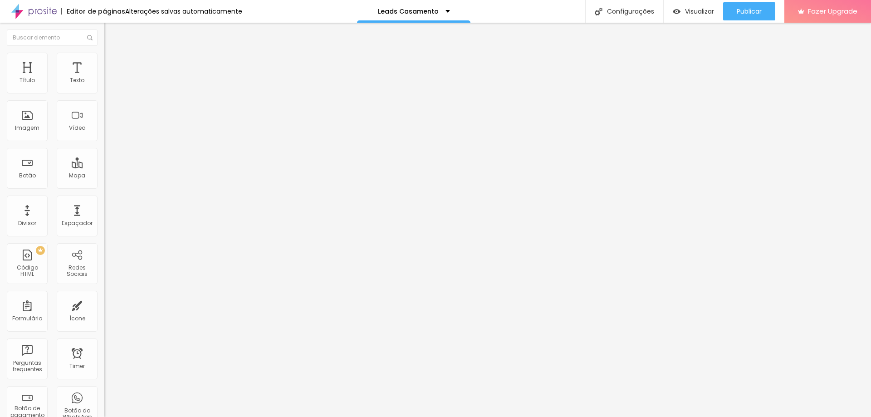
type input "1.5"
type input "1.2"
type input "0.8"
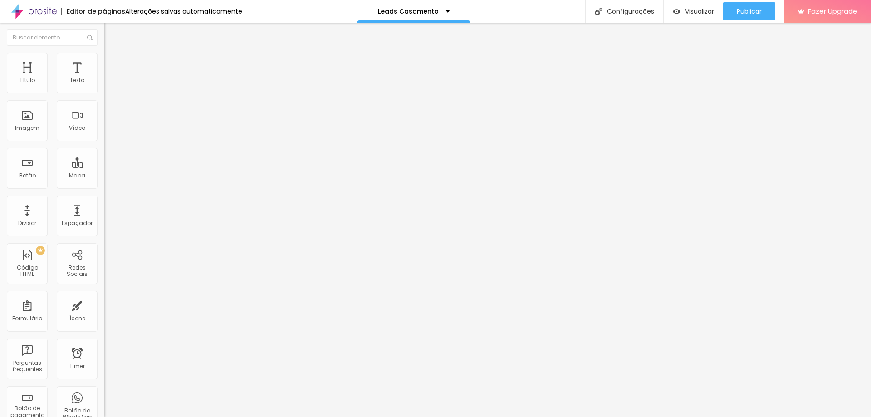
type input "0.7"
type input "0.6"
type input "0.5"
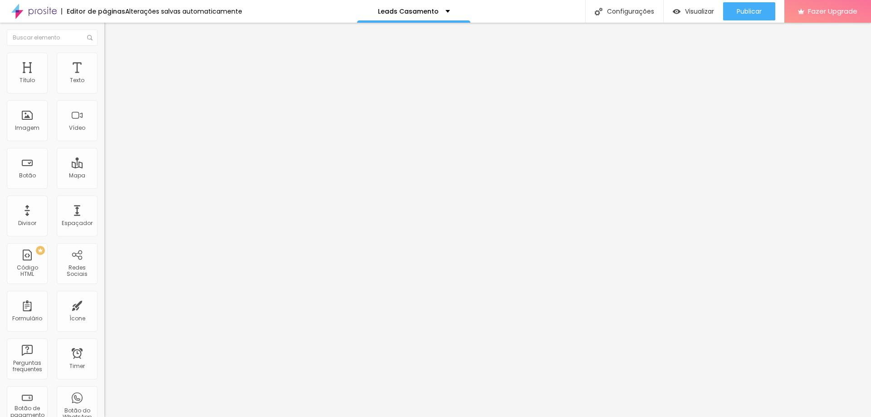
type input "0.5"
type input "0.2"
type input "0.1"
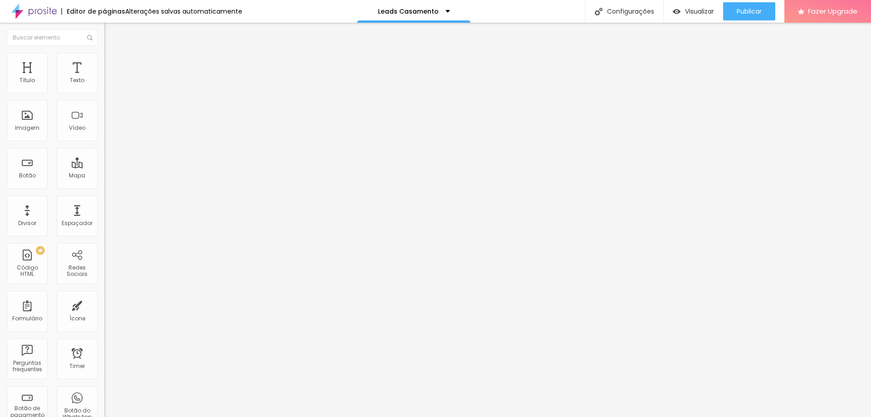
type input "0"
type input "0.2"
type input "0.4"
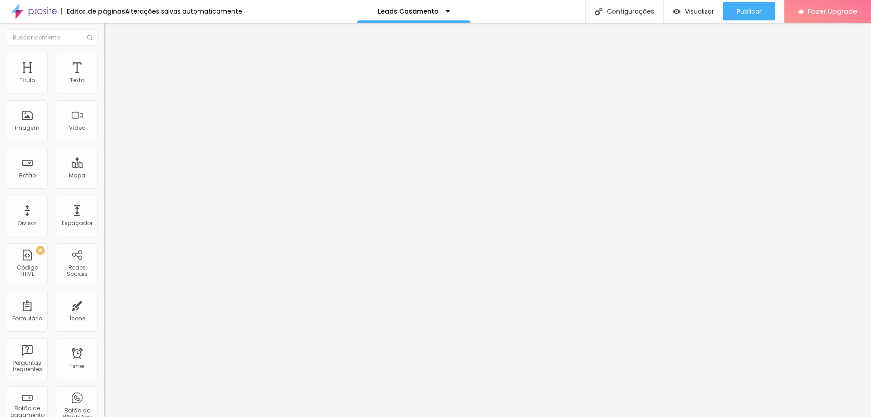
type input "0.4"
type input "0.5"
type input "0.3"
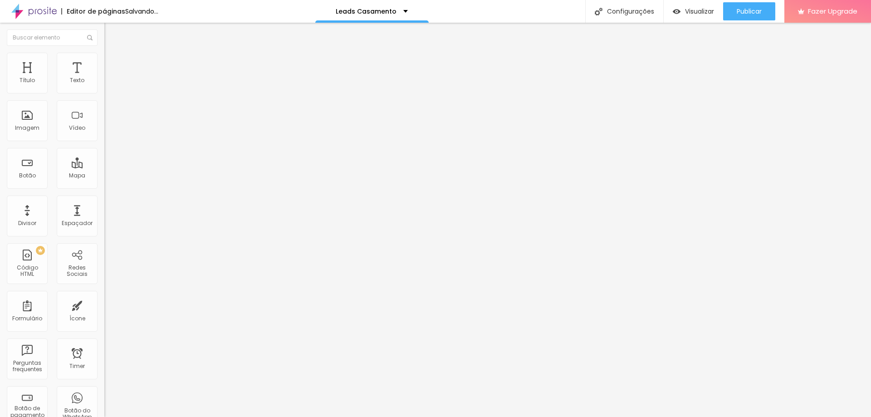
type input "0.4"
type input "0.5"
type input "0.3"
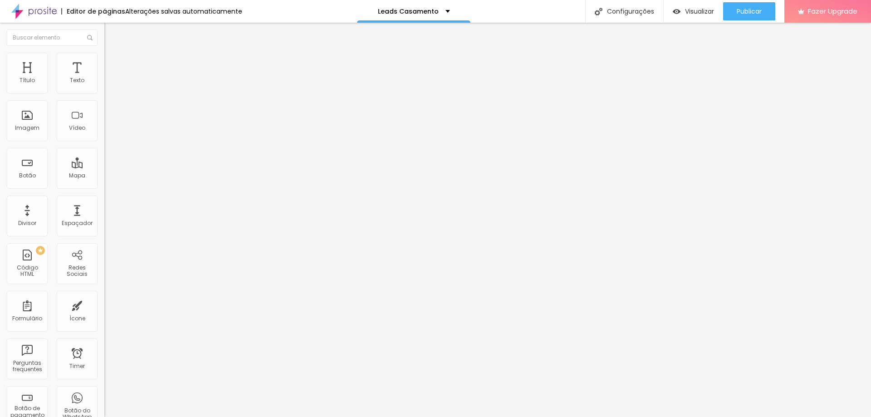
type input "0.3"
type input "0.2"
click at [104, 295] on input "range" at bounding box center [133, 298] width 59 height 7
click at [104, 303] on input "0.2" at bounding box center [126, 308] width 44 height 10
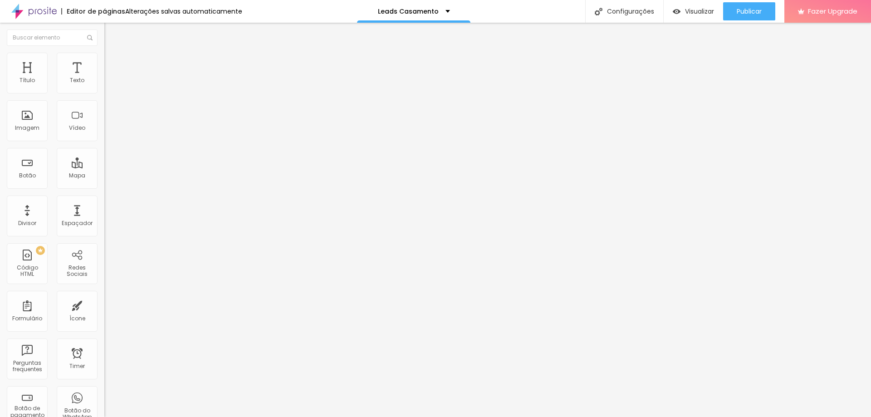
drag, startPoint x: 92, startPoint y: 107, endPoint x: 98, endPoint y: 107, distance: 5.5
click at [104, 190] on div "0.2 Espaço entre letras" at bounding box center [156, 254] width 104 height 128
type input "0.4"
click at [739, 9] on span "Publicar" at bounding box center [749, 11] width 25 height 7
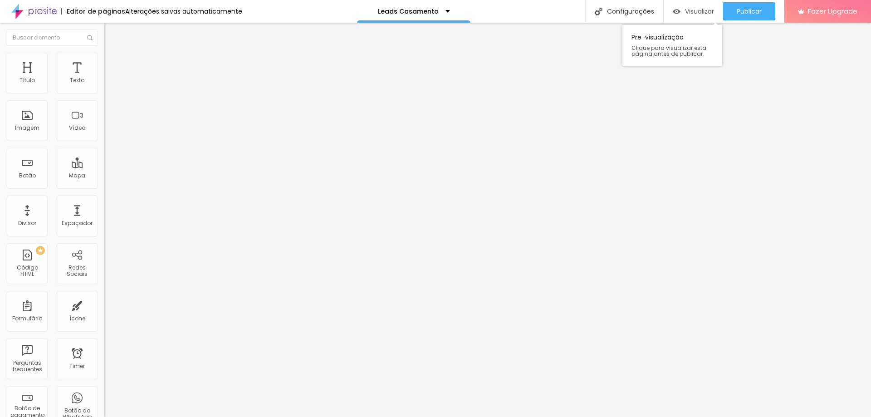
click at [696, 10] on span "Visualizar" at bounding box center [699, 11] width 29 height 7
click at [108, 84] on icon "button" at bounding box center [110, 81] width 5 height 5
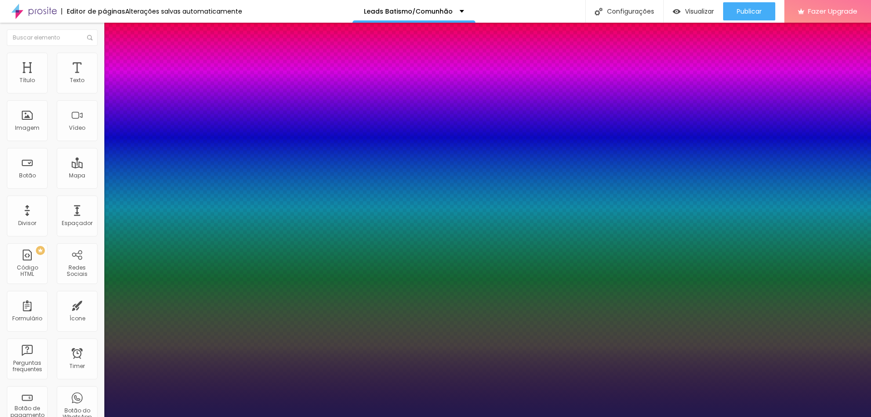
type input "1"
click at [461, 416] on div at bounding box center [435, 417] width 871 height 0
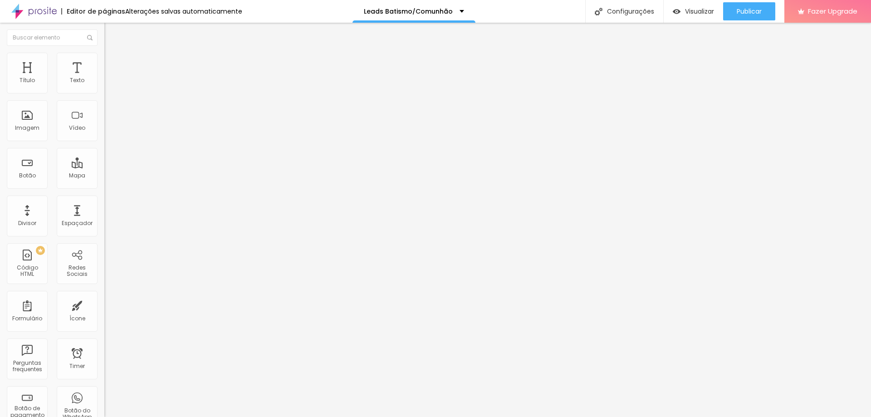
click at [104, 87] on button "button" at bounding box center [110, 83] width 13 height 10
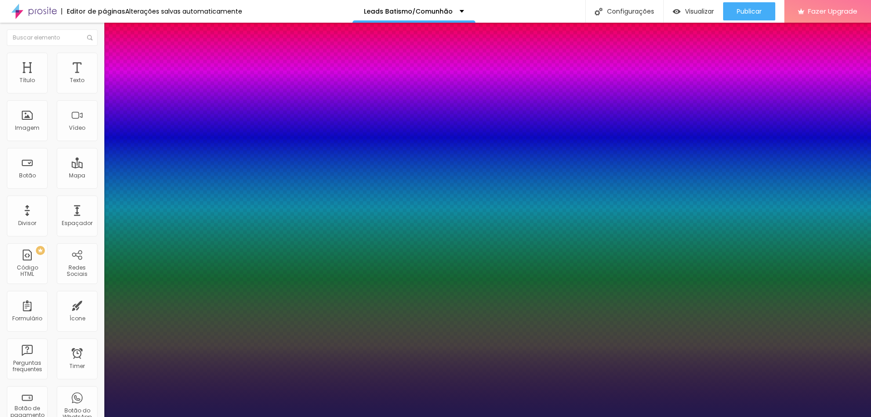
type input "1"
click at [453, 416] on div at bounding box center [435, 417] width 871 height 0
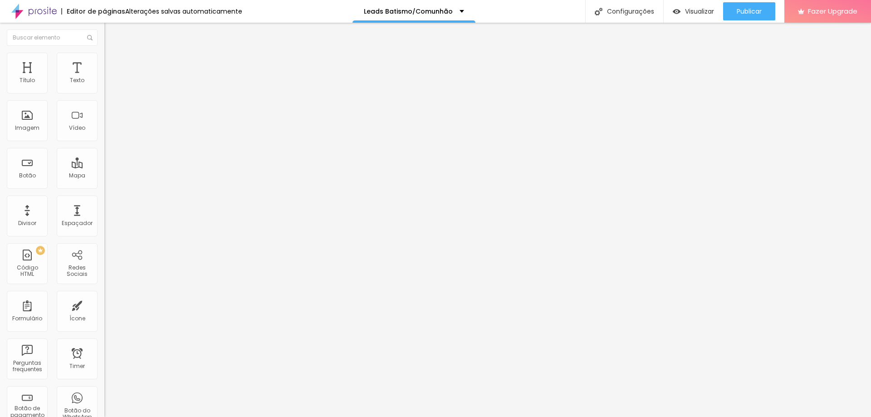
click at [108, 84] on icon "button" at bounding box center [110, 81] width 5 height 5
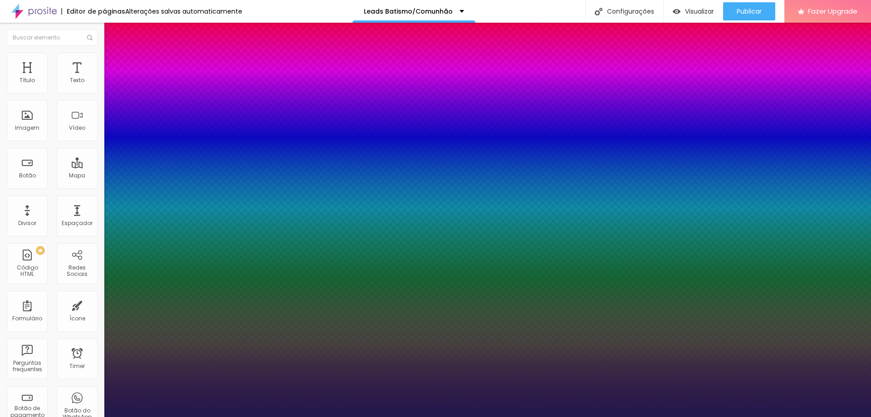
type input "1"
click at [491, 416] on div at bounding box center [435, 417] width 871 height 0
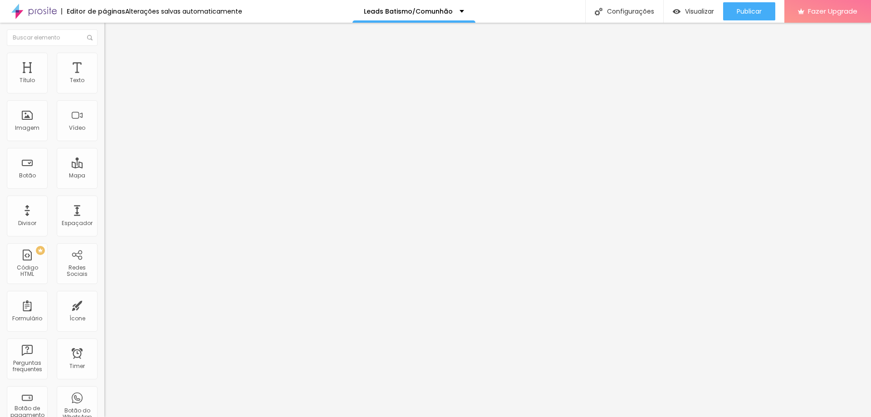
click at [109, 83] on icon "button" at bounding box center [111, 82] width 4 height 4
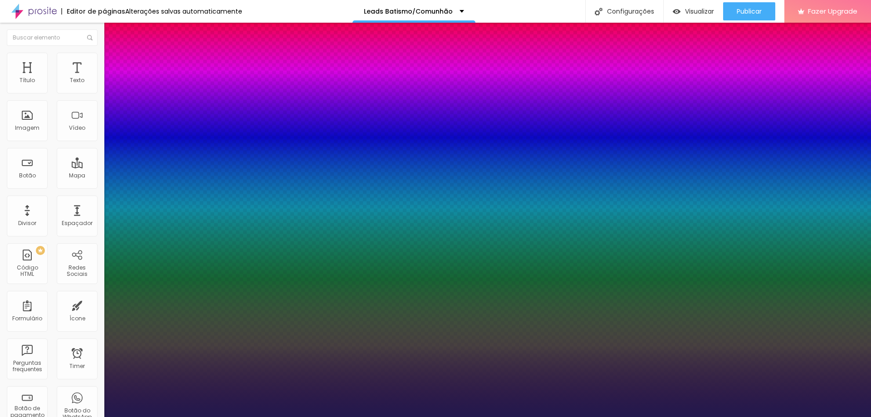
type input "1"
drag, startPoint x: 870, startPoint y: 89, endPoint x: 870, endPoint y: 144, distance: 55.3
click at [870, 416] on div at bounding box center [435, 417] width 871 height 0
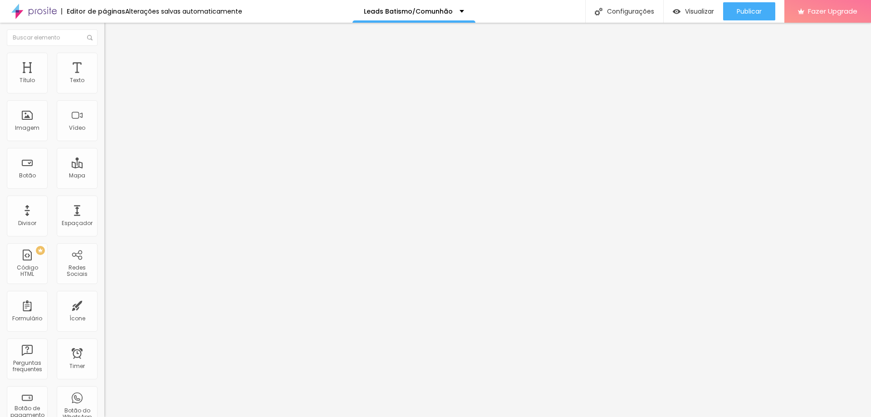
click at [104, 57] on img at bounding box center [108, 57] width 8 height 8
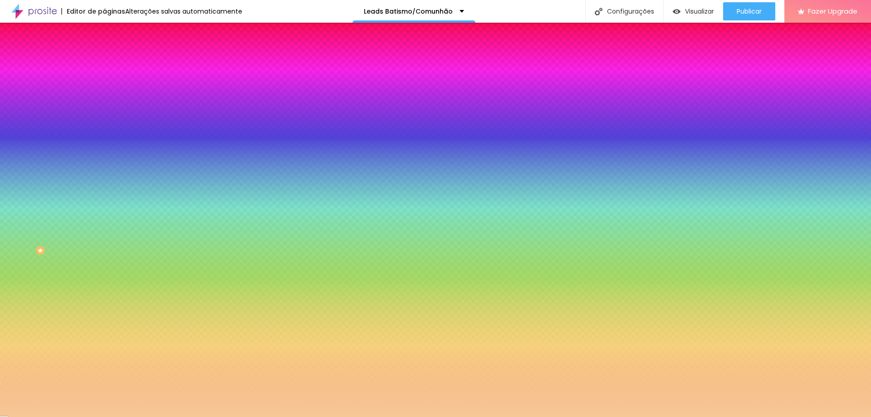
click at [104, 132] on input "#F6C896" at bounding box center [158, 127] width 109 height 9
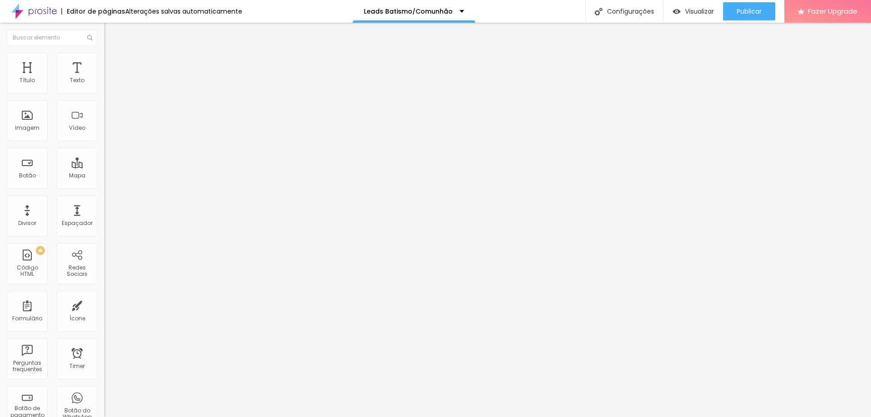
click at [104, 183] on input "[URL][DOMAIN_NAME]" at bounding box center [158, 182] width 109 height 9
type input "15"
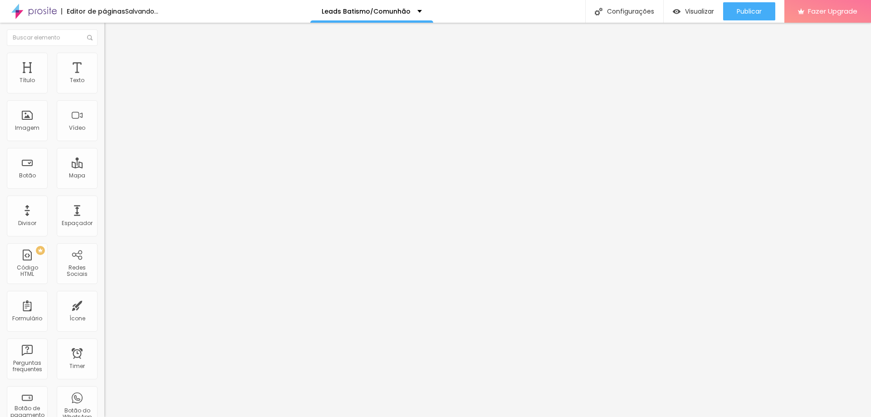
type input "15"
click at [104, 167] on input "range" at bounding box center [133, 170] width 59 height 7
click at [104, 62] on ul "Estilo Avançado" at bounding box center [156, 53] width 104 height 18
click at [104, 55] on ul "Estilo Avançado" at bounding box center [156, 53] width 104 height 18
click at [104, 59] on li "Avançado" at bounding box center [156, 57] width 104 height 9
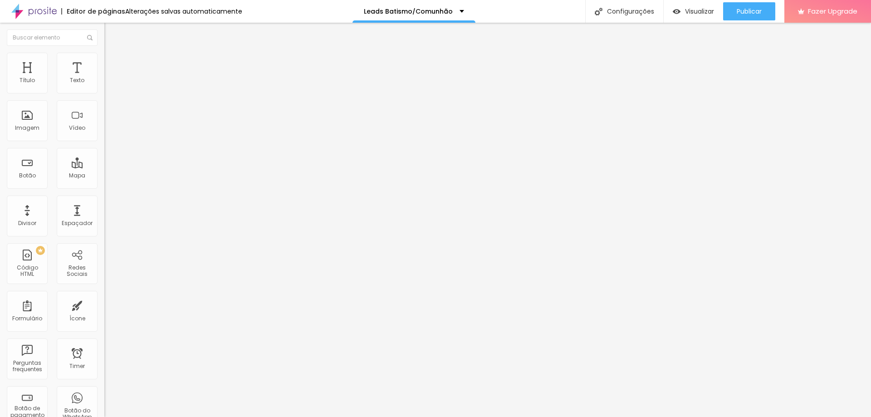
click at [112, 54] on span "Estilo" at bounding box center [119, 50] width 14 height 8
